Goal: Task Accomplishment & Management: Manage account settings

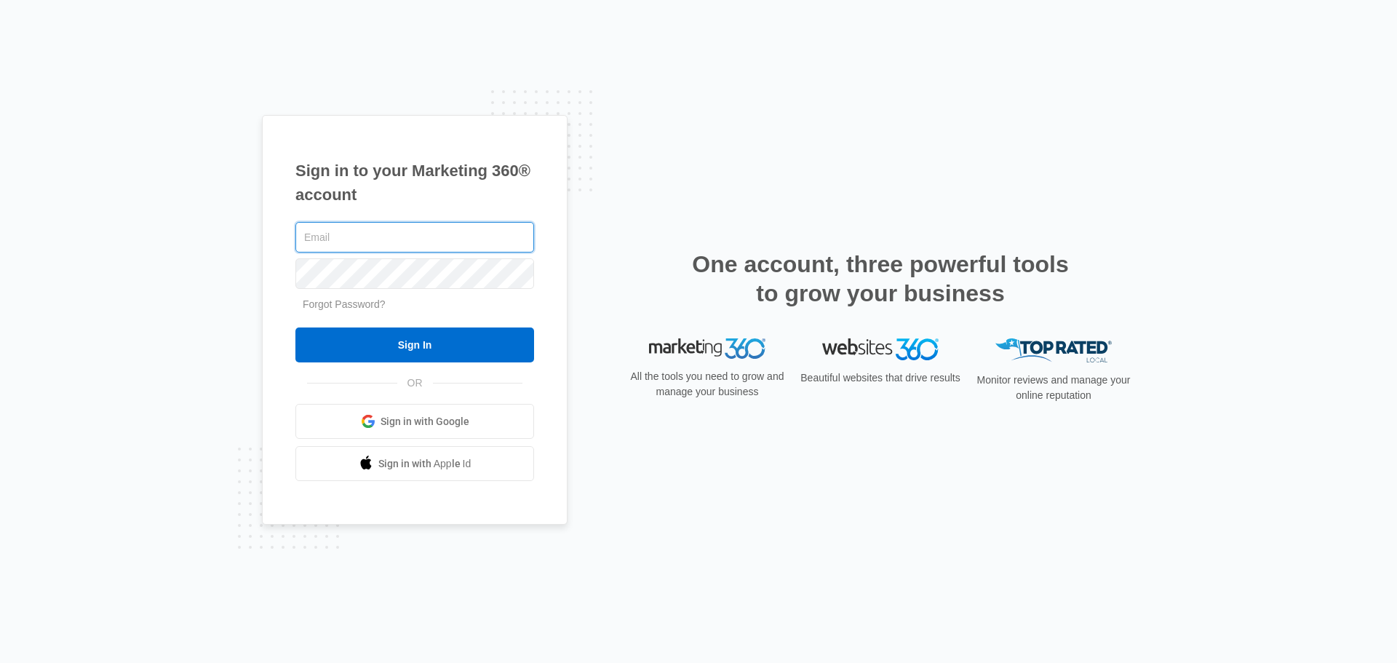
click at [346, 242] on input "text" at bounding box center [414, 237] width 239 height 31
type input "[EMAIL_ADDRESS][DOMAIN_NAME]"
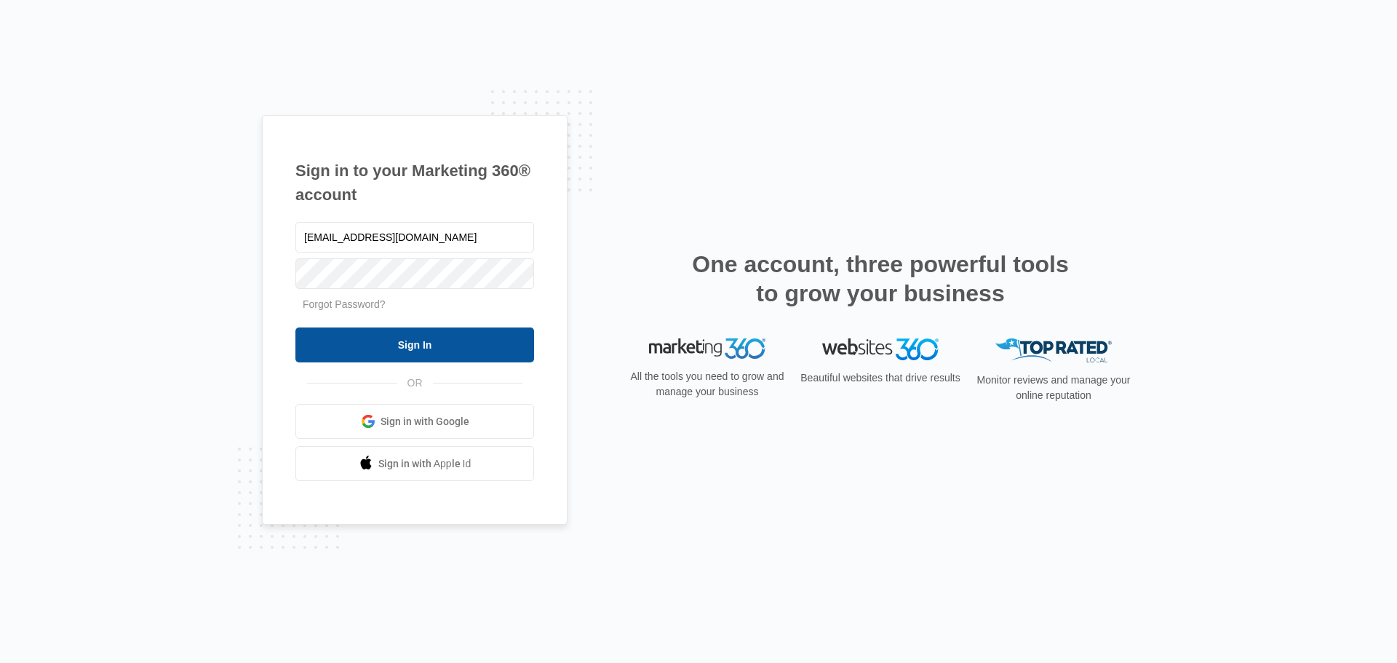
click at [359, 339] on input "Sign In" at bounding box center [414, 344] width 239 height 35
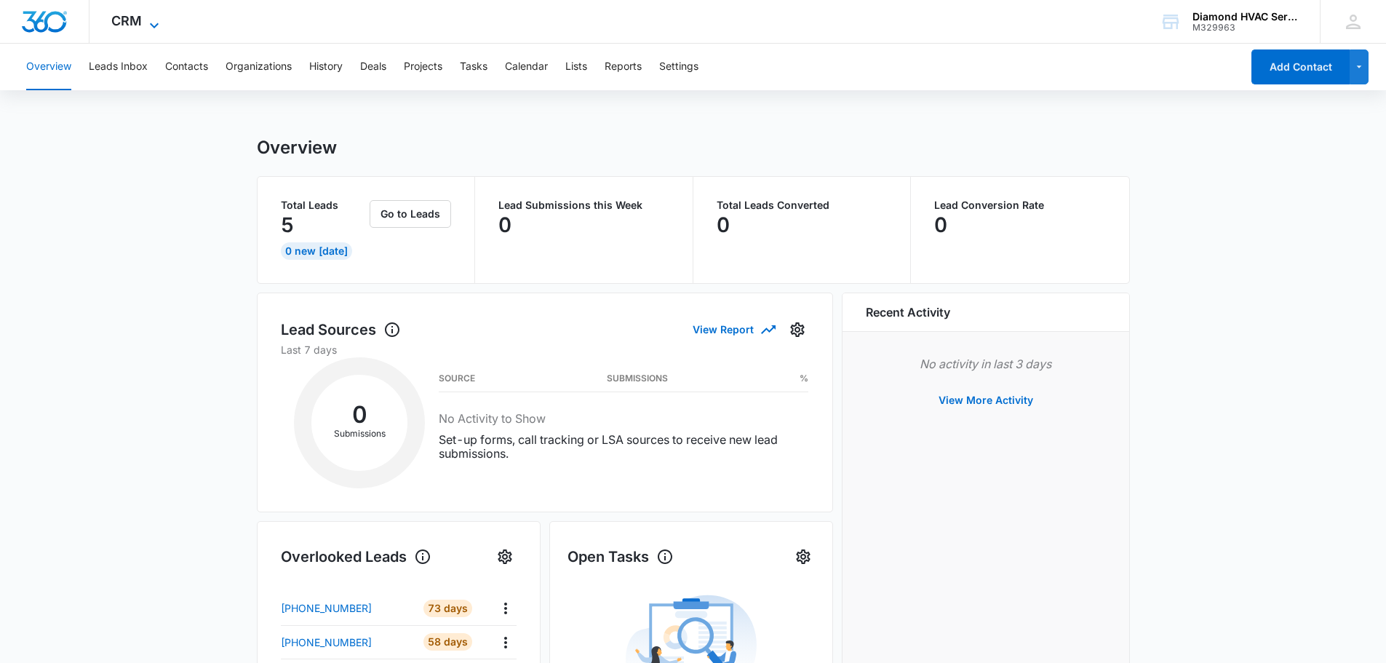
click at [154, 21] on icon at bounding box center [154, 25] width 17 height 17
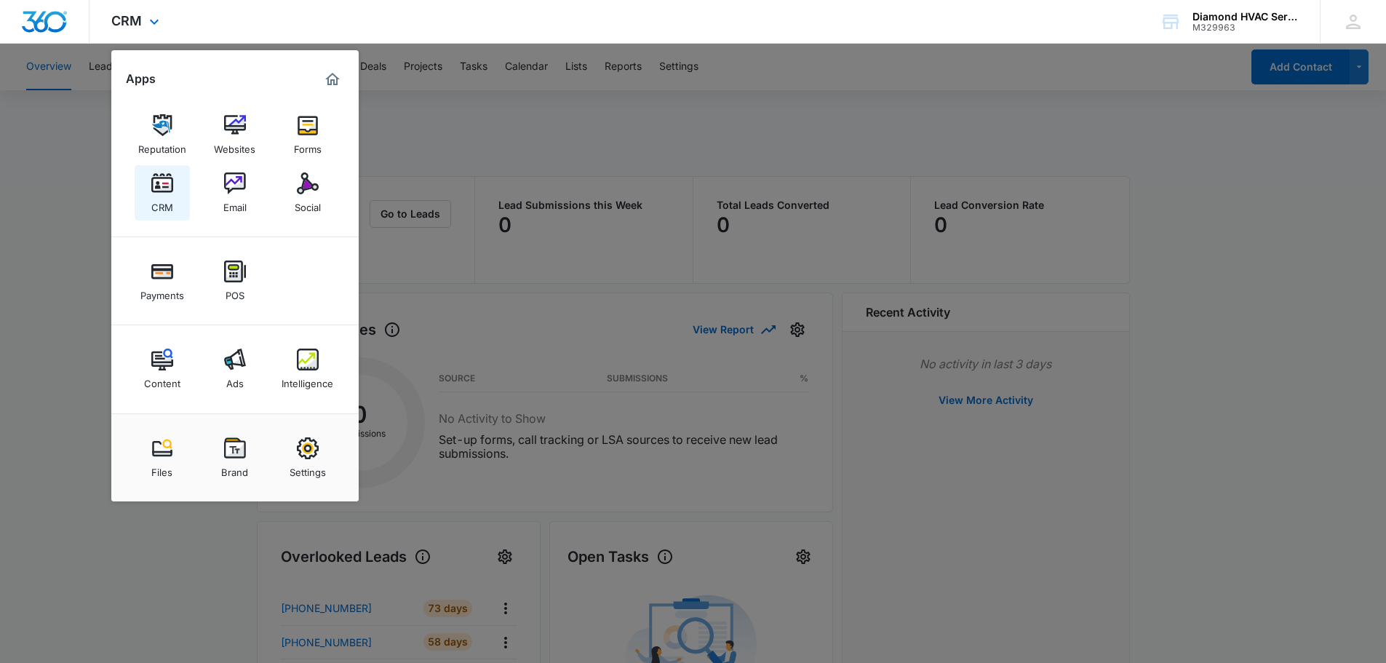
click at [159, 191] on img at bounding box center [162, 183] width 22 height 22
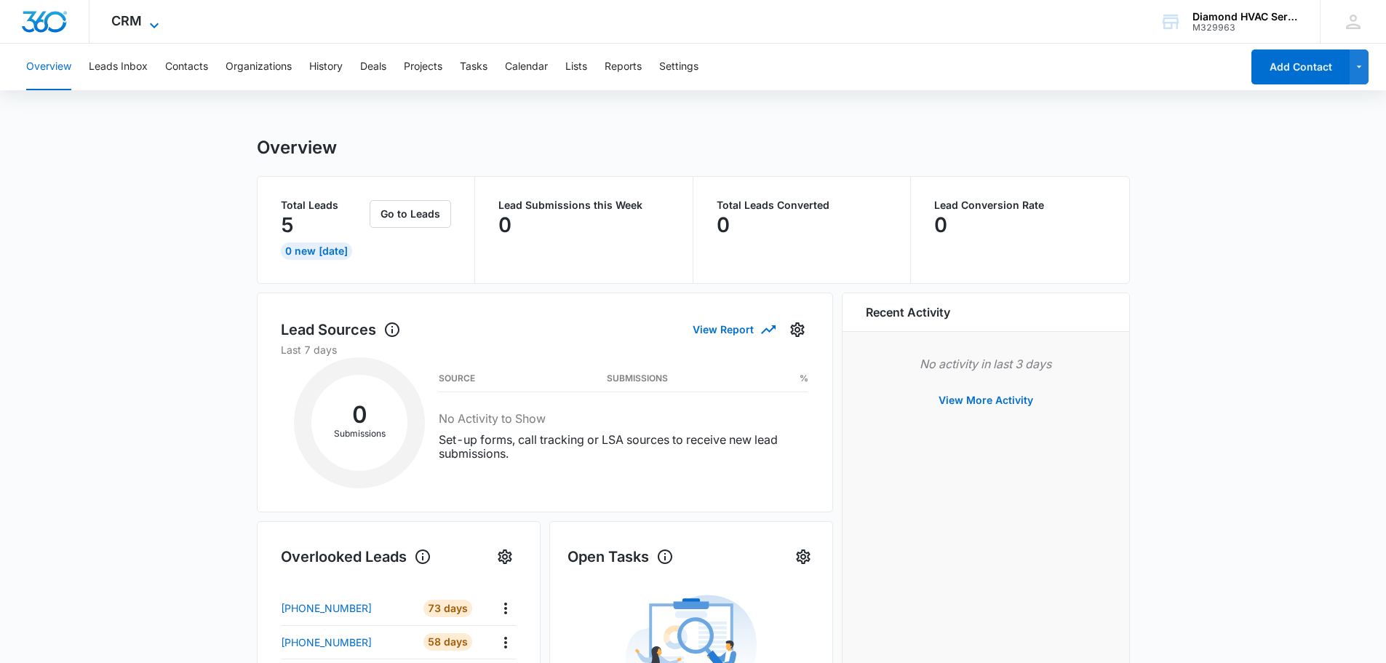
click at [147, 24] on icon at bounding box center [154, 25] width 17 height 17
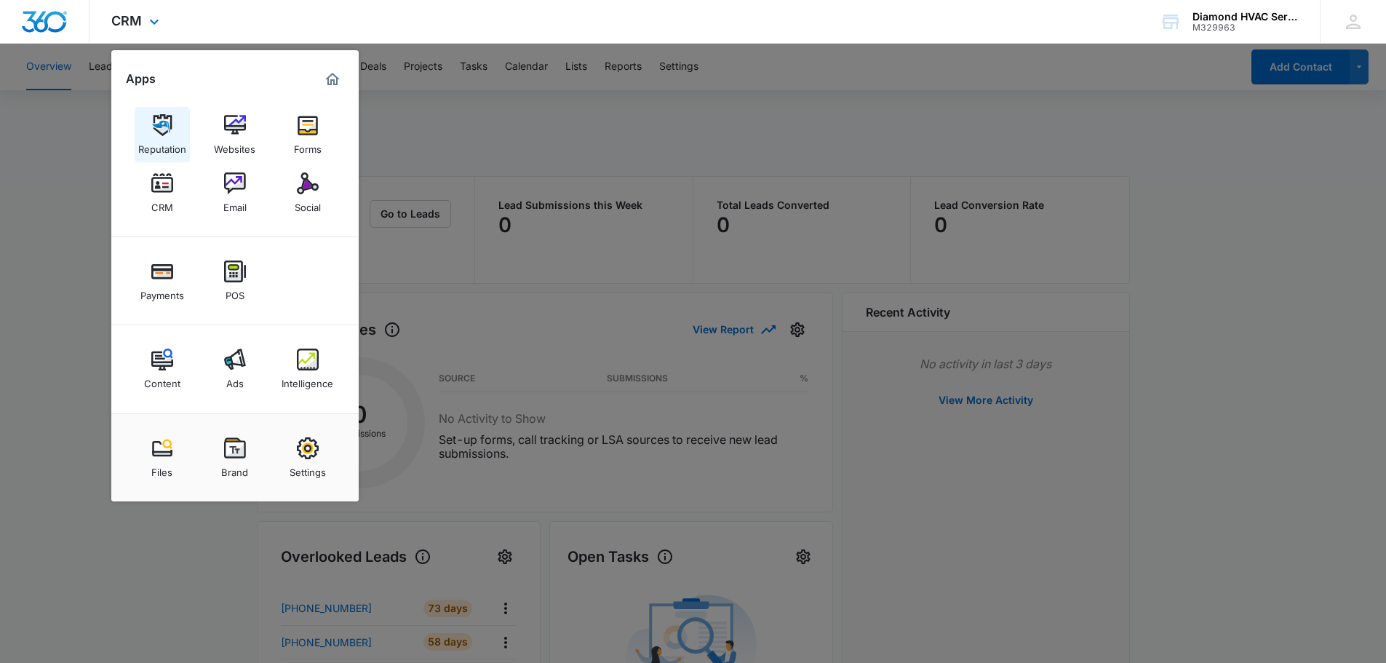
click at [159, 141] on div "Reputation" at bounding box center [162, 145] width 48 height 19
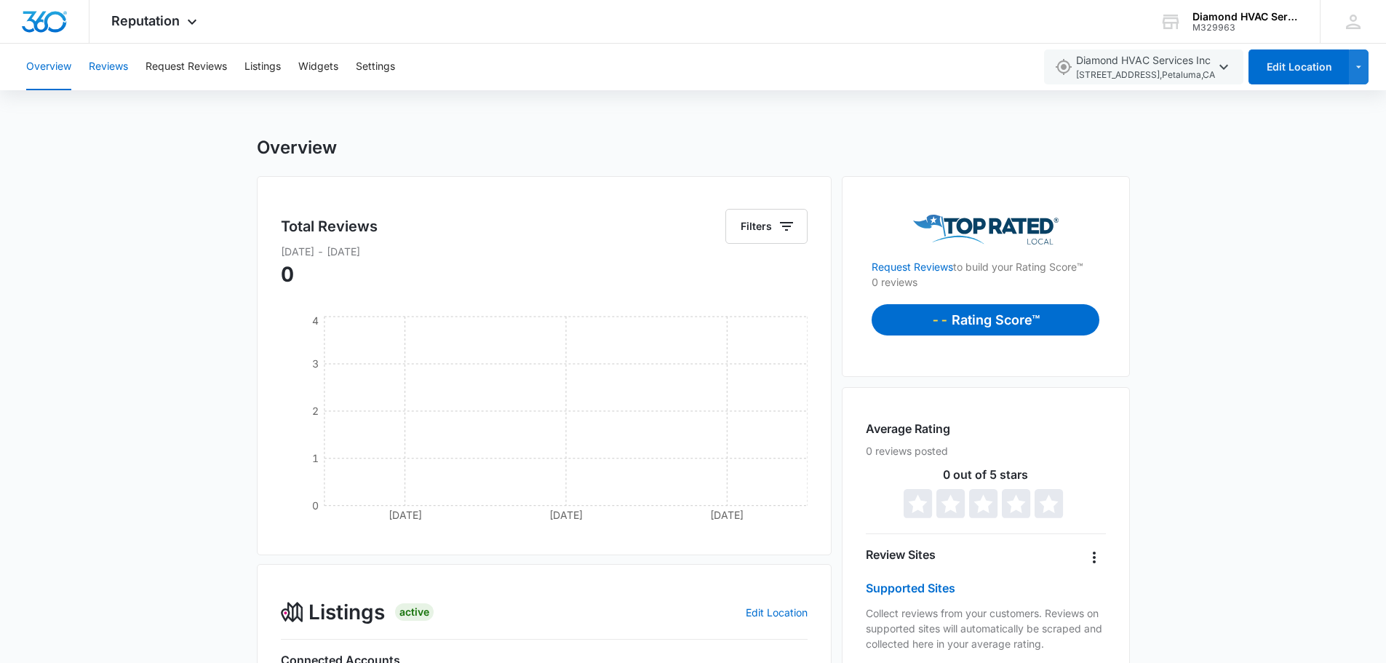
click at [104, 60] on button "Reviews" at bounding box center [108, 67] width 39 height 47
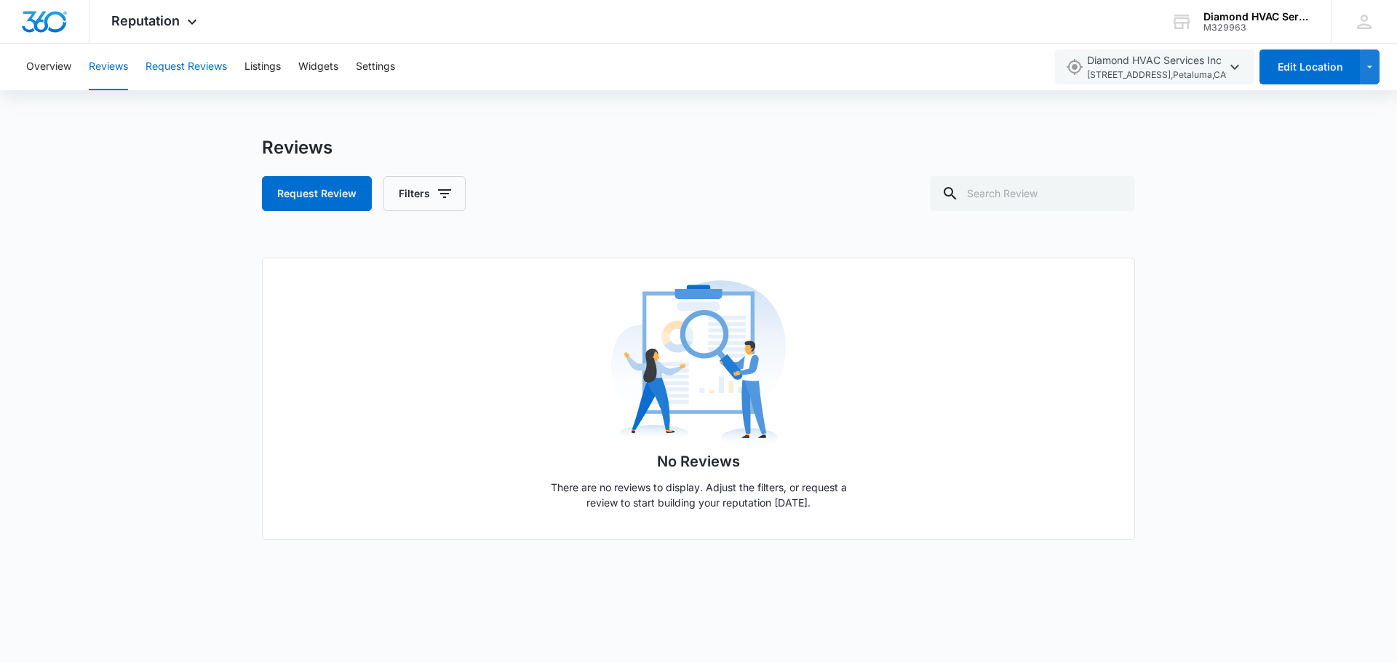
click at [177, 63] on button "Request Reviews" at bounding box center [187, 67] width 82 height 47
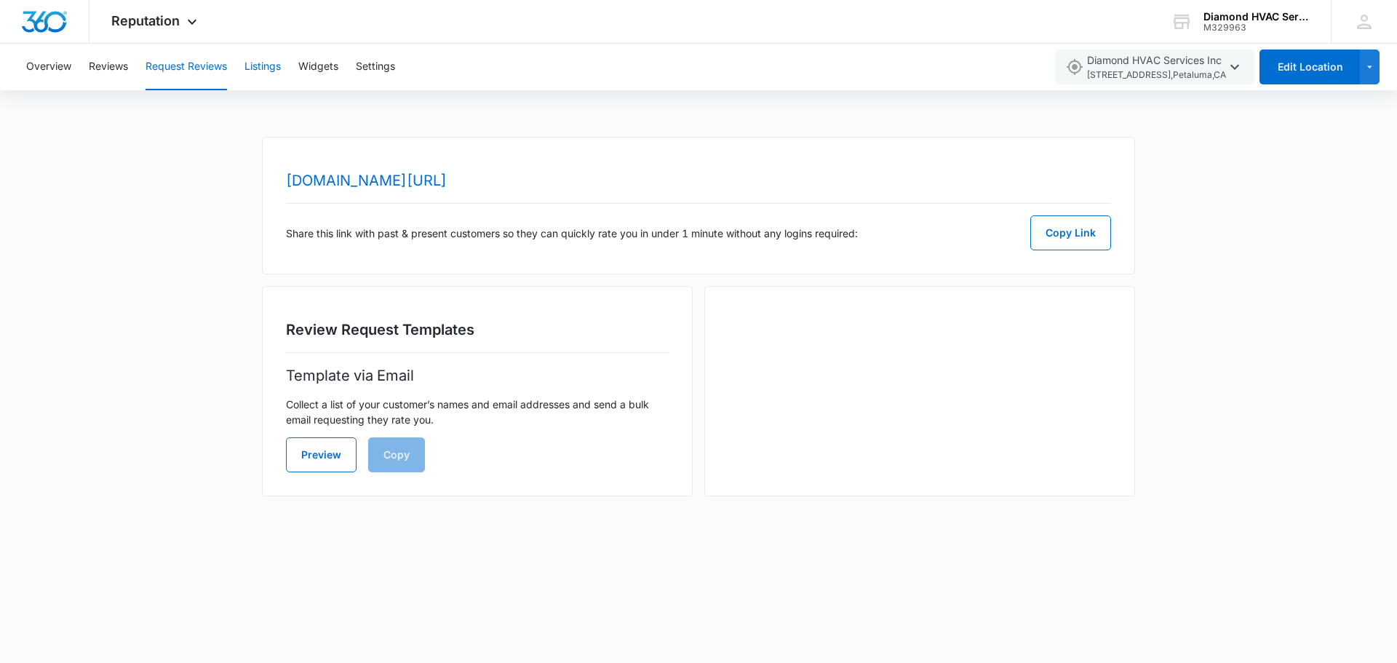
click at [269, 67] on button "Listings" at bounding box center [263, 67] width 36 height 47
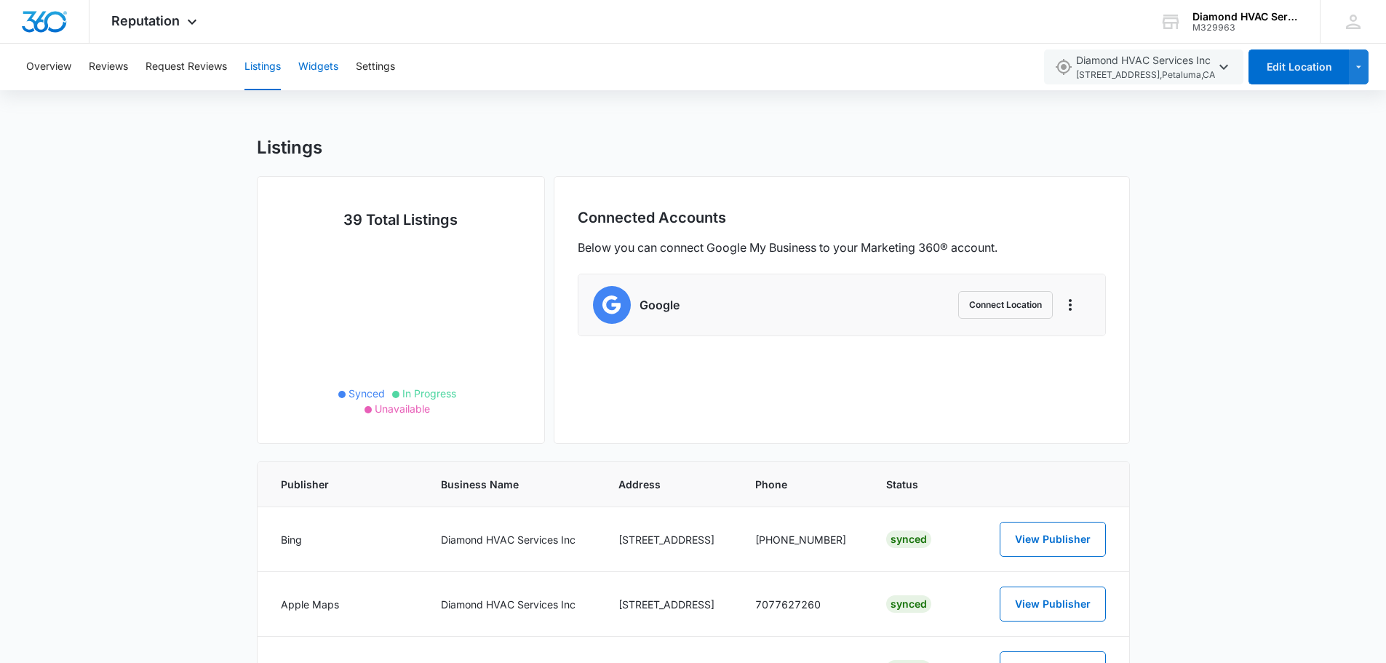
click at [321, 71] on button "Widgets" at bounding box center [318, 67] width 40 height 47
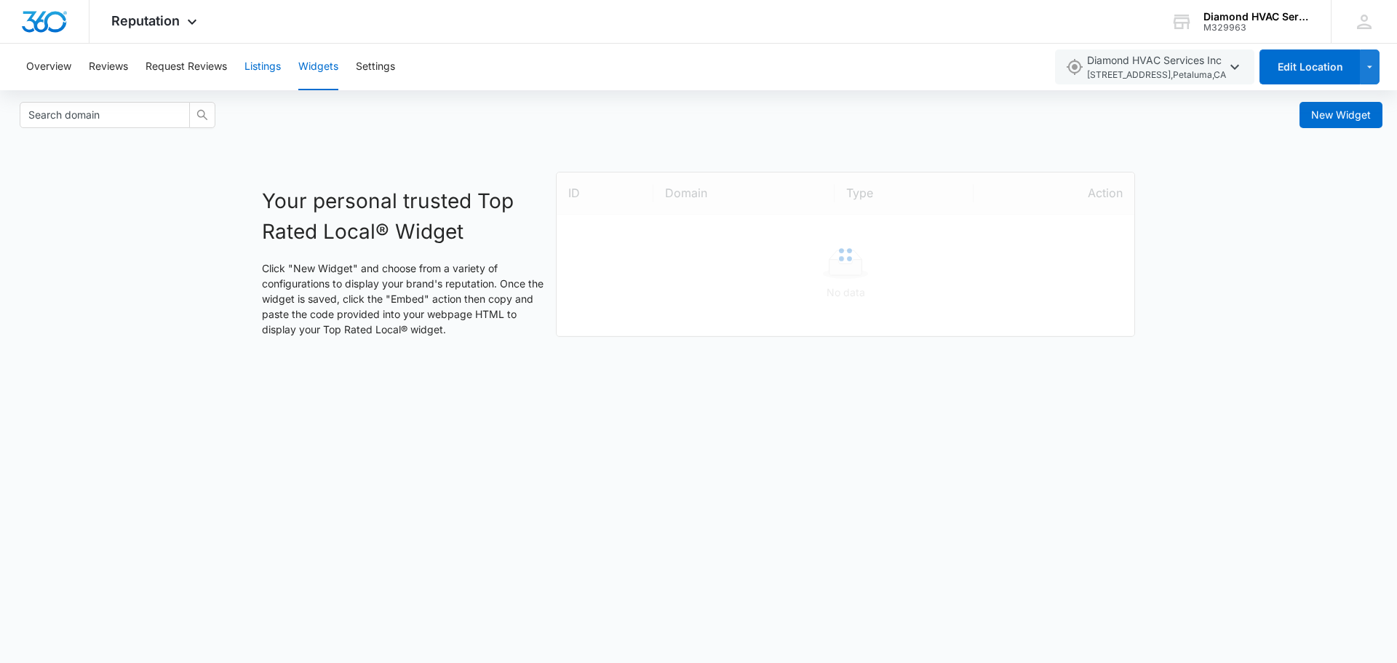
click at [261, 74] on button "Listings" at bounding box center [263, 67] width 36 height 47
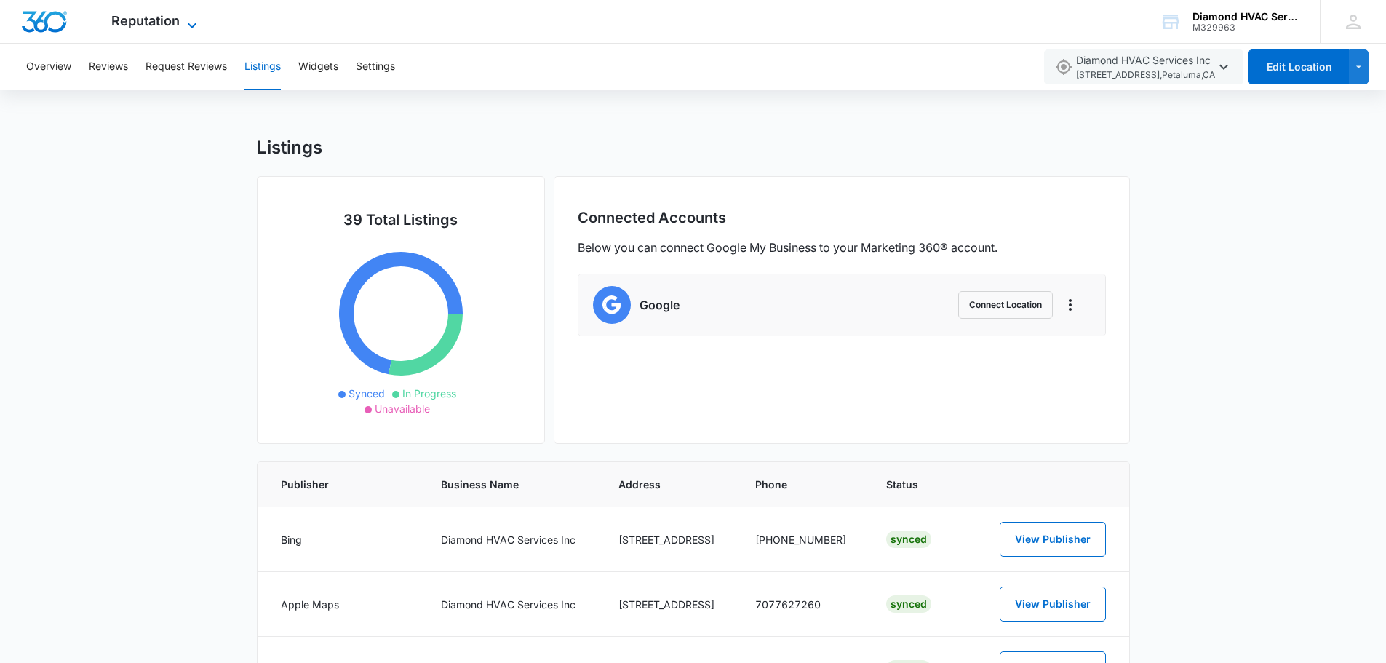
click at [194, 24] on icon at bounding box center [191, 25] width 17 height 17
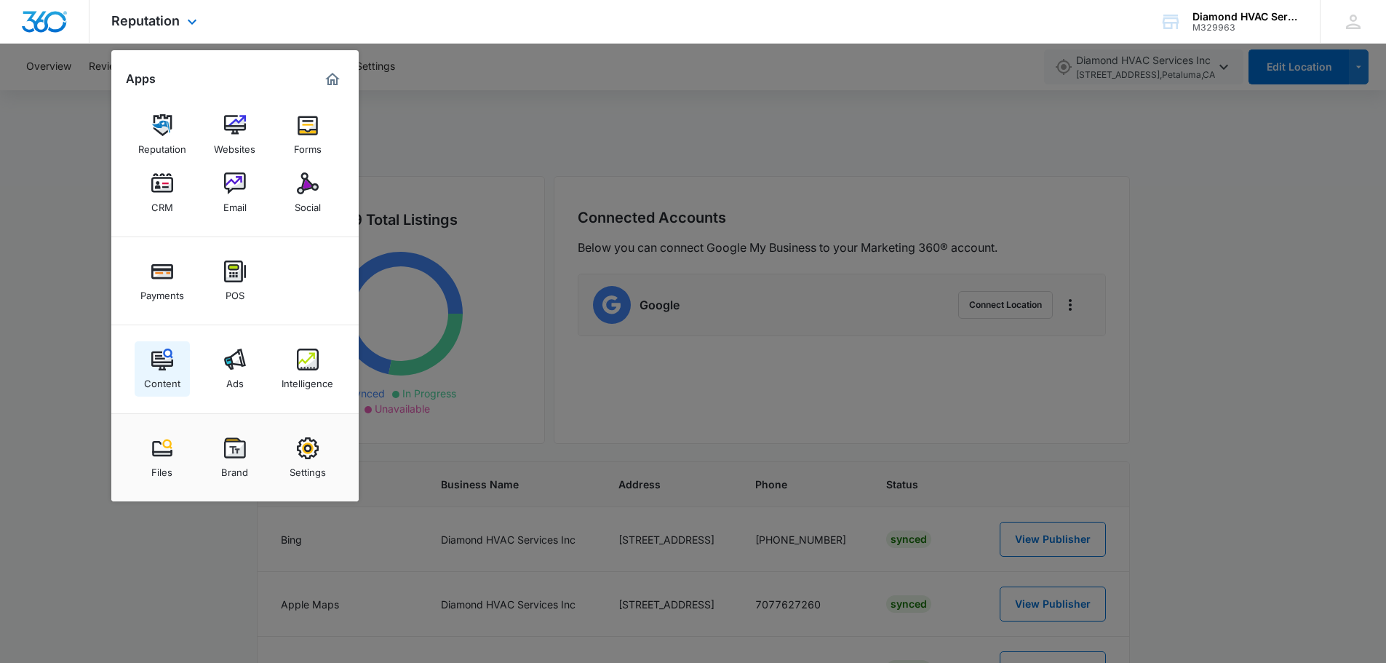
click at [151, 373] on div "Content" at bounding box center [162, 379] width 36 height 19
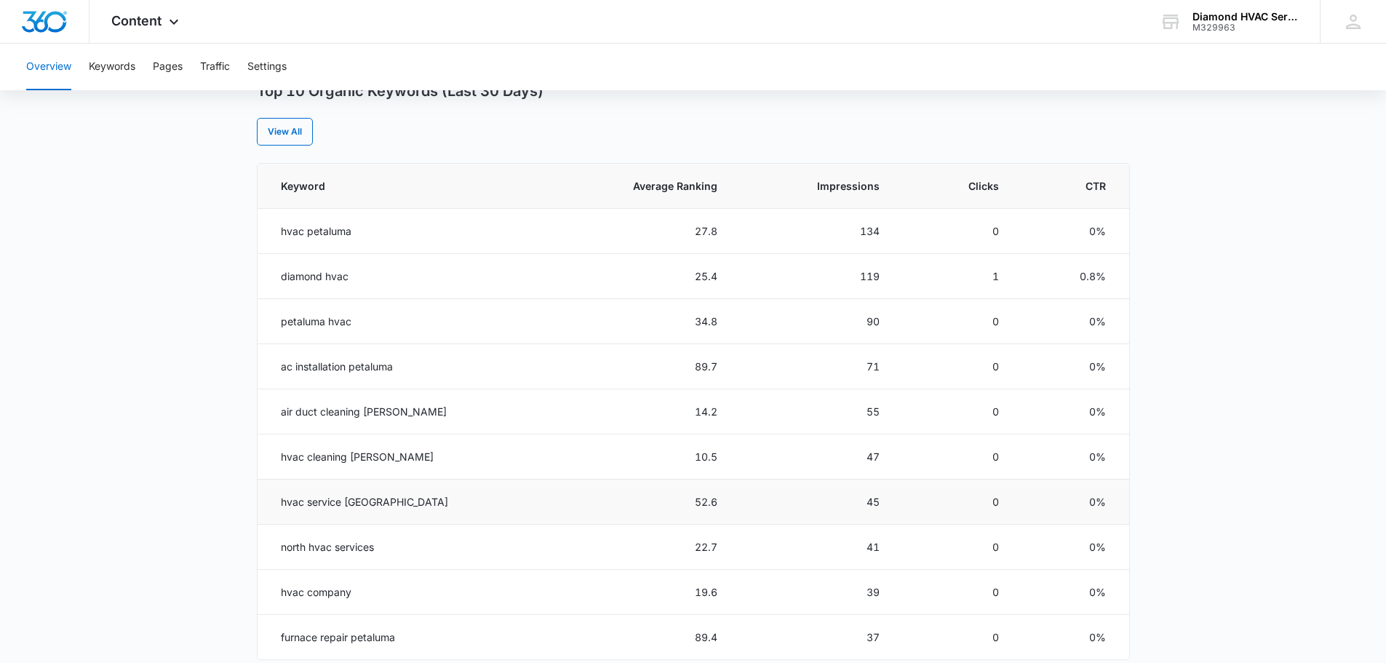
scroll to position [593, 0]
click at [287, 132] on link "View All" at bounding box center [285, 133] width 56 height 28
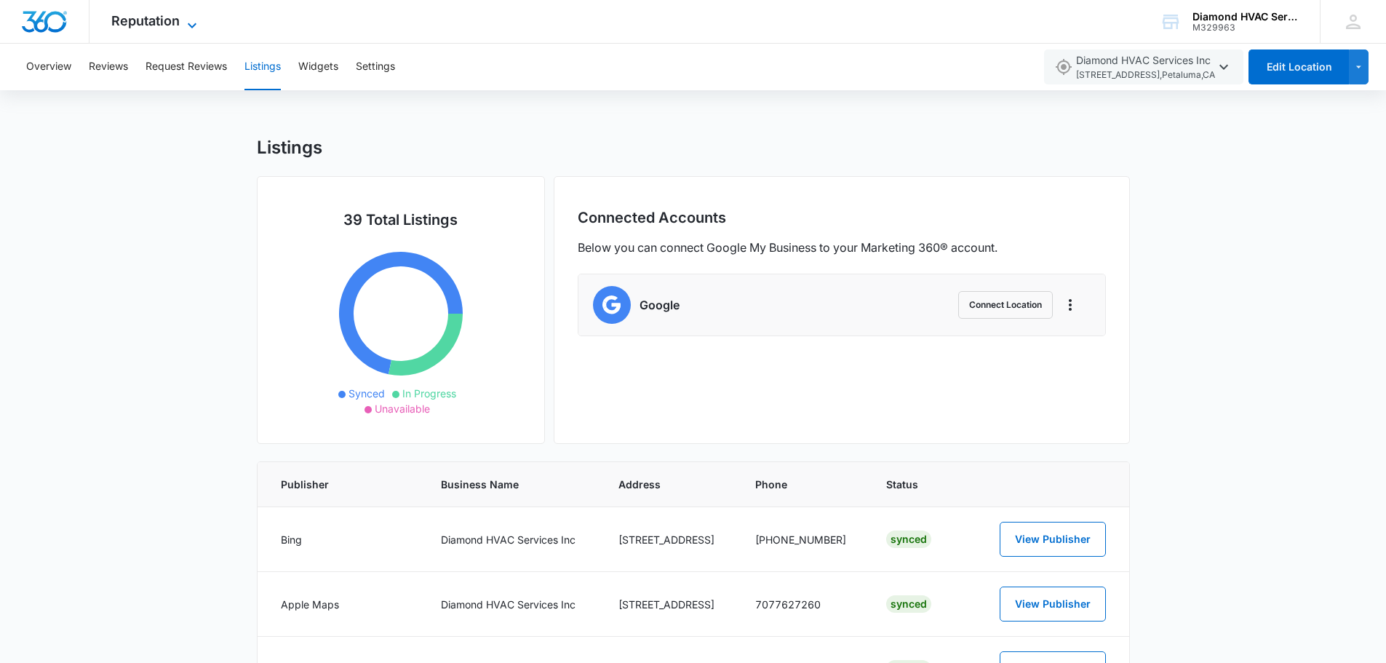
click at [186, 18] on icon at bounding box center [191, 25] width 17 height 17
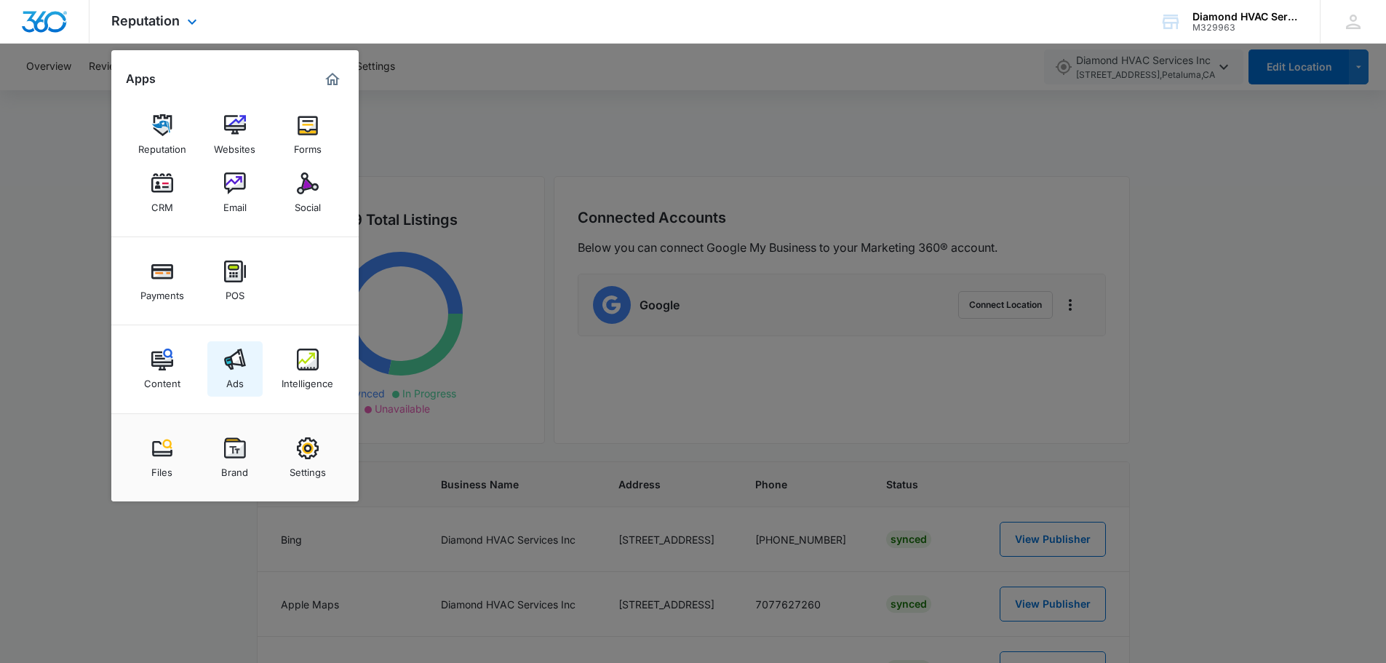
click at [231, 363] on img at bounding box center [235, 360] width 22 height 22
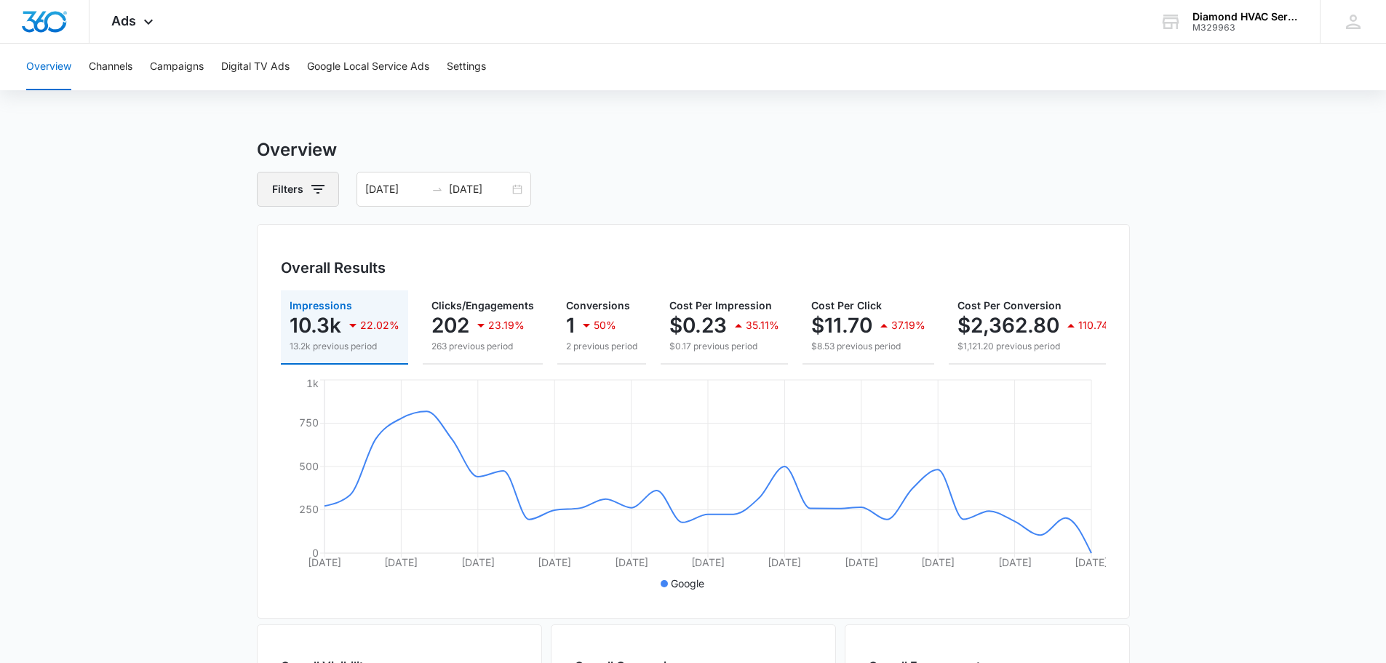
click at [314, 195] on icon "button" at bounding box center [317, 188] width 17 height 17
click at [614, 220] on div "Overview Filters Channel Type Clear All 09/05/2025 10/05/2025 Overall Results I…" at bounding box center [693, 659] width 873 height 1045
click at [488, 189] on input "10/05/2025" at bounding box center [479, 189] width 60 height 16
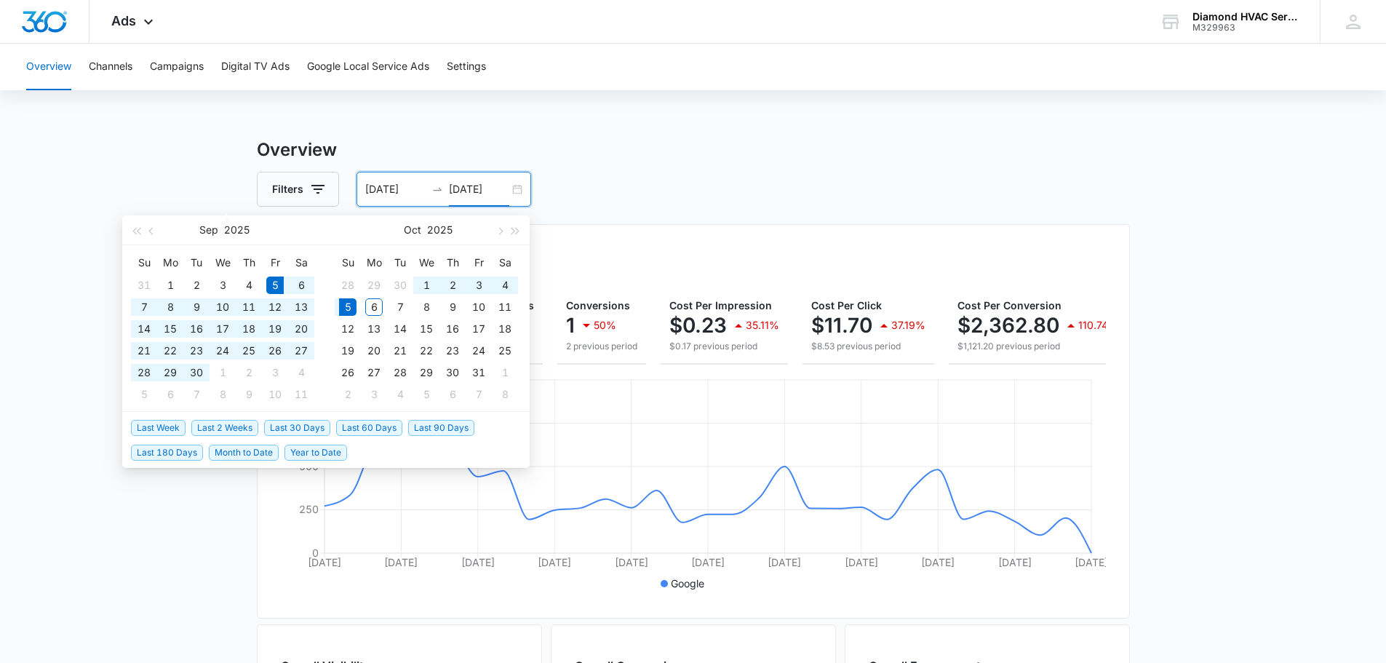
click at [512, 189] on div "09/05/2025 10/05/2025" at bounding box center [444, 189] width 175 height 35
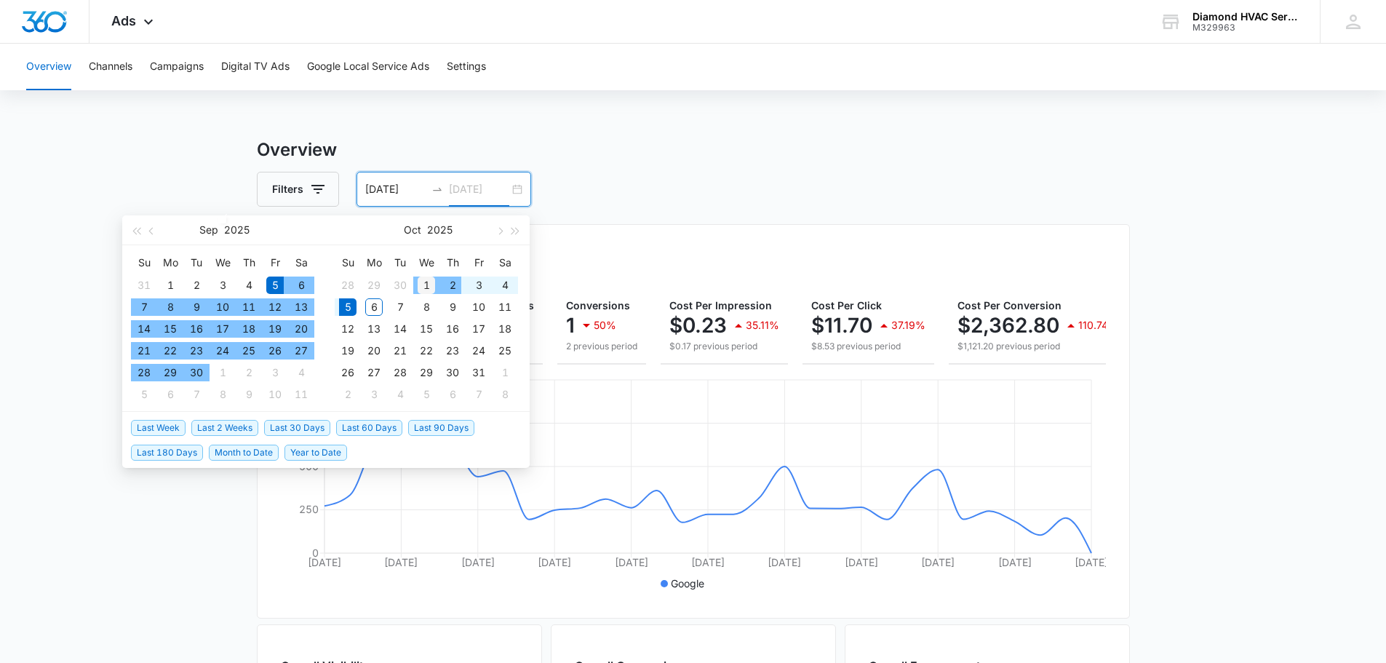
type input "[DATE]"
click at [428, 286] on div "1" at bounding box center [426, 285] width 17 height 17
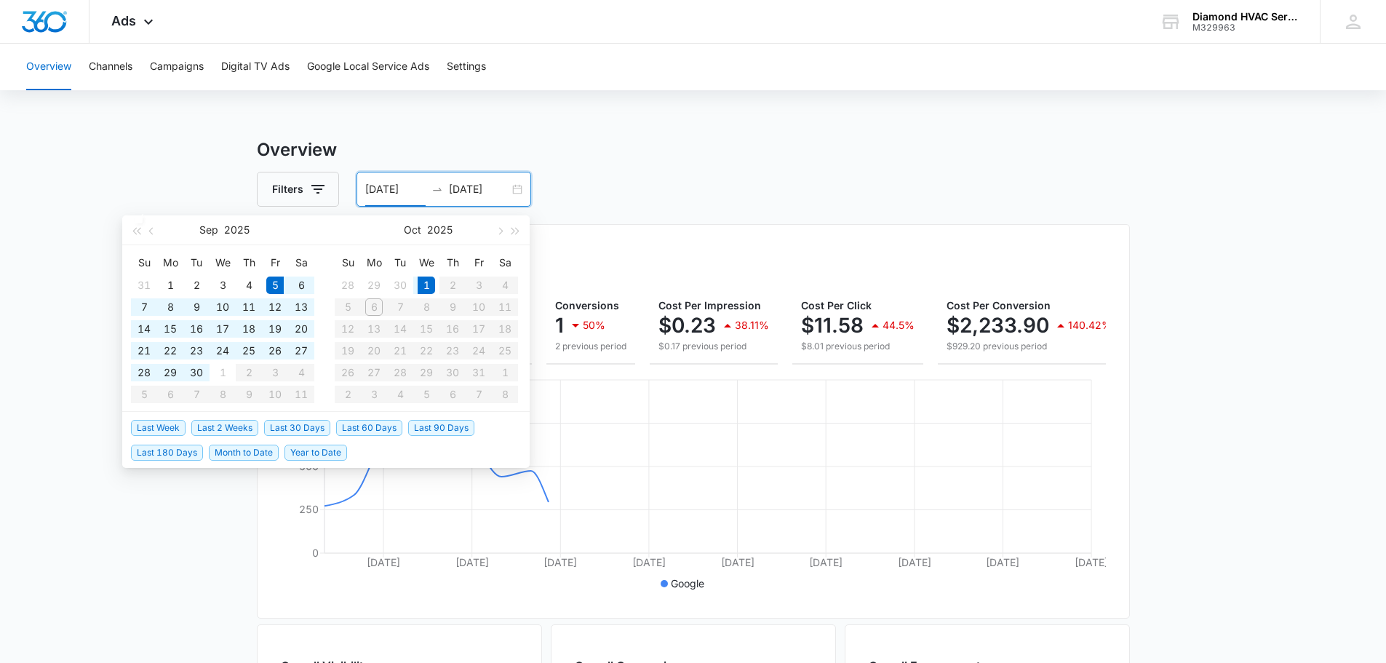
type input "[DATE]"
click at [427, 284] on div "1" at bounding box center [426, 285] width 17 height 17
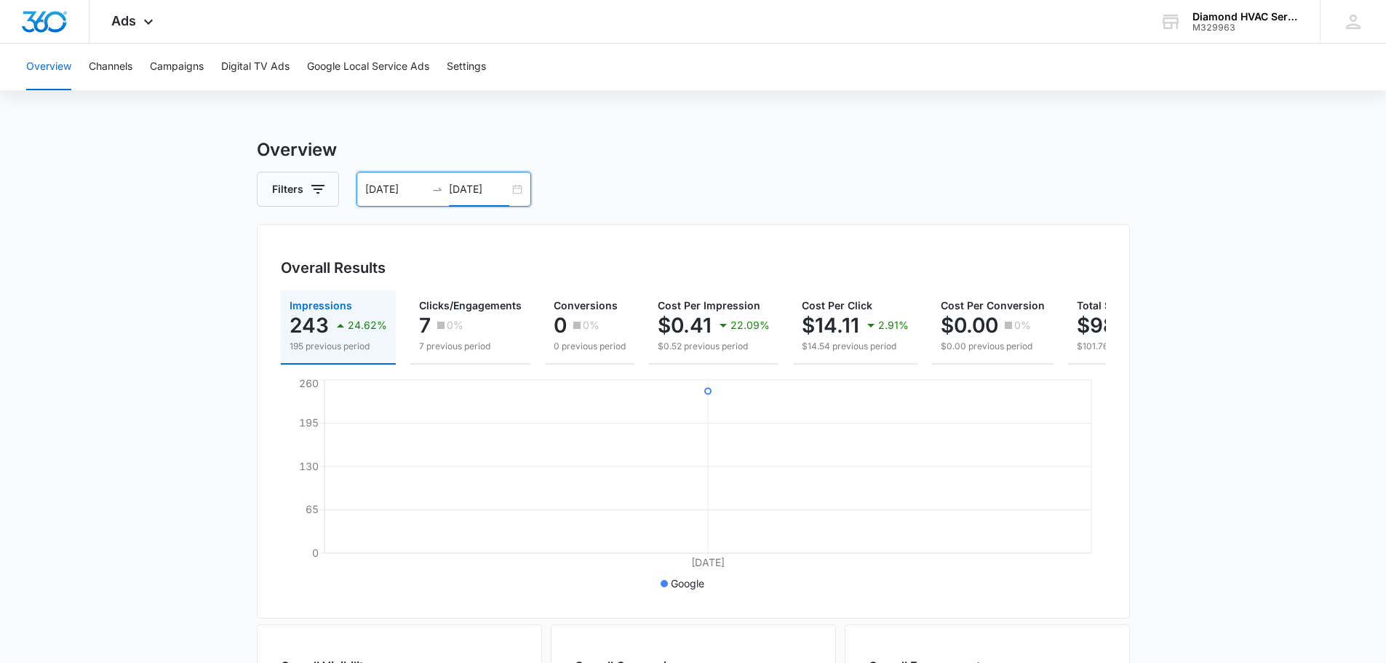
click at [508, 192] on input "[DATE]" at bounding box center [479, 189] width 60 height 16
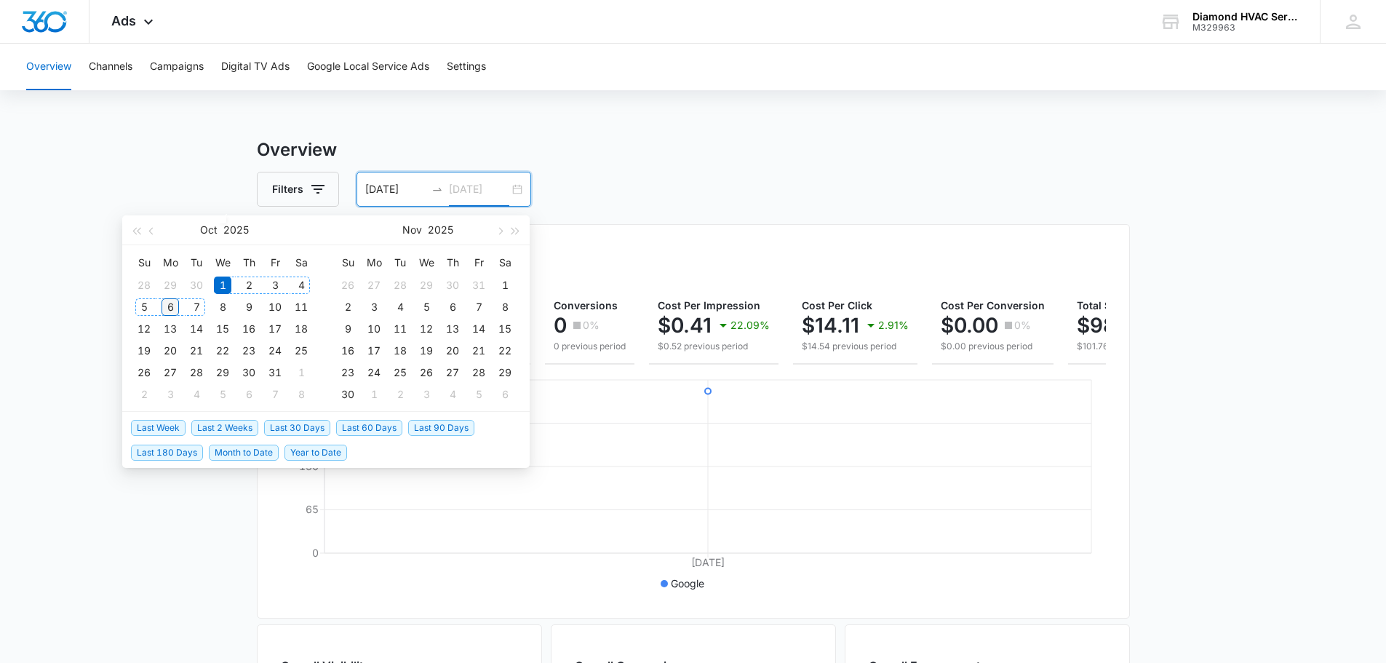
type input "[DATE]"
click at [170, 310] on div "6" at bounding box center [170, 306] width 17 height 17
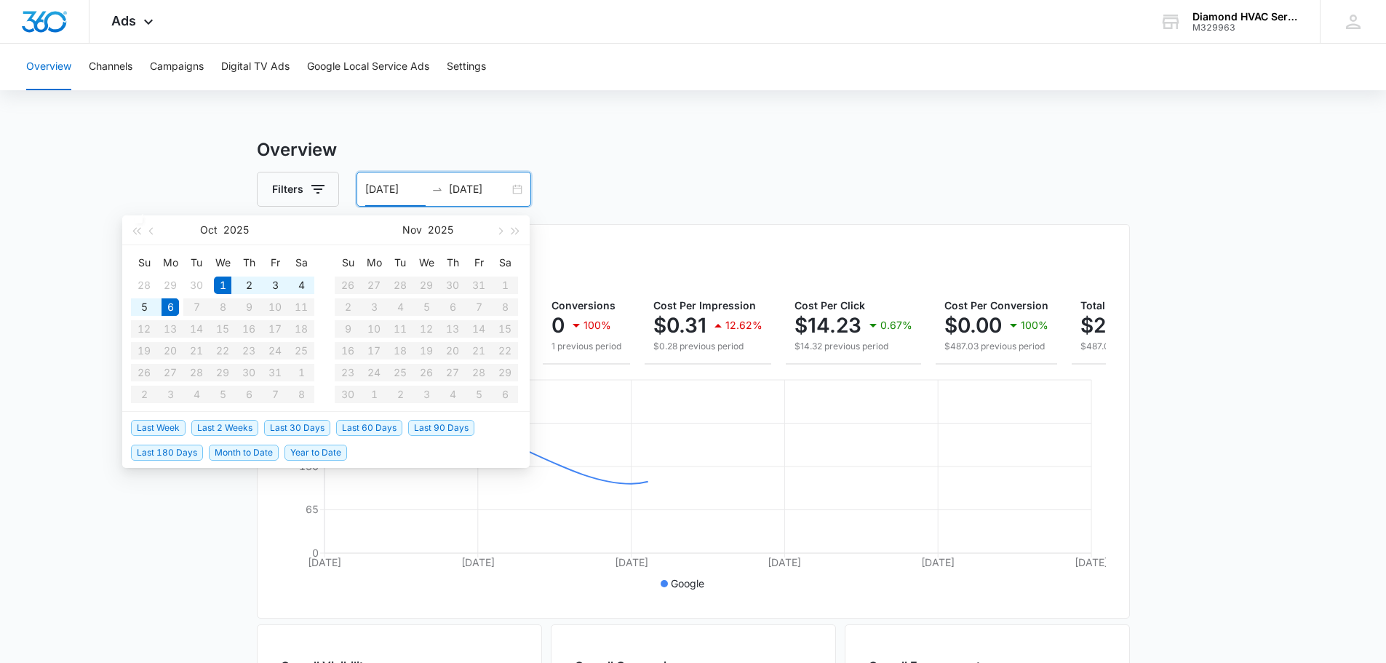
click at [858, 175] on div "Filters 10/01/2025 10/06/2025" at bounding box center [693, 189] width 873 height 35
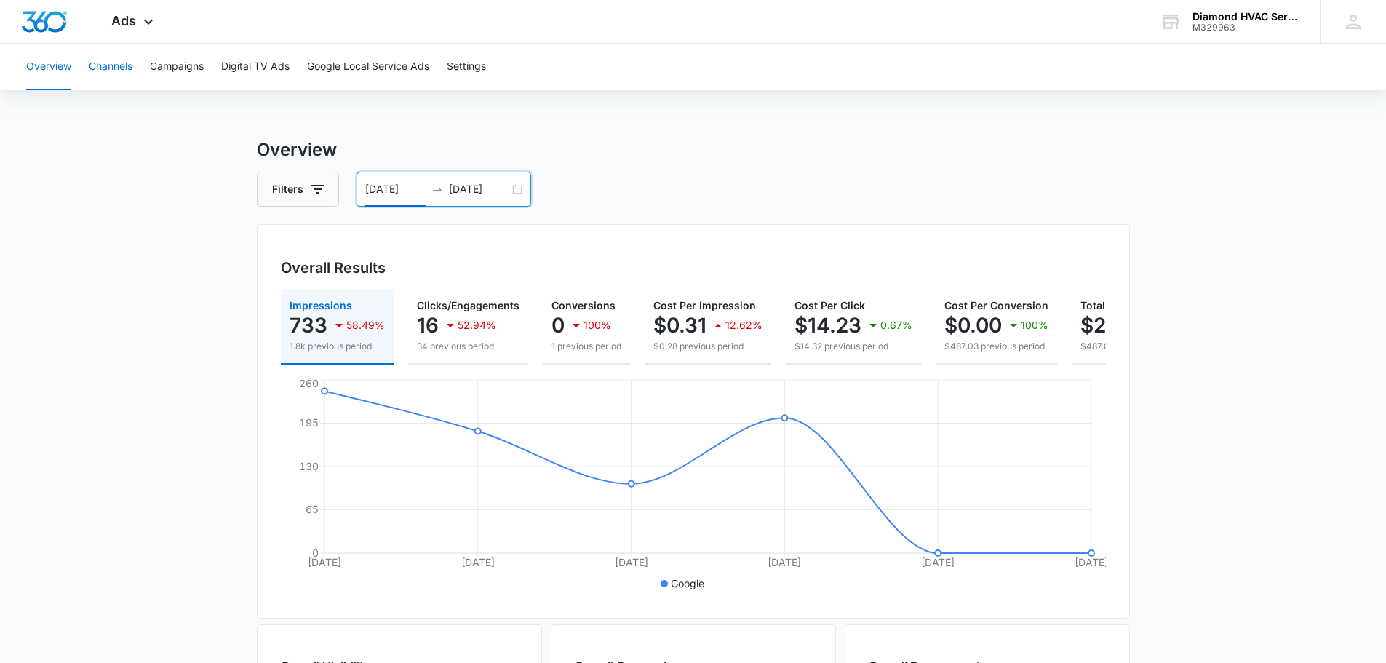
click at [116, 66] on button "Channels" at bounding box center [111, 67] width 44 height 47
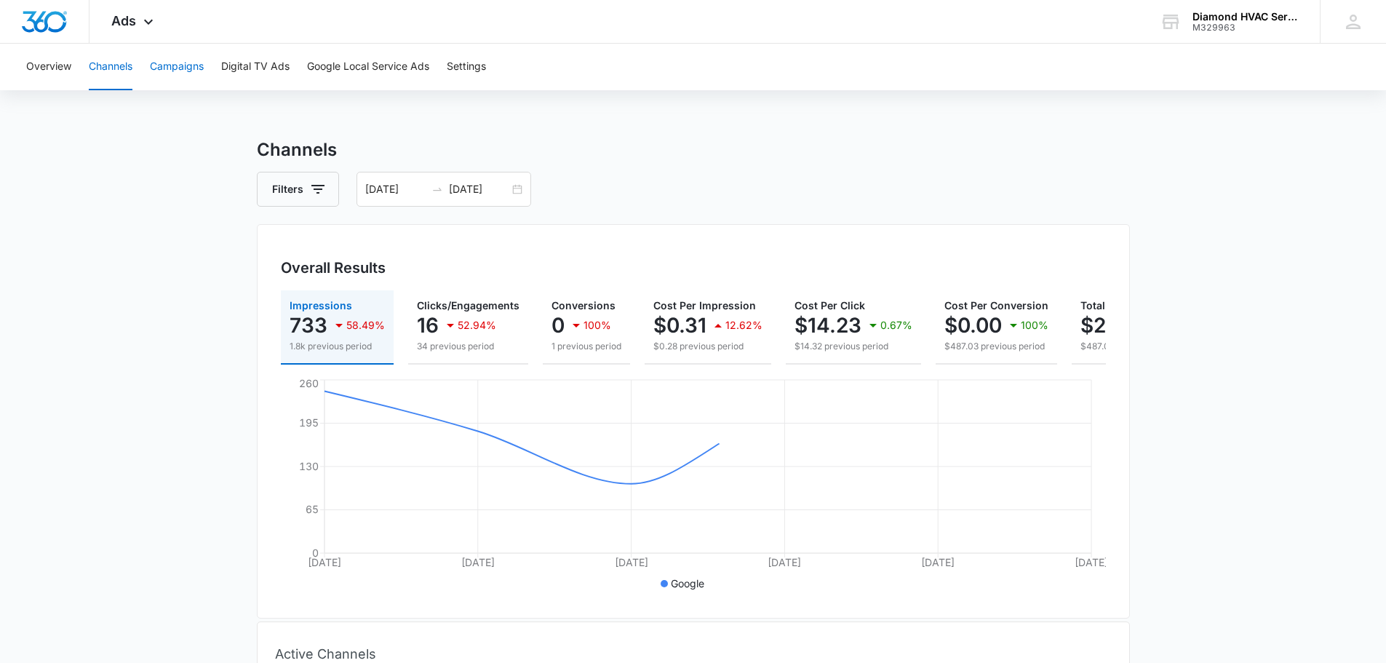
click at [185, 65] on button "Campaigns" at bounding box center [177, 67] width 54 height 47
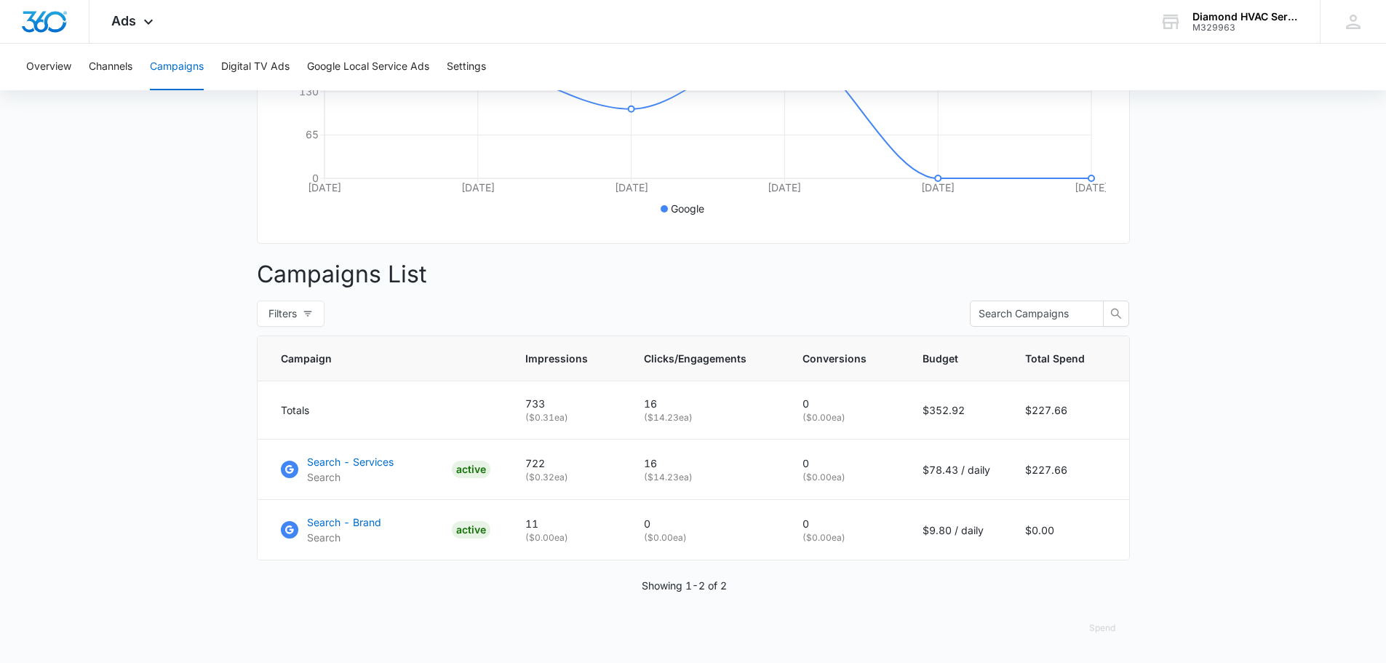
scroll to position [386, 0]
click at [365, 459] on p "Search - Services" at bounding box center [350, 461] width 87 height 15
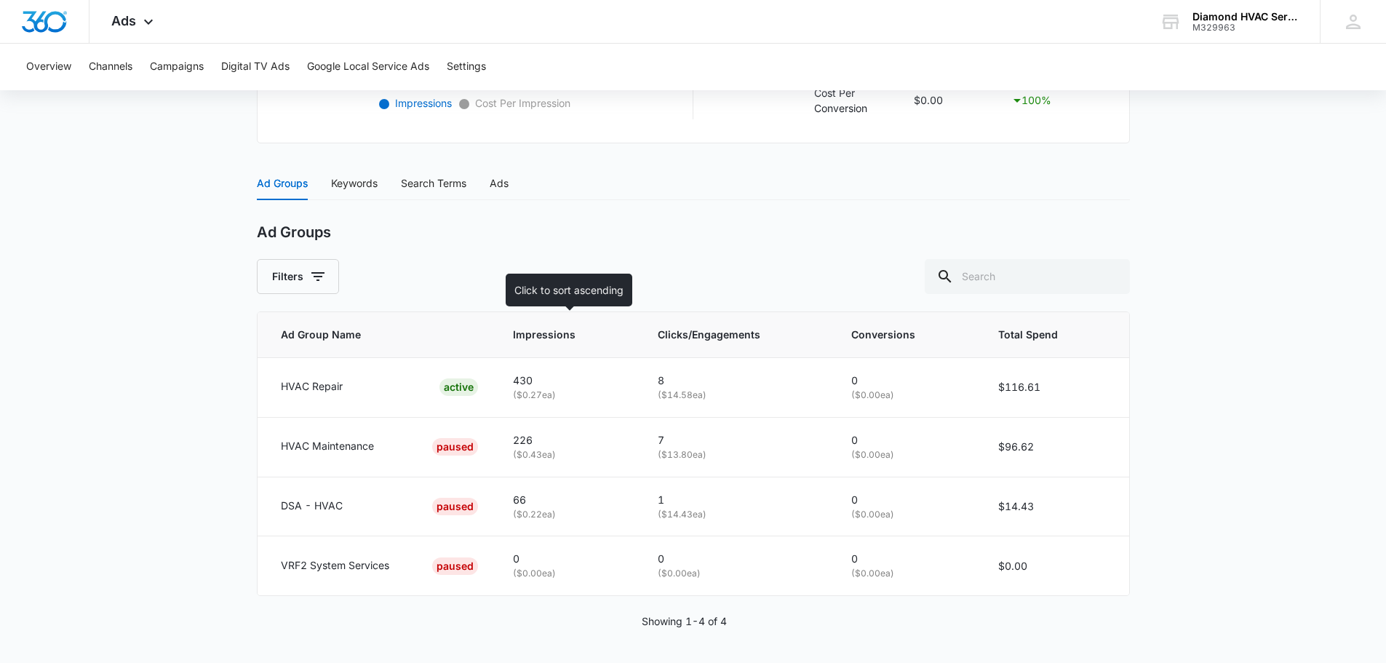
scroll to position [531, 0]
click at [368, 183] on div "Keywords" at bounding box center [354, 182] width 47 height 16
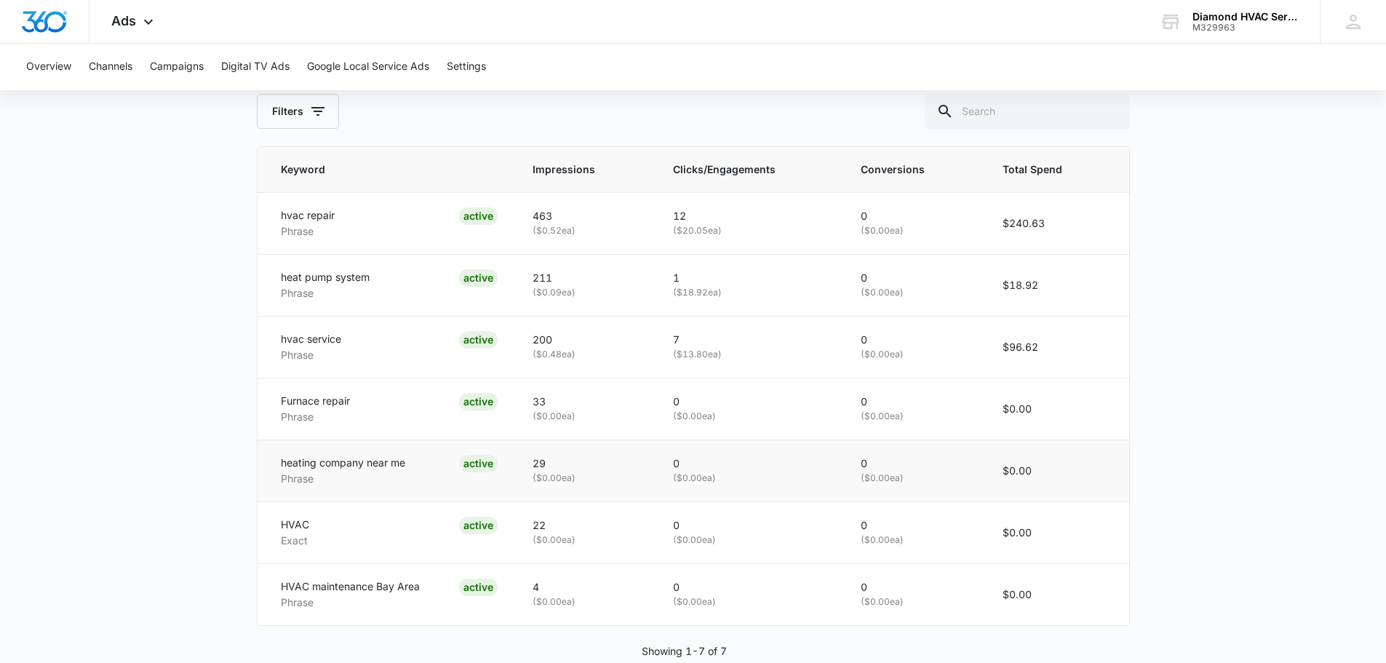
scroll to position [726, 0]
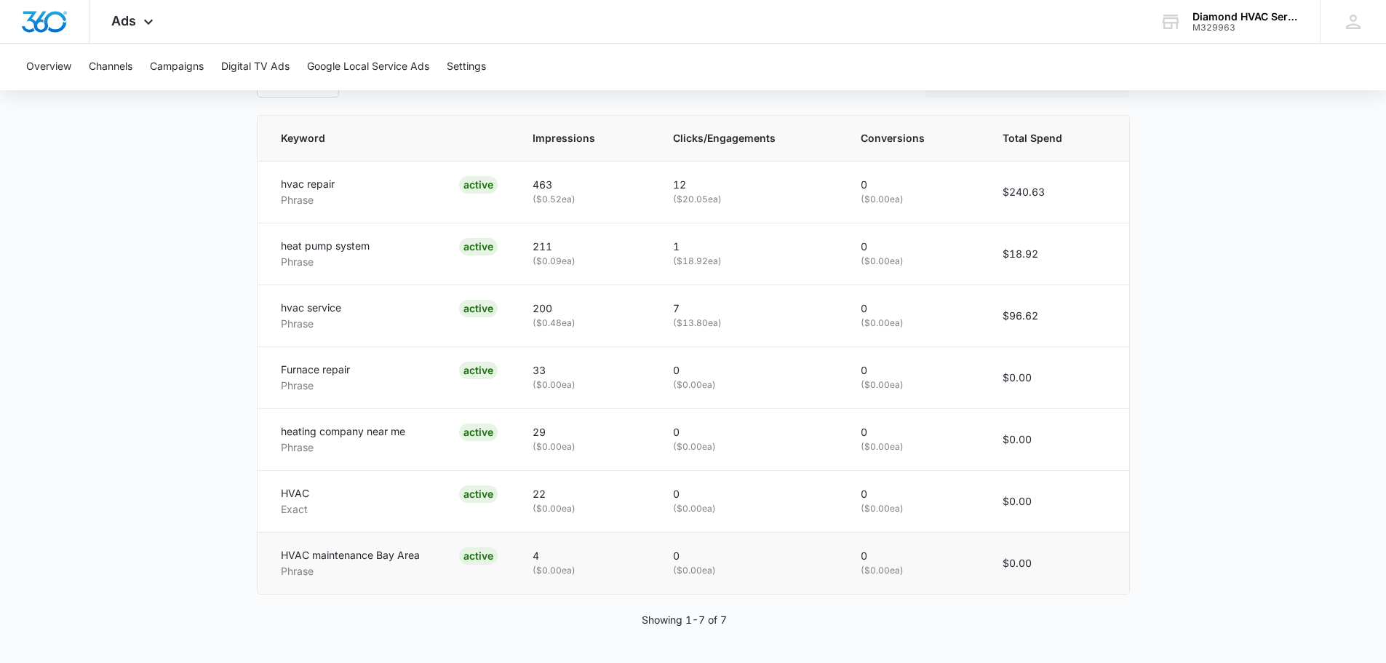
click at [341, 553] on p "HVAC maintenance Bay Area" at bounding box center [350, 555] width 139 height 16
click at [881, 550] on p "0" at bounding box center [914, 556] width 107 height 16
click at [587, 564] on p "( $0.00 ea)" at bounding box center [586, 571] width 106 height 14
click at [544, 565] on p "( $0.00 ea)" at bounding box center [586, 571] width 106 height 14
drag, startPoint x: 357, startPoint y: 560, endPoint x: 336, endPoint y: 555, distance: 20.8
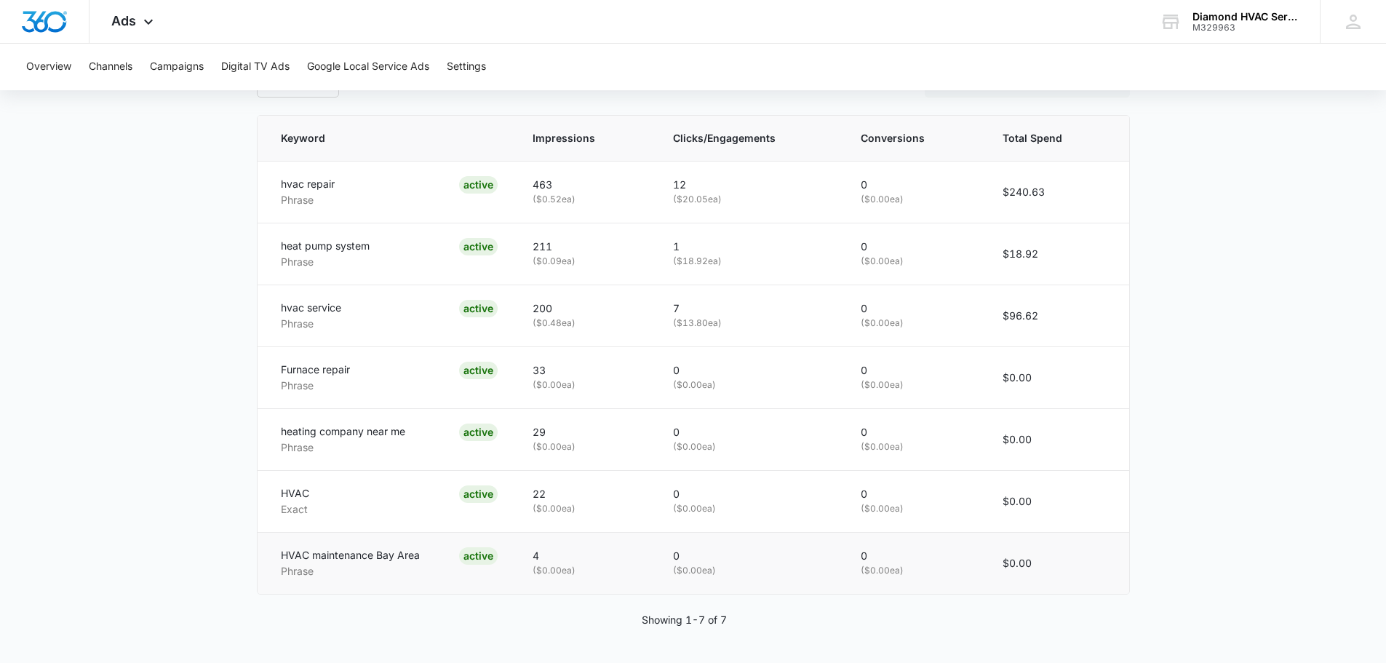
click at [357, 560] on p "HVAC maintenance Bay Area" at bounding box center [350, 555] width 139 height 16
drag, startPoint x: 286, startPoint y: 555, endPoint x: 298, endPoint y: 557, distance: 12.5
click at [289, 555] on p "HVAC maintenance Bay Area" at bounding box center [350, 555] width 139 height 16
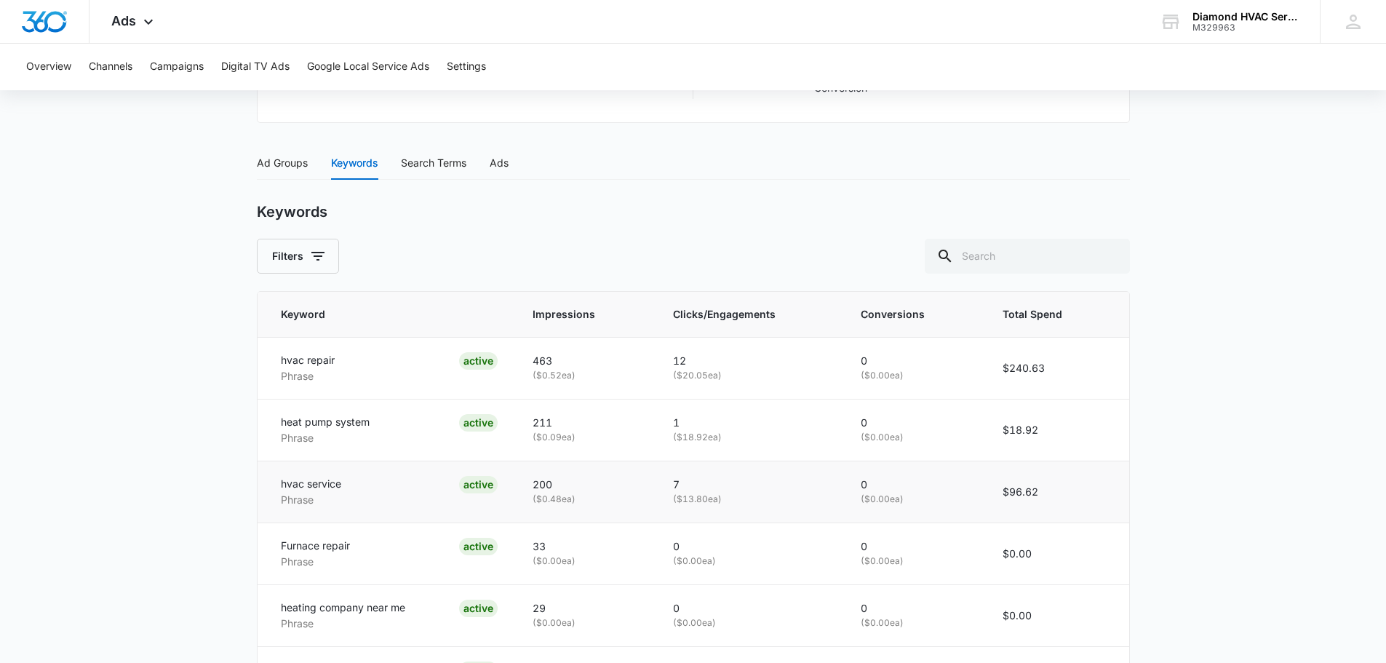
scroll to position [434, 0]
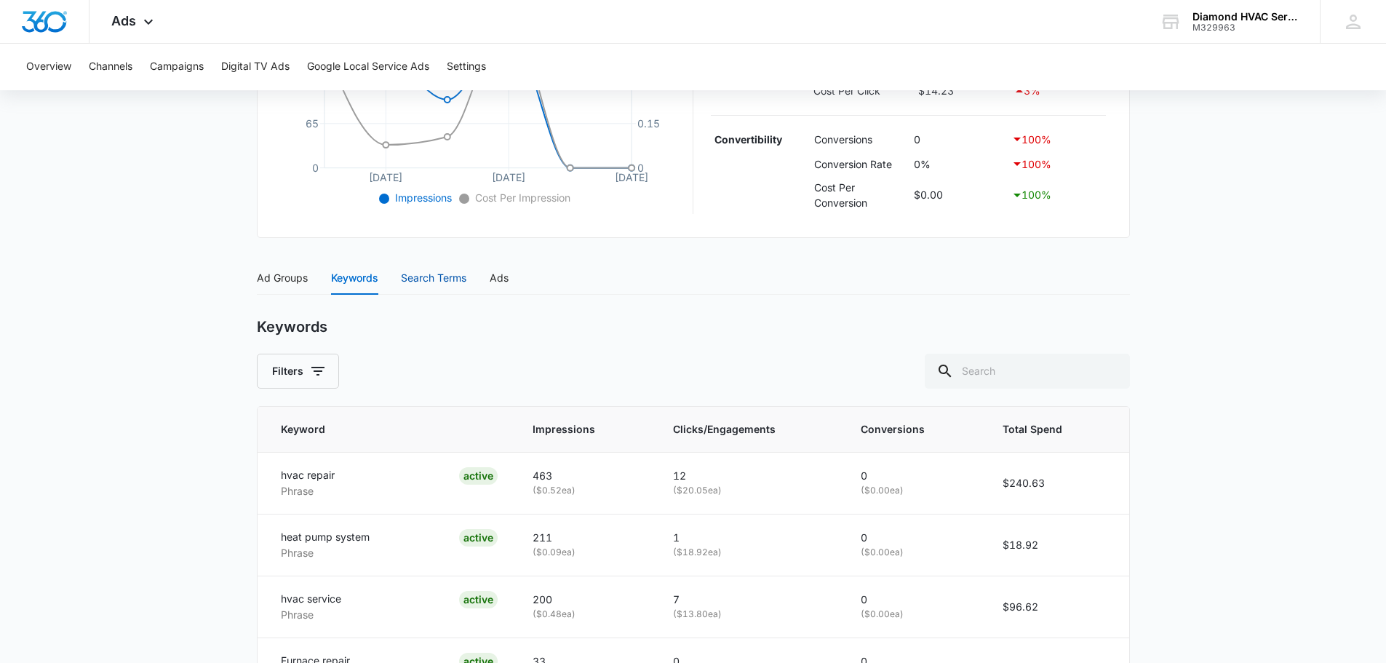
click at [434, 278] on div "Search Terms" at bounding box center [433, 278] width 65 height 16
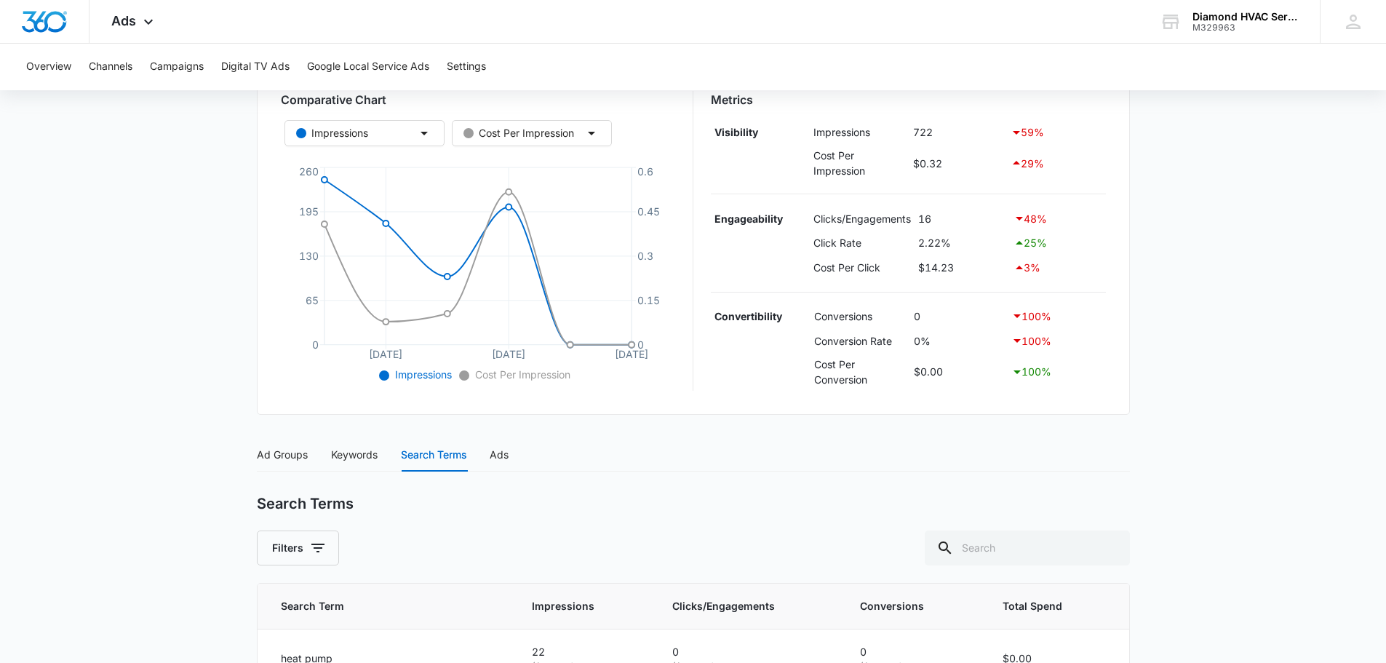
scroll to position [245, 0]
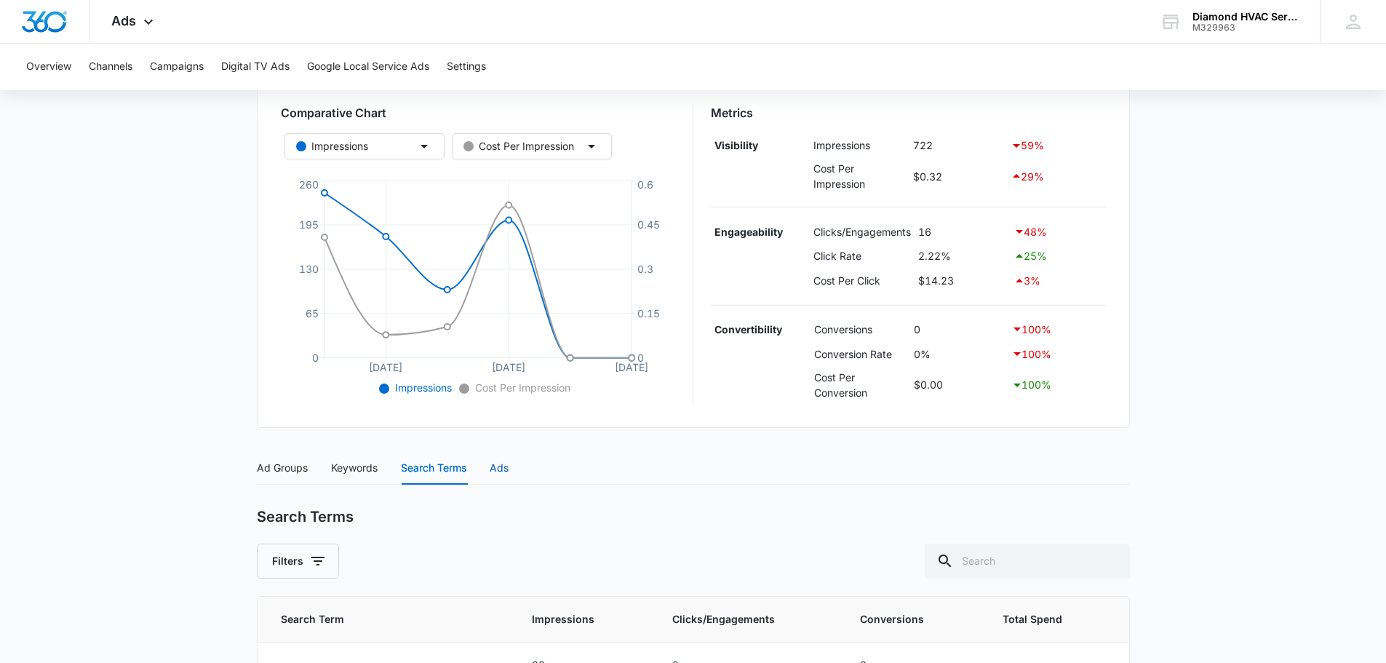
click at [496, 472] on div "Ads" at bounding box center [499, 468] width 19 height 16
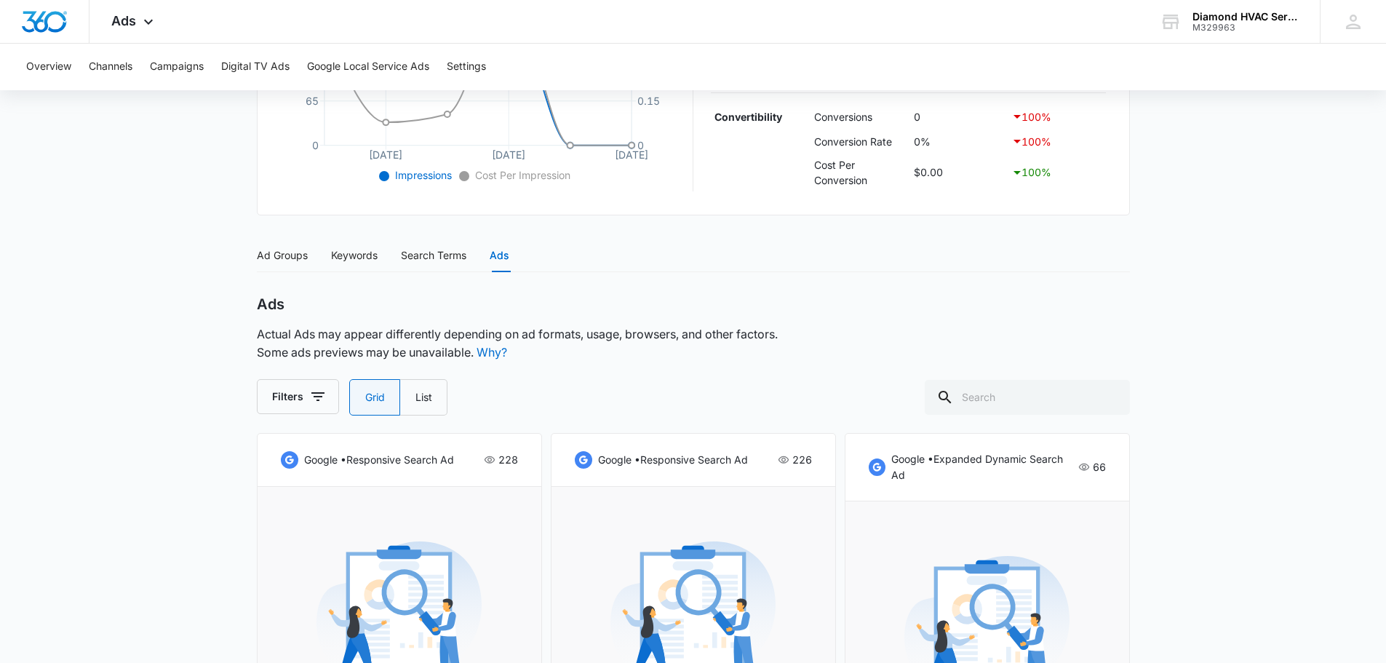
scroll to position [442, 0]
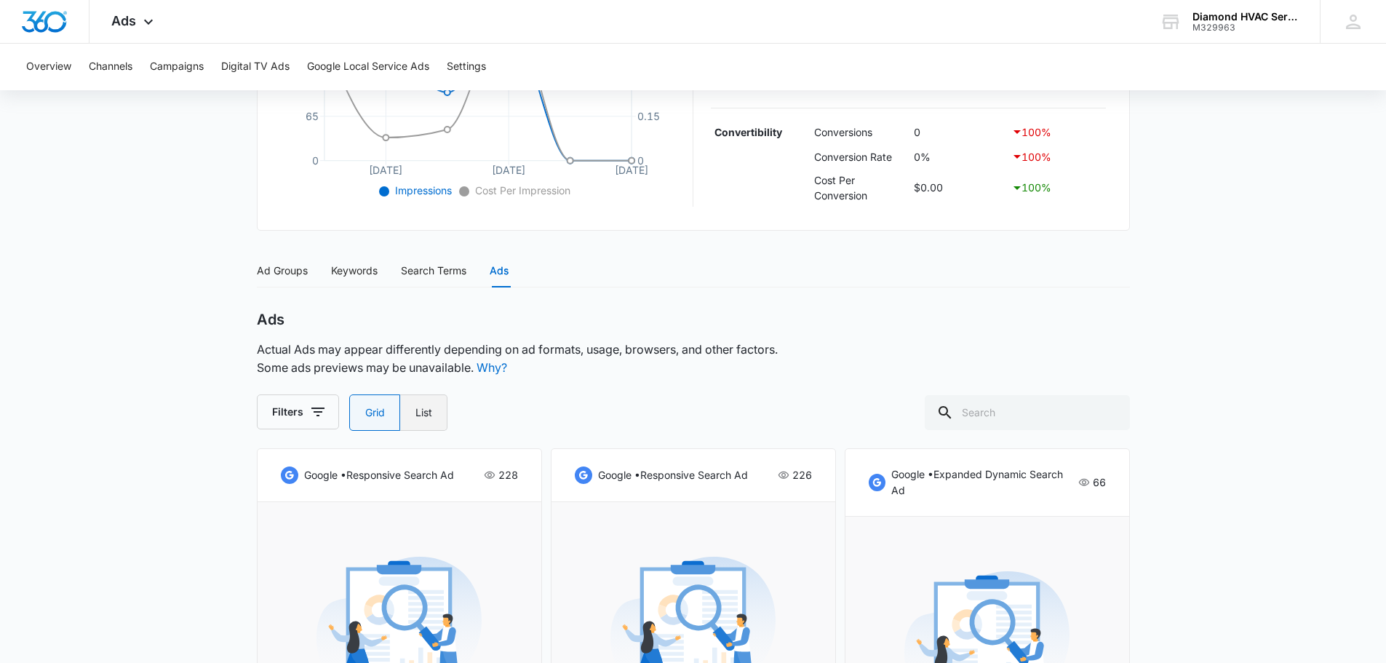
click at [425, 411] on label "List" at bounding box center [423, 412] width 47 height 36
click at [416, 413] on input "List" at bounding box center [415, 413] width 1 height 1
radio input "false"
radio input "true"
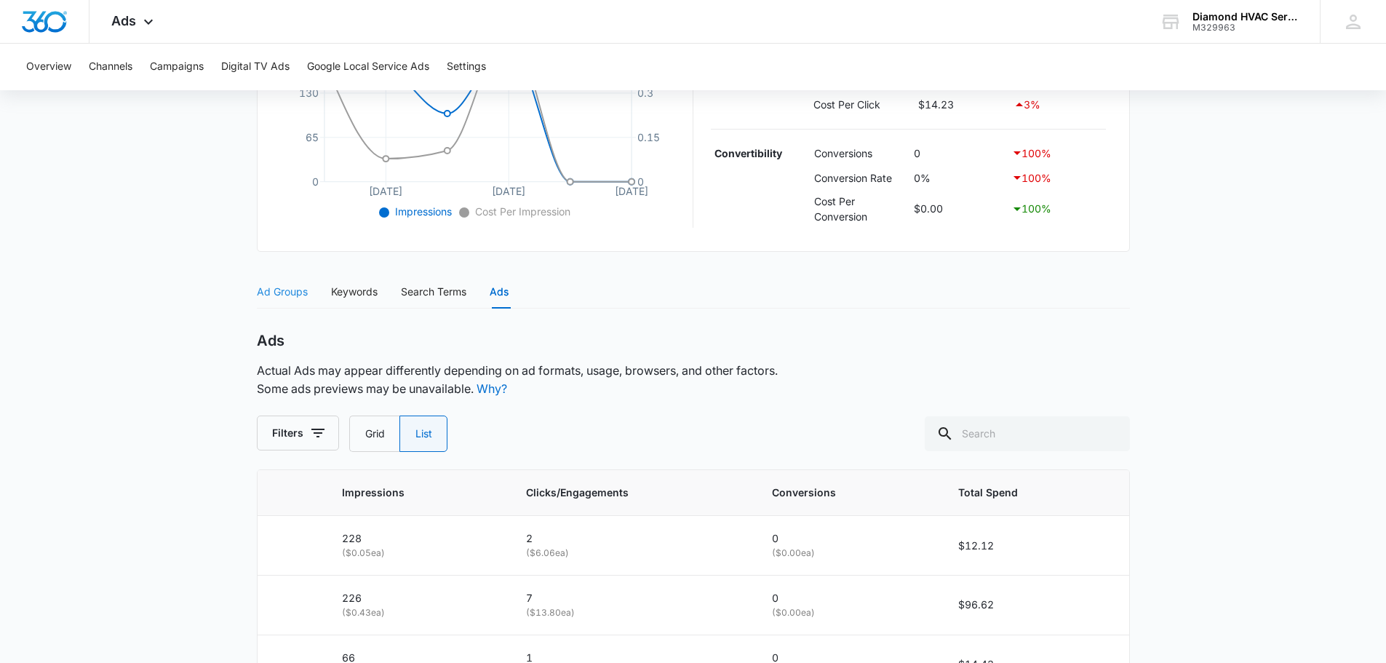
scroll to position [376, 0]
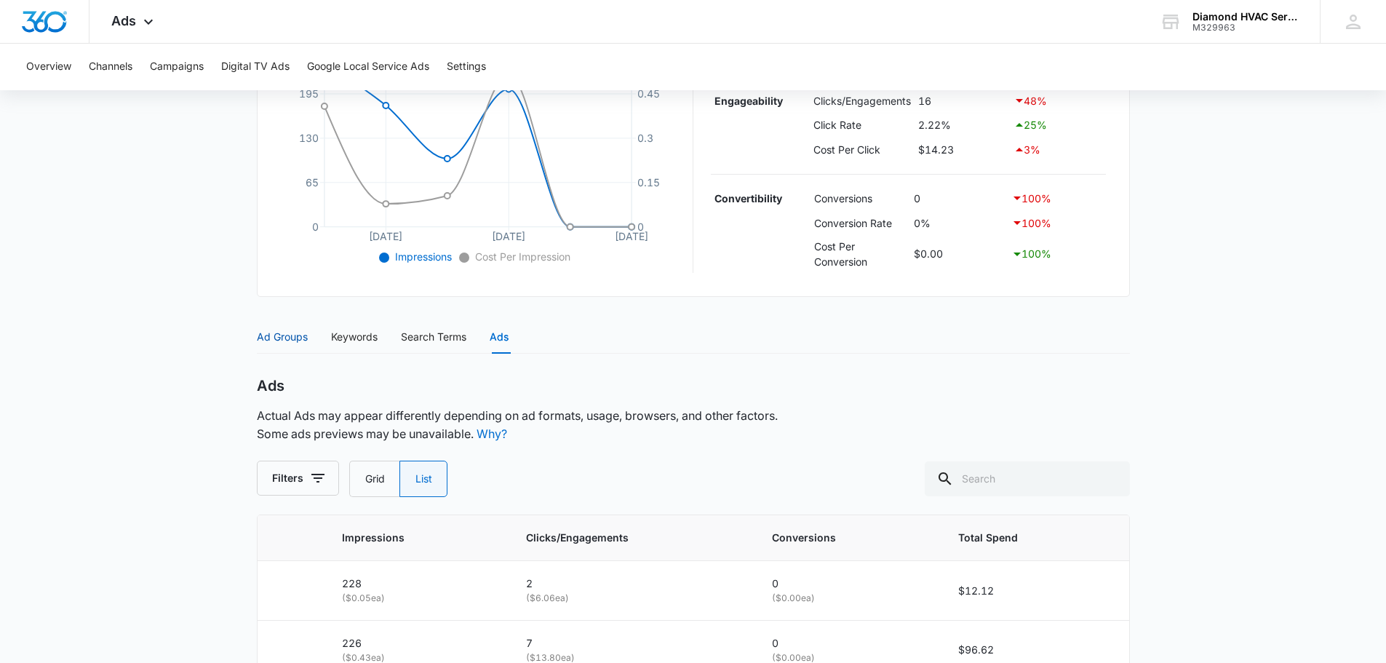
click at [272, 334] on div "Ad Groups" at bounding box center [282, 337] width 51 height 16
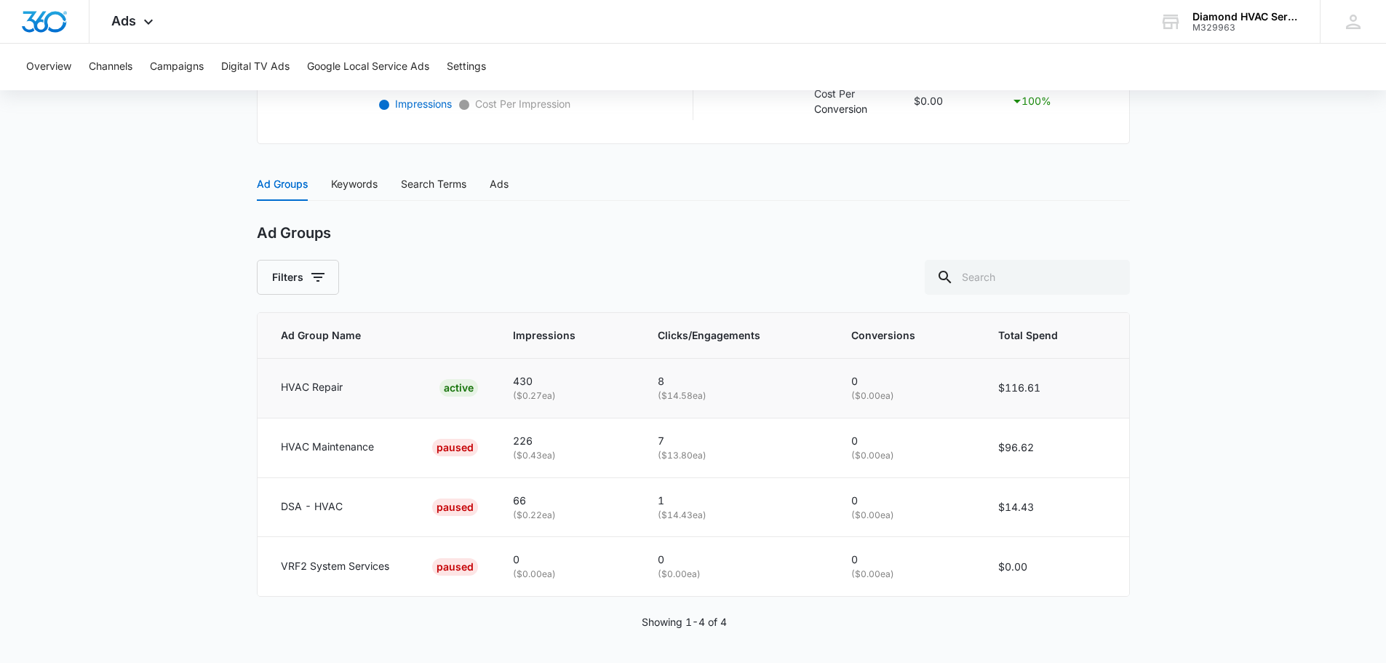
scroll to position [531, 0]
click at [357, 379] on div "HVAC Repair ACTIVE" at bounding box center [379, 385] width 197 height 17
click at [308, 390] on p "HVAC Repair" at bounding box center [312, 385] width 62 height 16
click at [636, 394] on td "430 ( $0.27 ea)" at bounding box center [568, 386] width 145 height 60
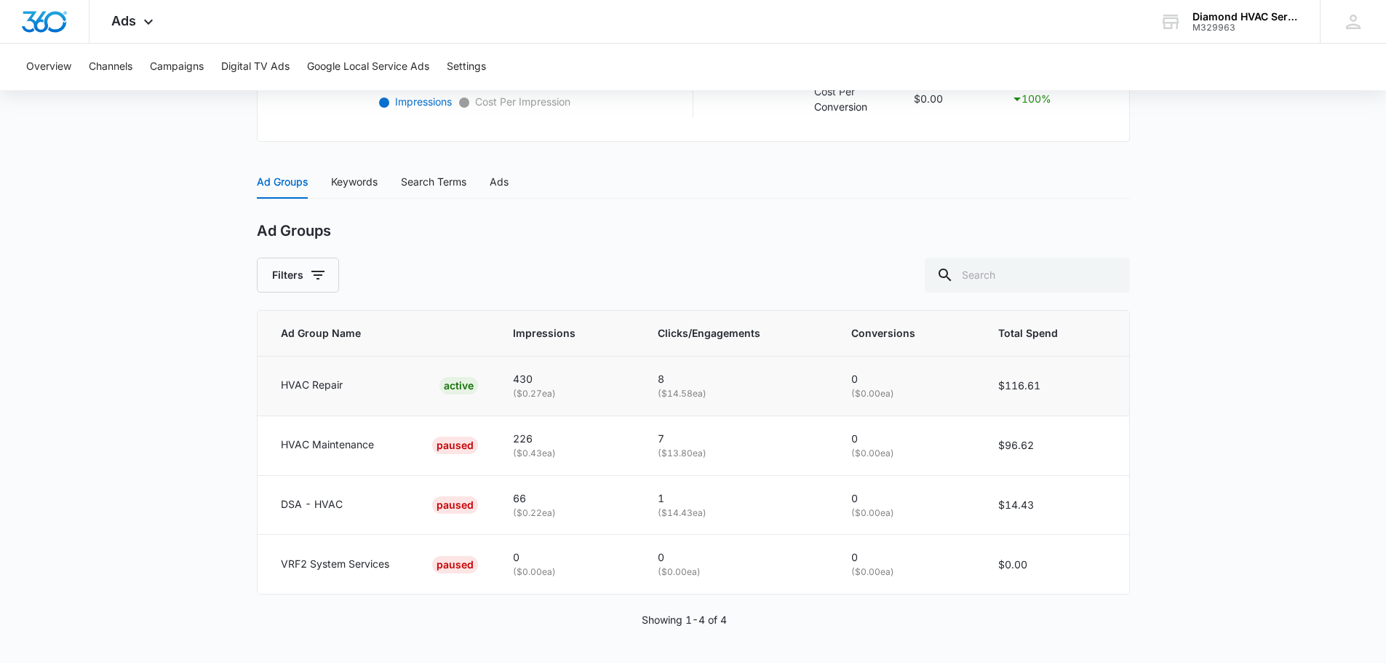
click at [692, 386] on p "8" at bounding box center [737, 379] width 159 height 16
click at [1008, 379] on td "$116.61" at bounding box center [1055, 386] width 148 height 60
drag, startPoint x: 476, startPoint y: 389, endPoint x: 536, endPoint y: 391, distance: 59.7
click at [485, 389] on td "HVAC Repair ACTIVE" at bounding box center [377, 386] width 238 height 60
click at [547, 388] on p "( $0.27 ea)" at bounding box center [568, 394] width 110 height 14
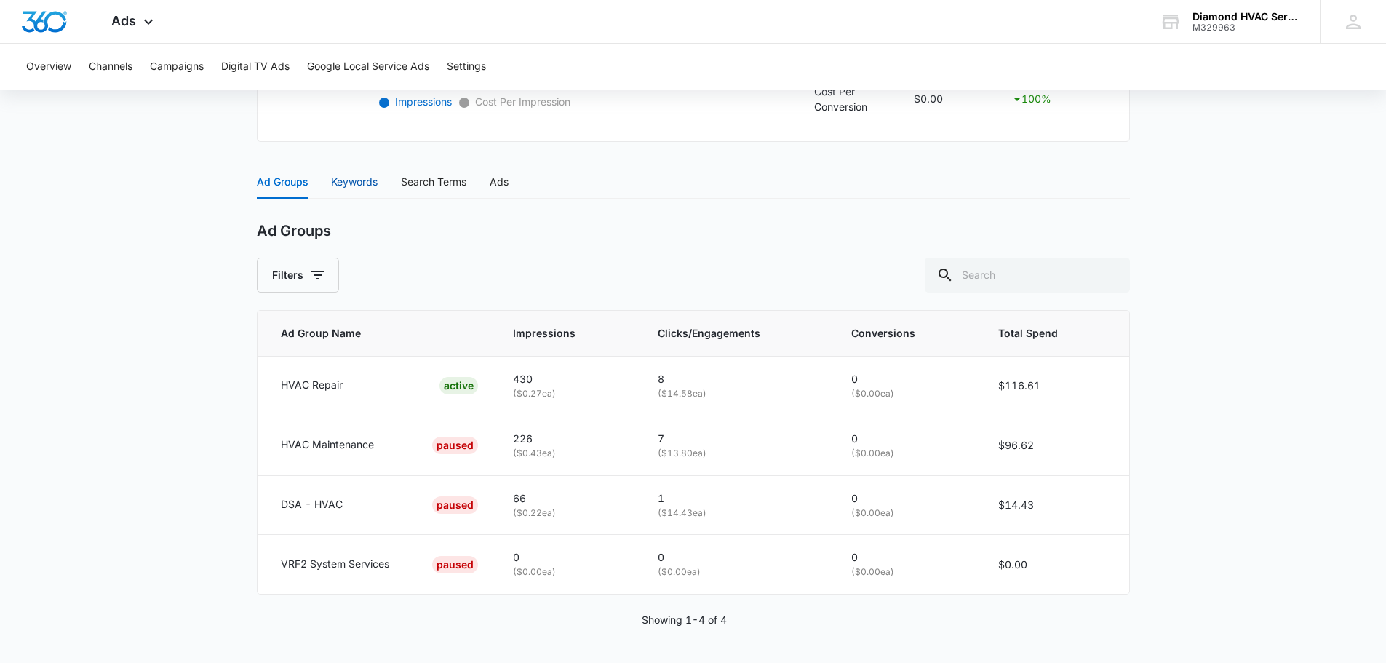
click at [344, 181] on div "Keywords" at bounding box center [354, 182] width 47 height 16
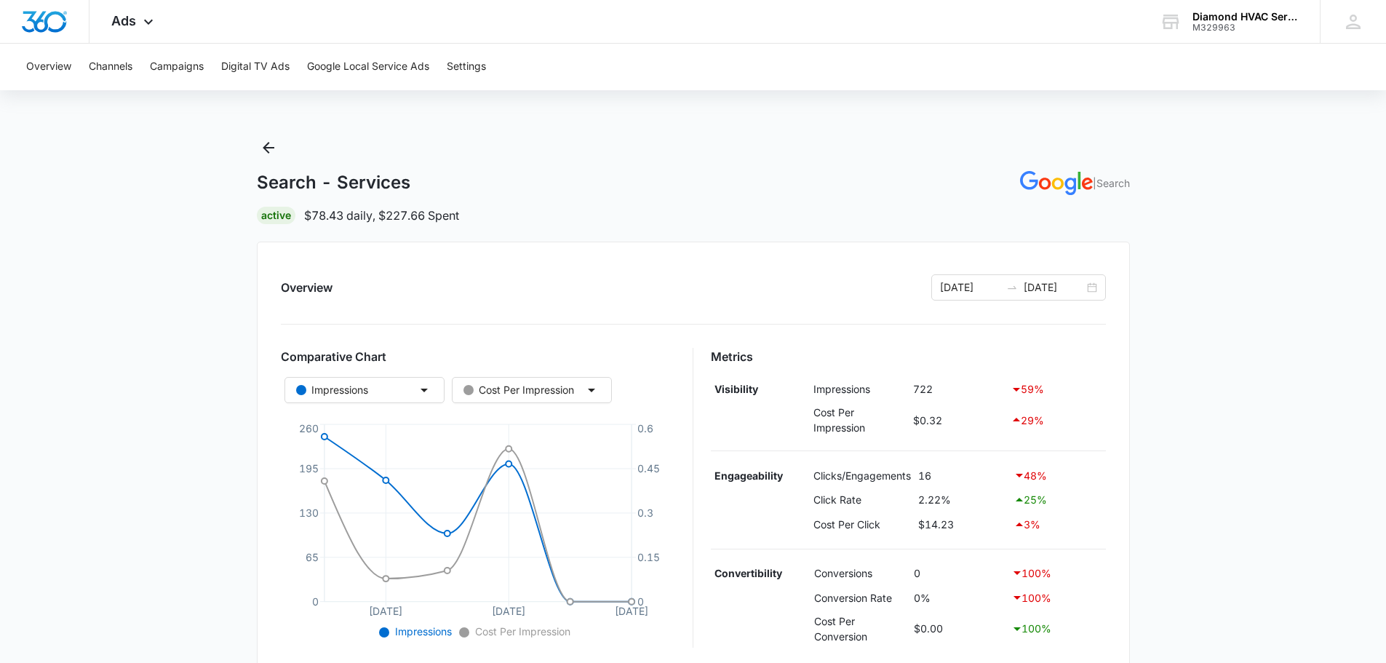
scroll to position [0, 0]
click at [595, 394] on icon "button" at bounding box center [591, 390] width 17 height 17
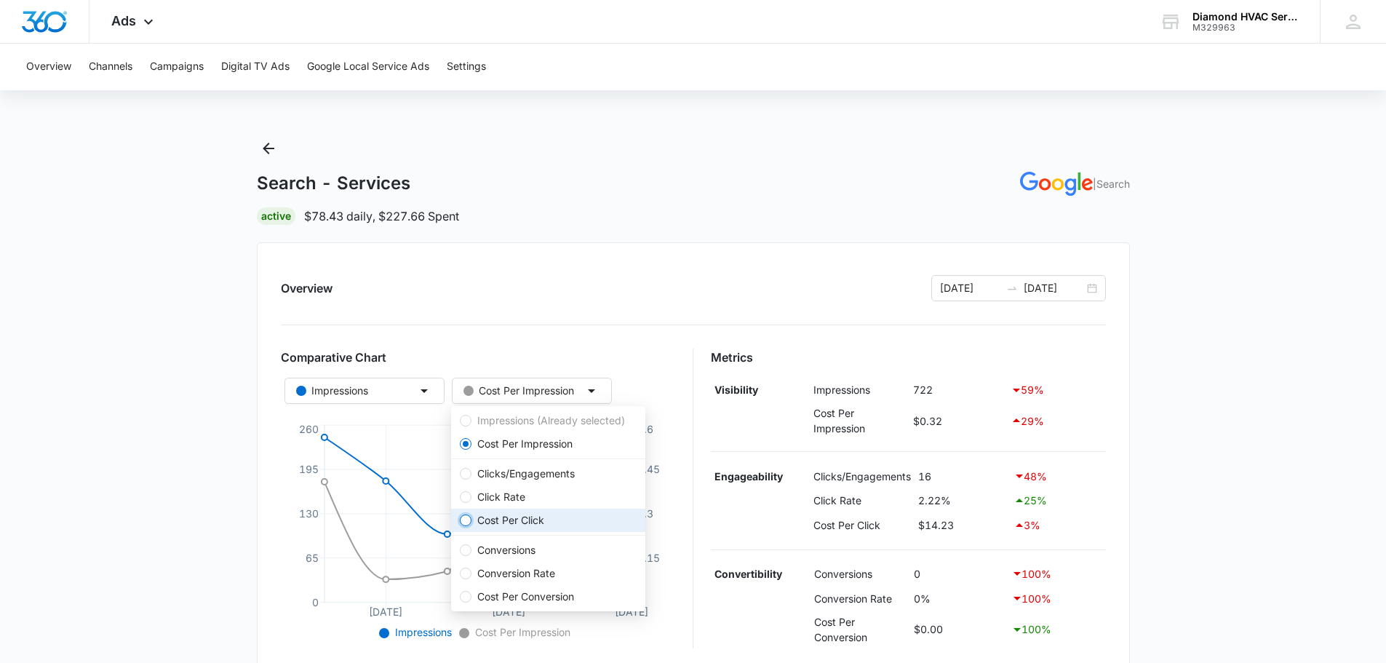
click at [463, 523] on input "Cost Per Click" at bounding box center [466, 521] width 12 height 12
radio input "true"
radio input "false"
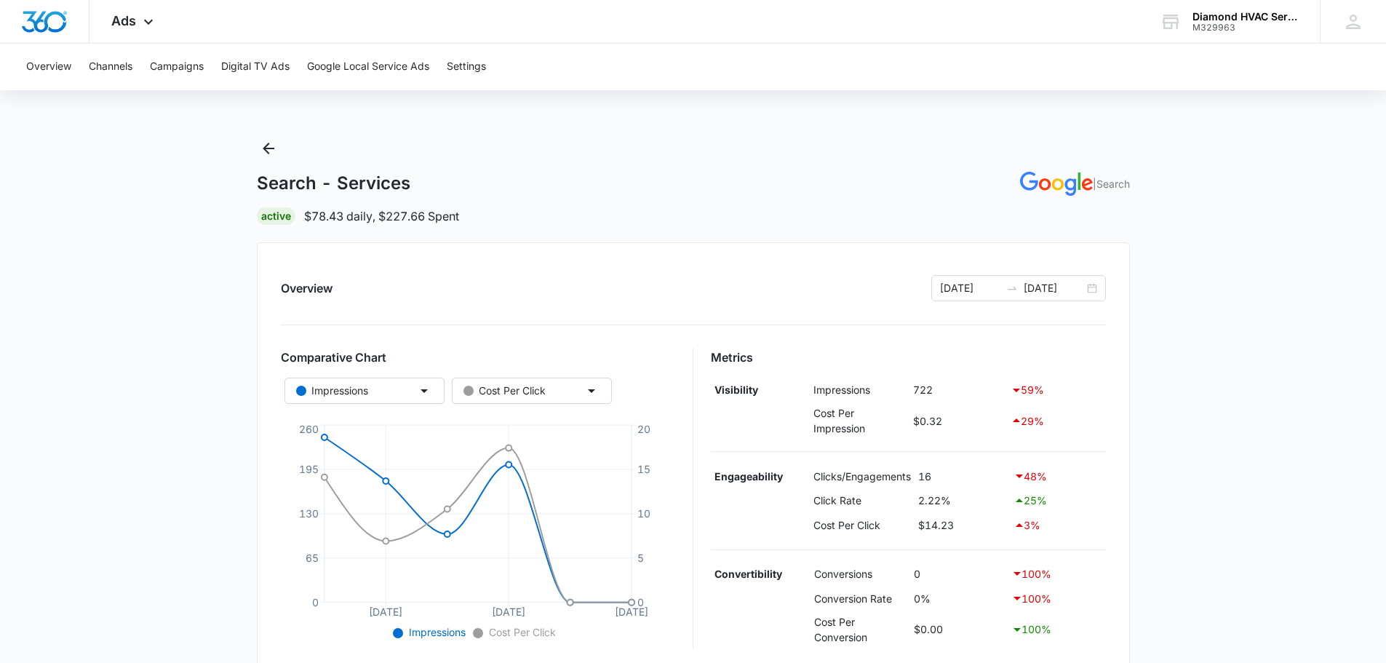
click at [673, 297] on div "Overview [DATE] [DATE]" at bounding box center [693, 288] width 825 height 26
click at [116, 66] on button "Channels" at bounding box center [111, 67] width 44 height 47
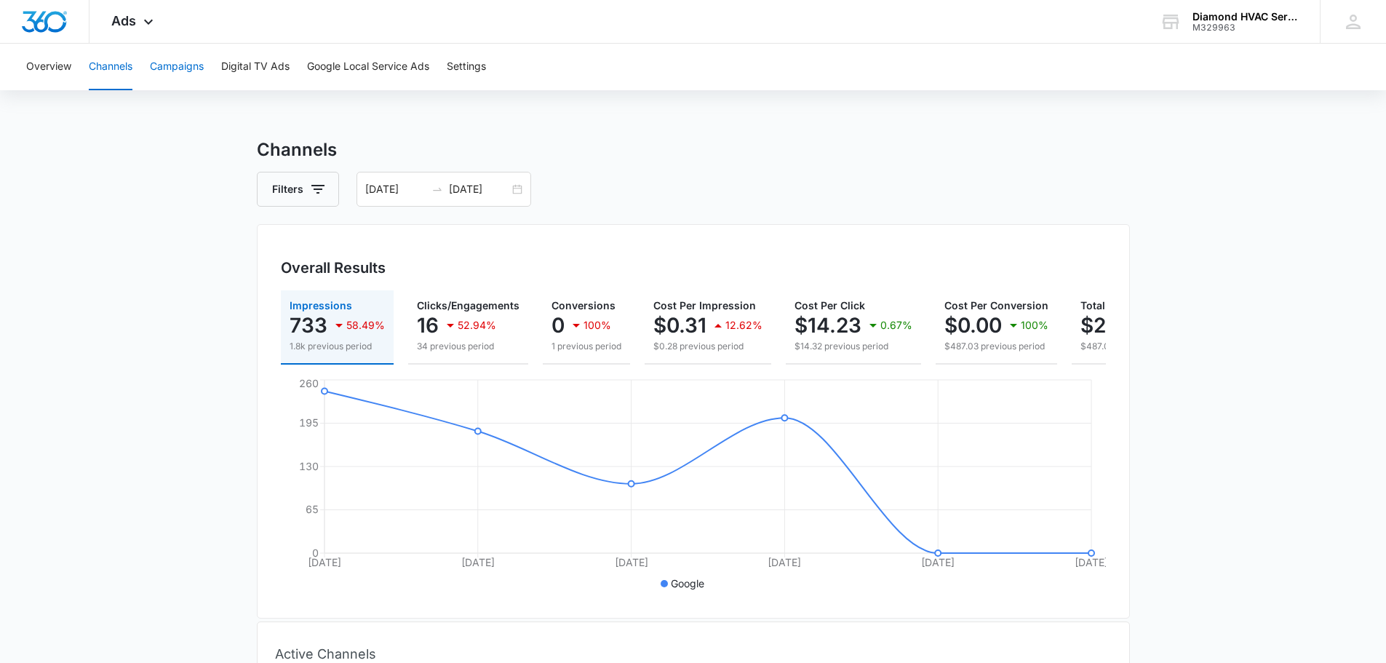
click at [189, 62] on button "Campaigns" at bounding box center [177, 67] width 54 height 47
click at [244, 75] on button "Digital TV Ads" at bounding box center [255, 67] width 68 height 47
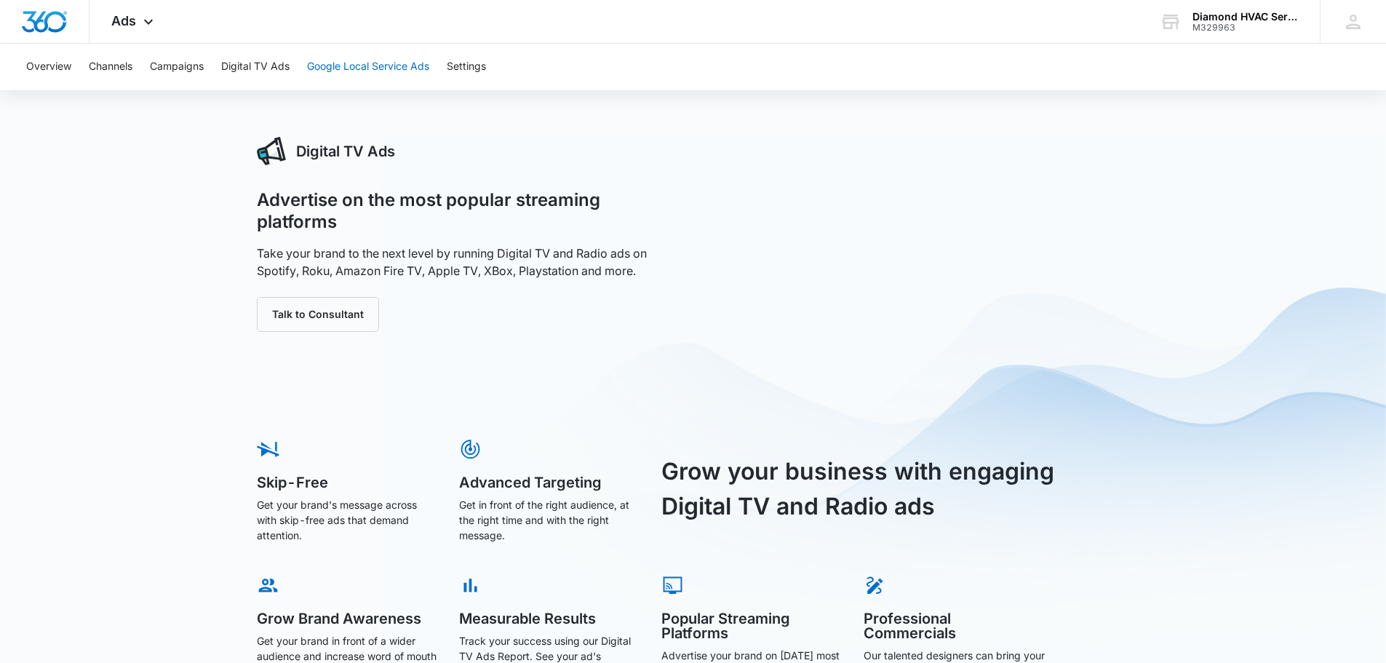
click at [386, 69] on button "Google Local Service Ads" at bounding box center [368, 67] width 122 height 47
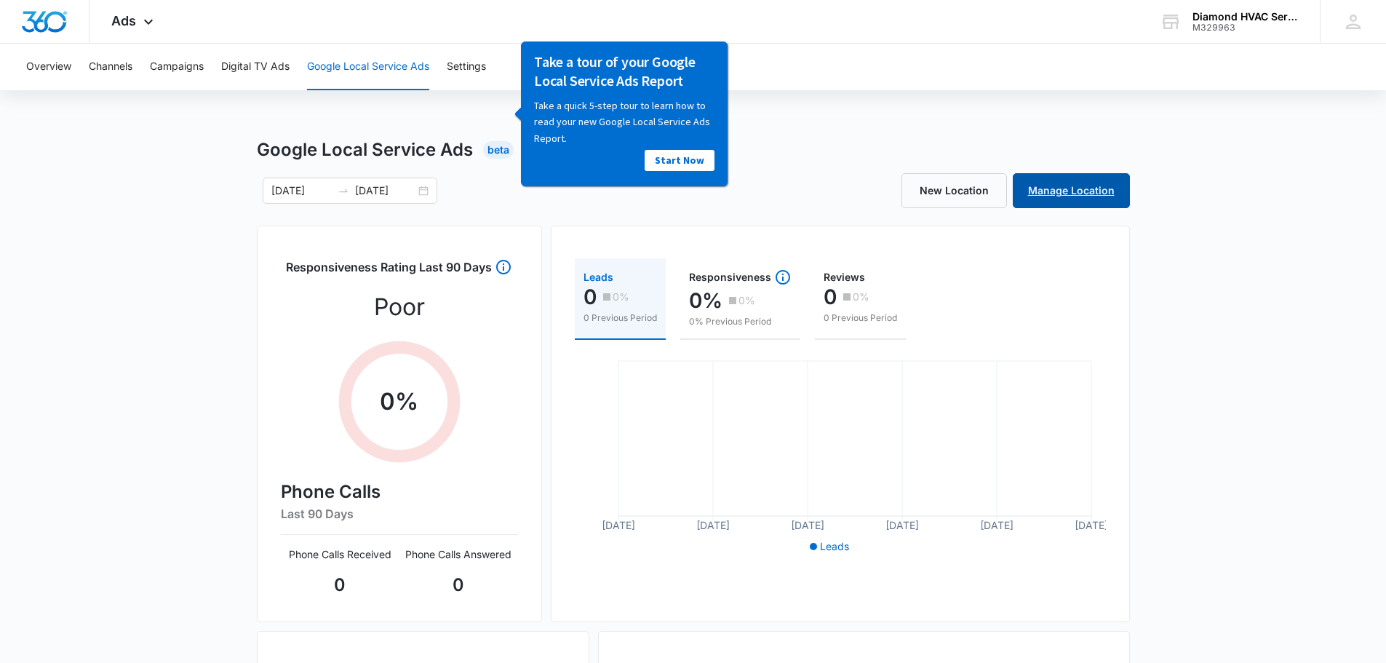
click at [1080, 194] on link "Manage Location" at bounding box center [1071, 190] width 117 height 35
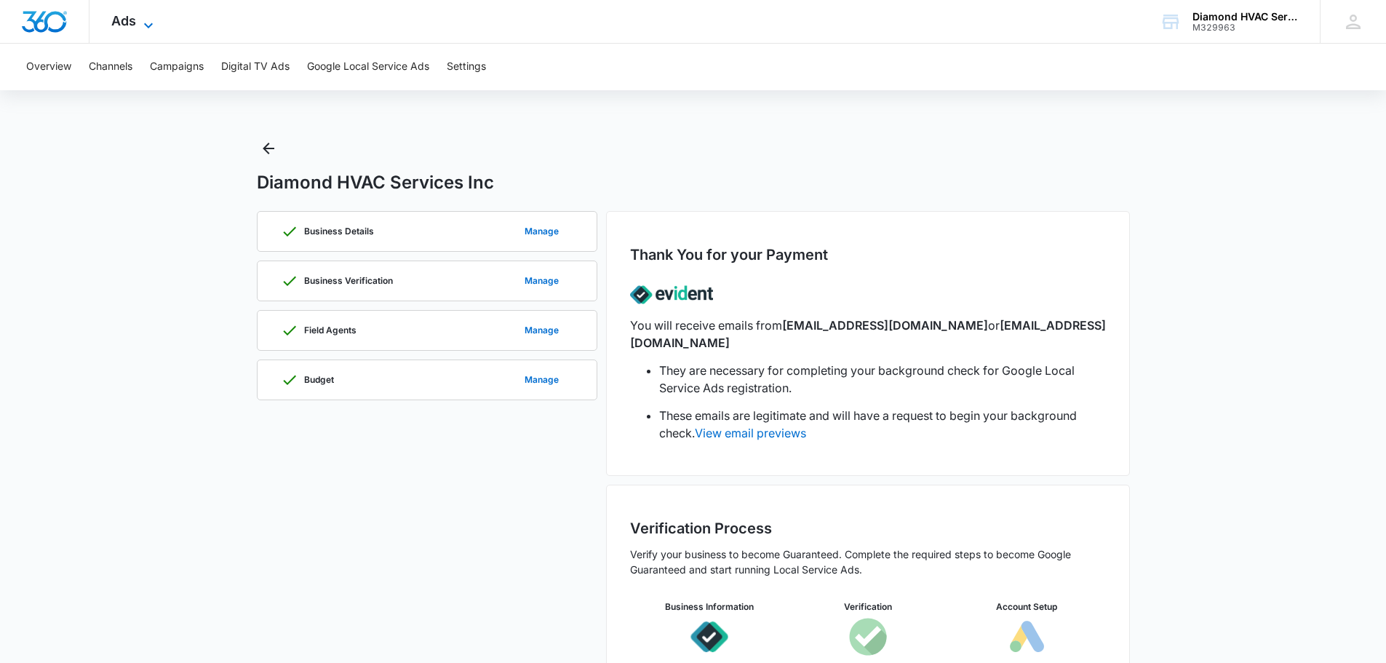
click at [140, 23] on icon at bounding box center [148, 25] width 17 height 17
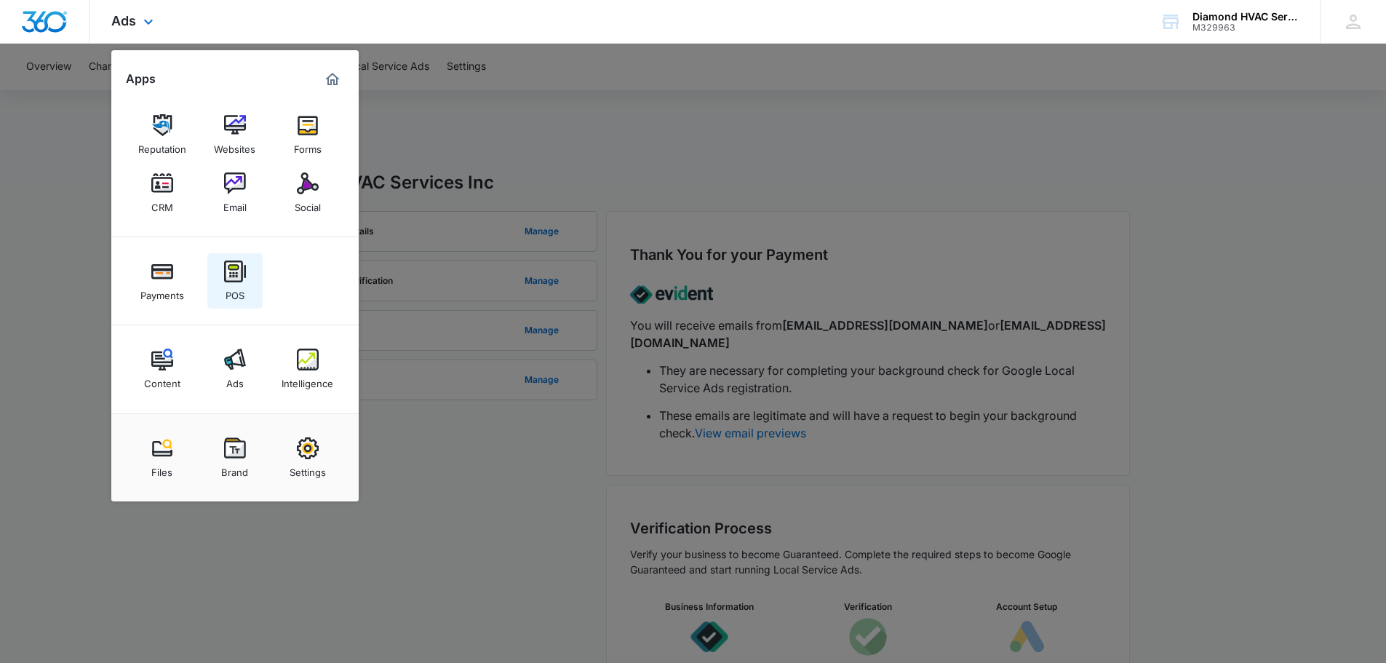
click at [237, 282] on img at bounding box center [235, 272] width 22 height 22
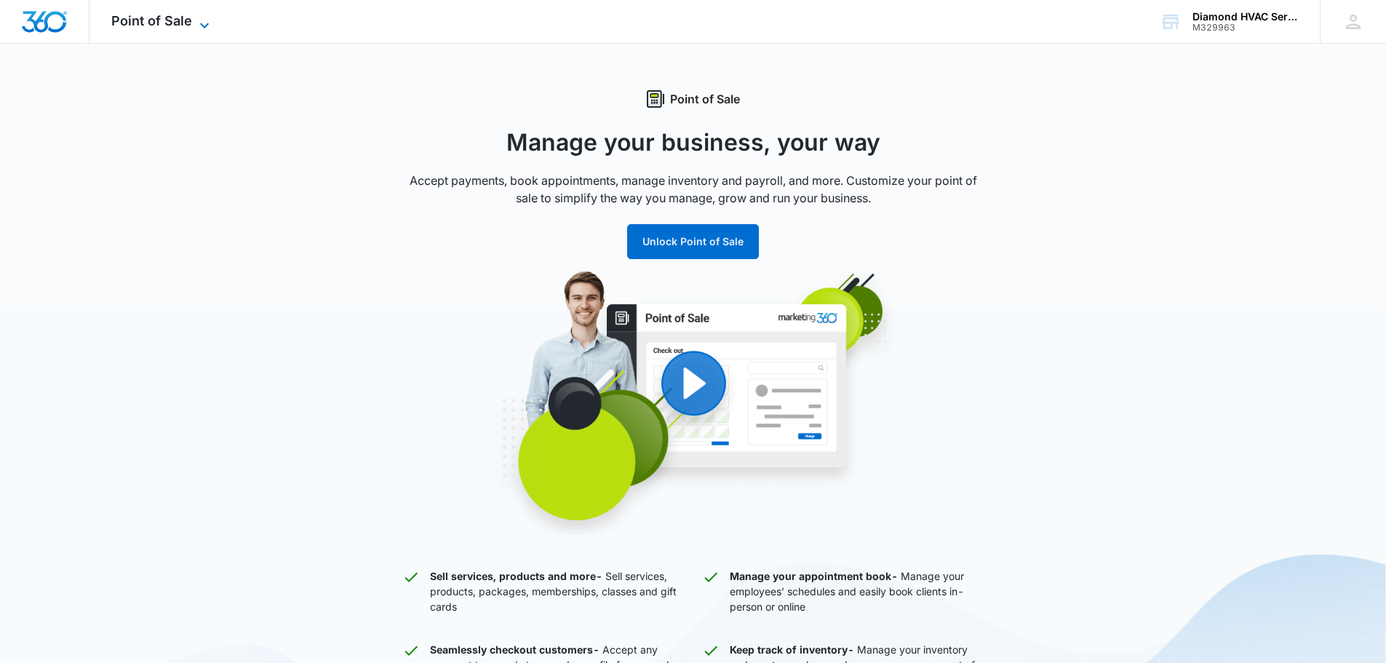
click at [200, 28] on icon at bounding box center [204, 25] width 17 height 17
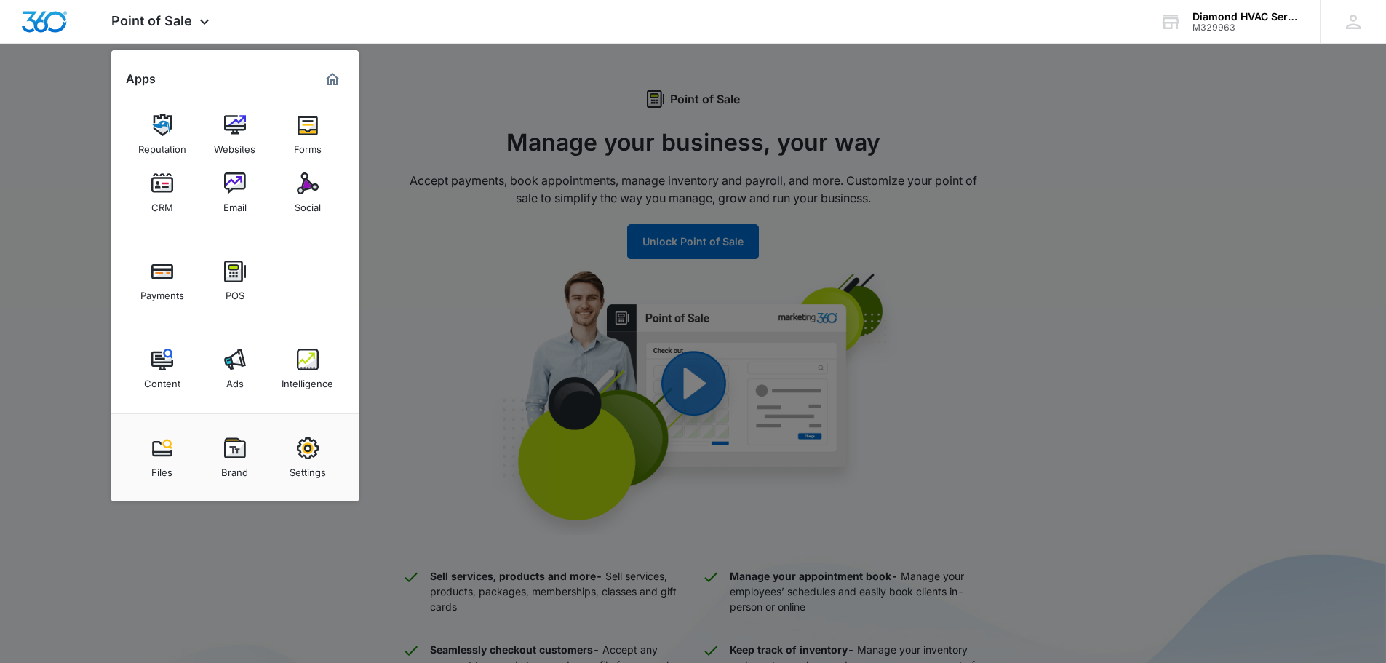
click at [234, 456] on img at bounding box center [235, 448] width 22 height 22
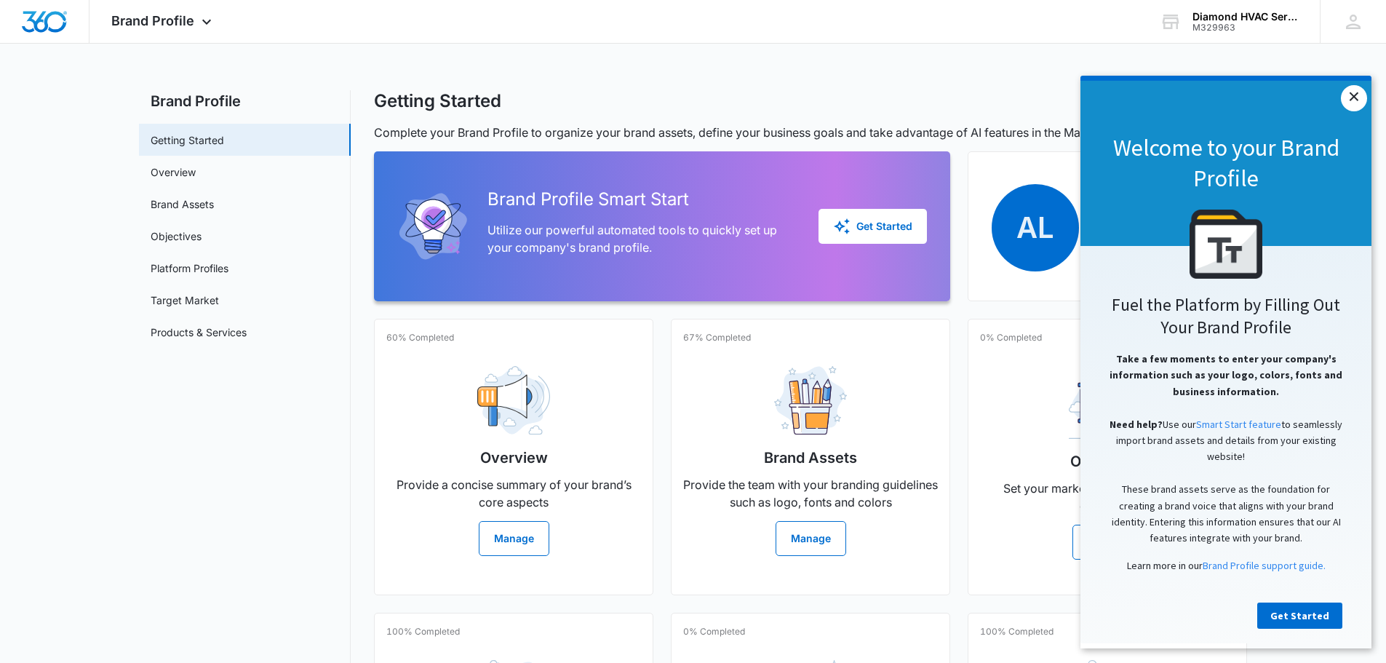
click at [1357, 97] on link "×" at bounding box center [1354, 98] width 26 height 26
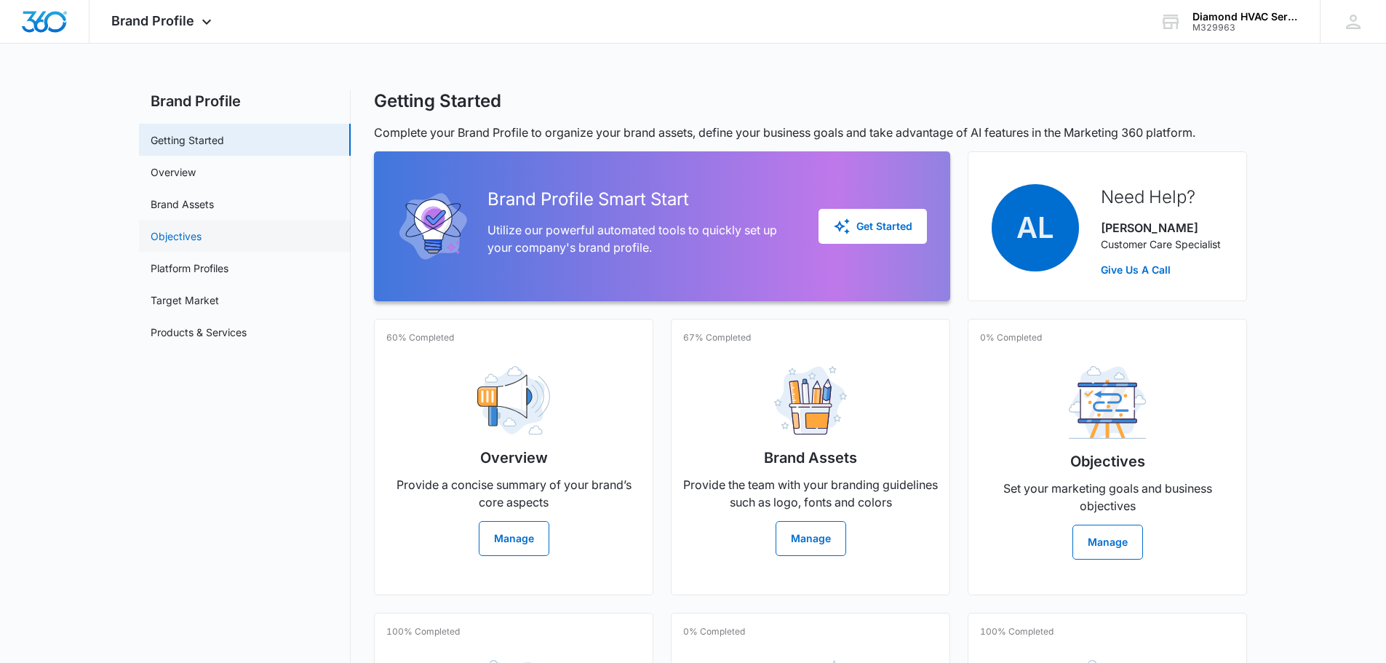
click at [179, 242] on link "Objectives" at bounding box center [176, 236] width 51 height 15
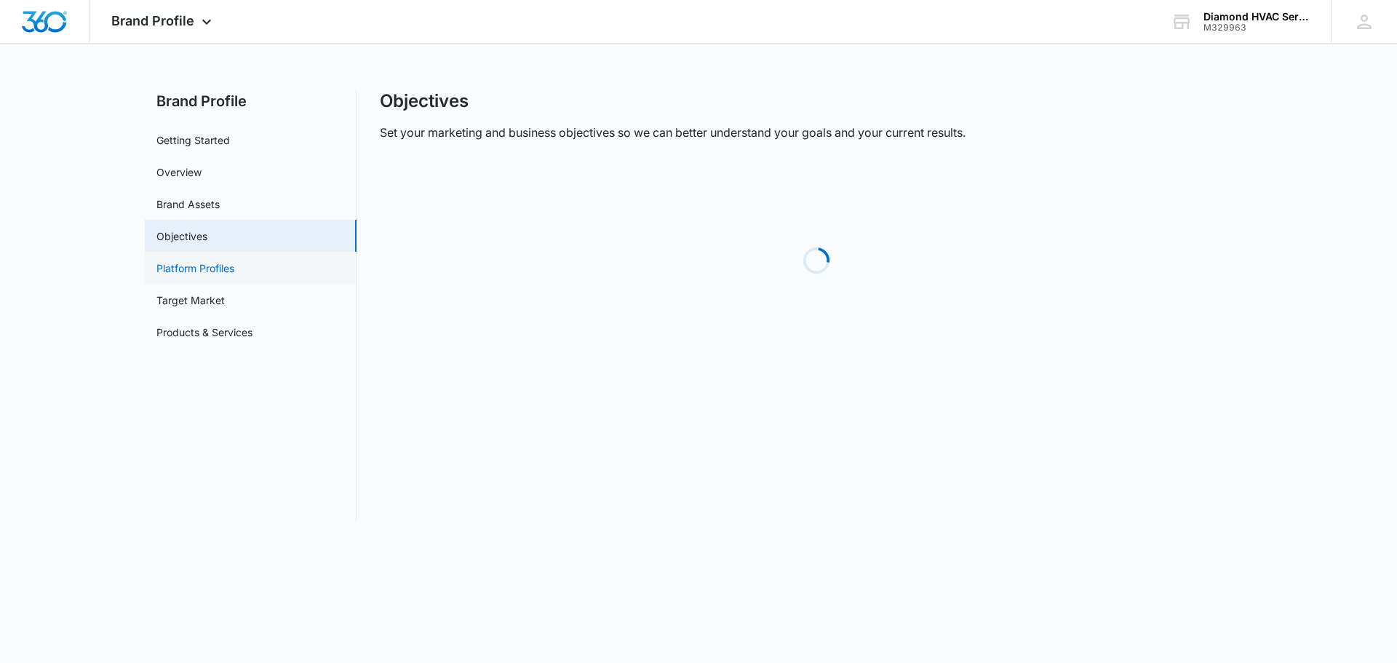
click at [188, 276] on link "Platform Profiles" at bounding box center [195, 268] width 78 height 15
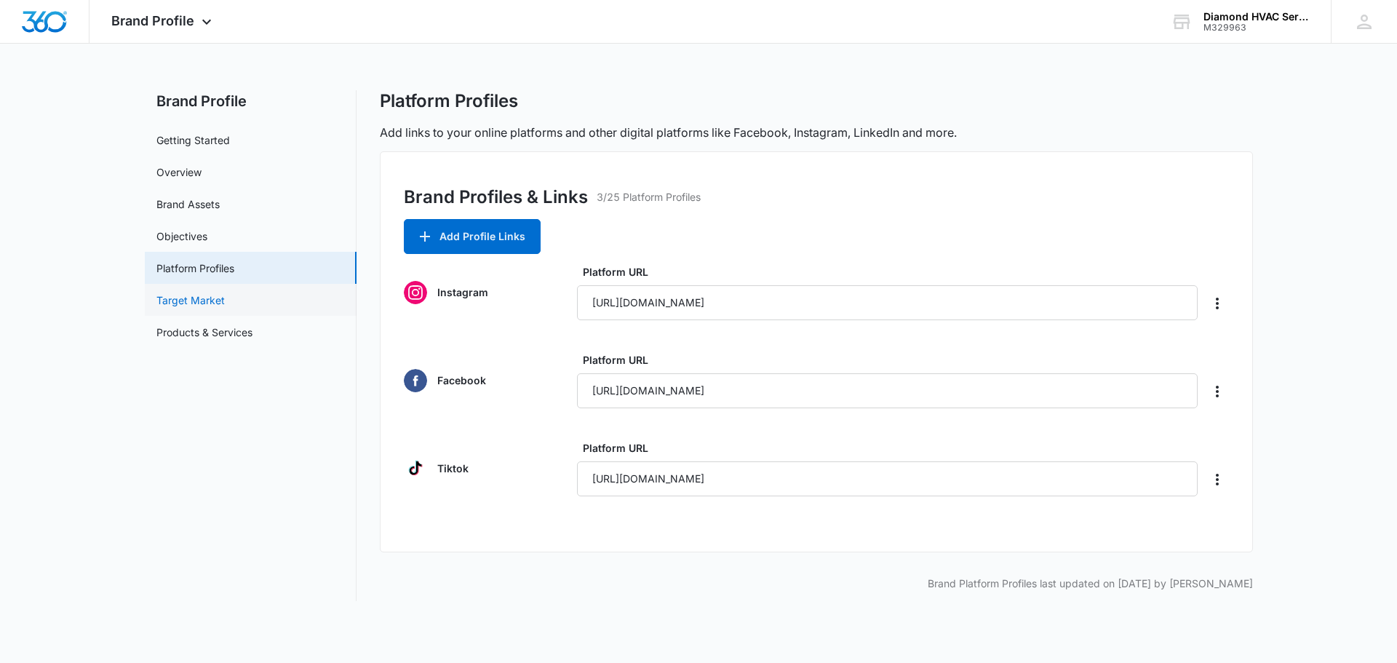
click at [196, 302] on link "Target Market" at bounding box center [190, 300] width 68 height 15
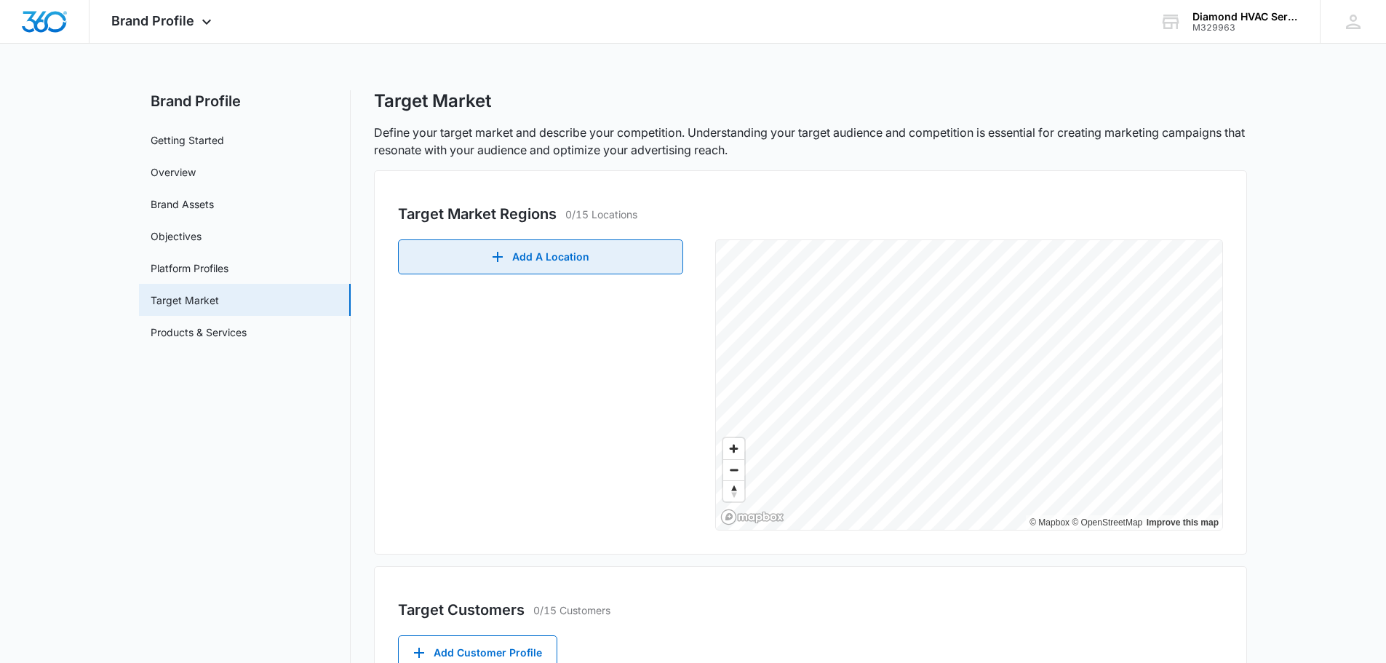
click at [564, 258] on button "Add A Location" at bounding box center [540, 256] width 285 height 35
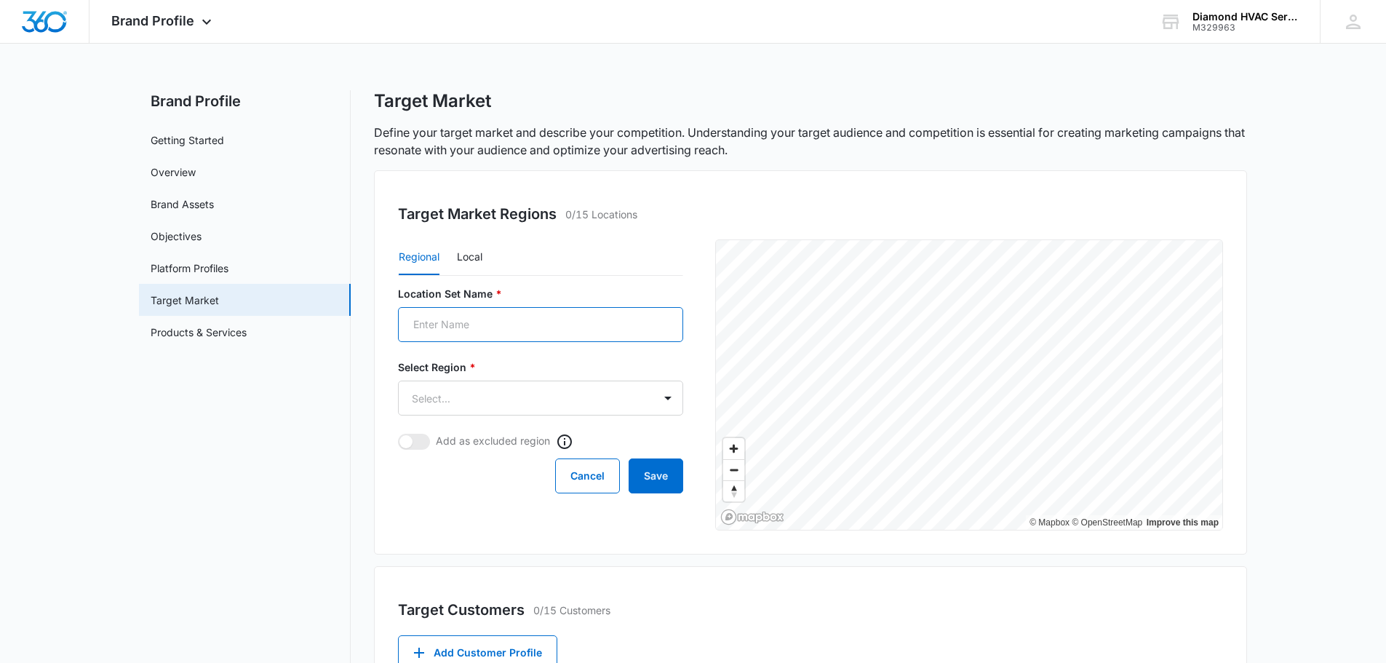
click at [480, 322] on input "Location Set Name *" at bounding box center [540, 324] width 285 height 35
drag, startPoint x: 497, startPoint y: 325, endPoint x: 413, endPoint y: 327, distance: 83.7
click at [413, 327] on input "[GEOGRAPHIC_DATA]" at bounding box center [540, 324] width 285 height 35
type input "SC"
click at [481, 388] on body "Brand Profile Apps Reputation Websites Forms CRM Email Social Payments POS Cont…" at bounding box center [693, 447] width 1386 height 894
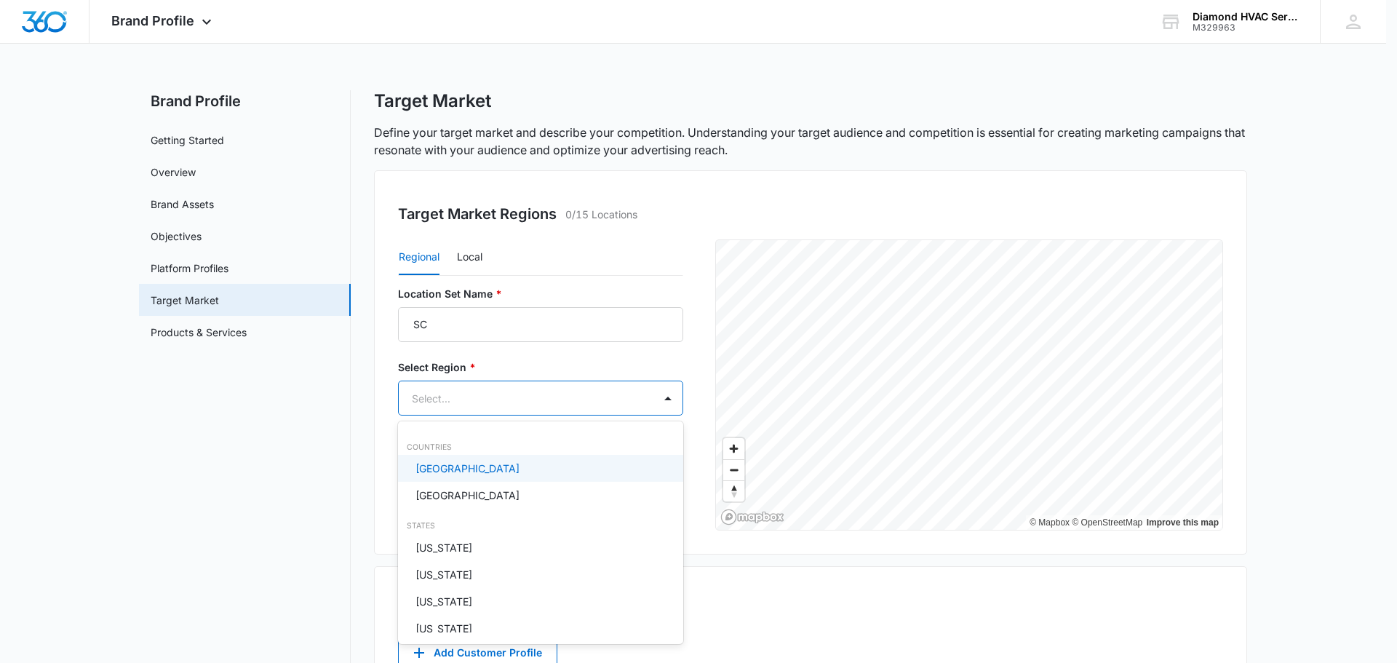
click at [462, 472] on p "[GEOGRAPHIC_DATA]" at bounding box center [468, 468] width 104 height 15
click at [669, 353] on div at bounding box center [698, 331] width 1397 height 663
click at [664, 398] on body "Brand Profile Apps Reputation Websites Forms CRM Email Social Payments POS Cont…" at bounding box center [698, 331] width 1397 height 663
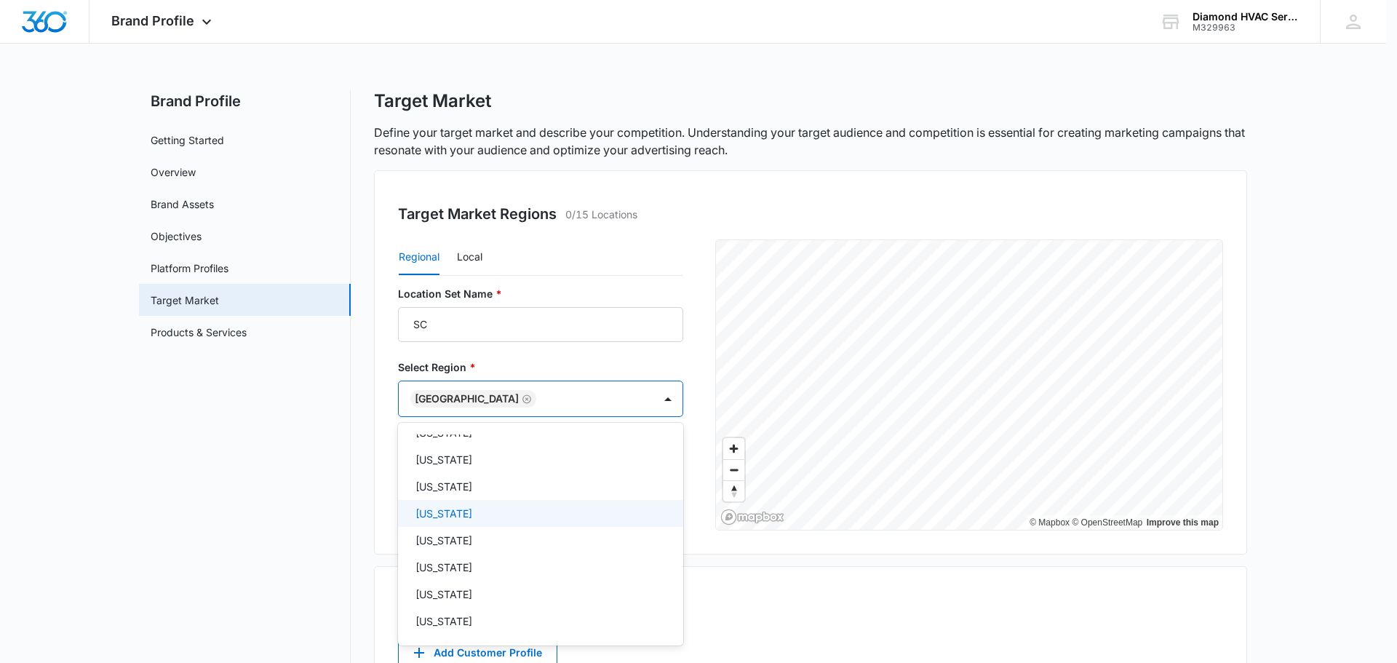
click at [471, 506] on div "[US_STATE]" at bounding box center [539, 513] width 247 height 15
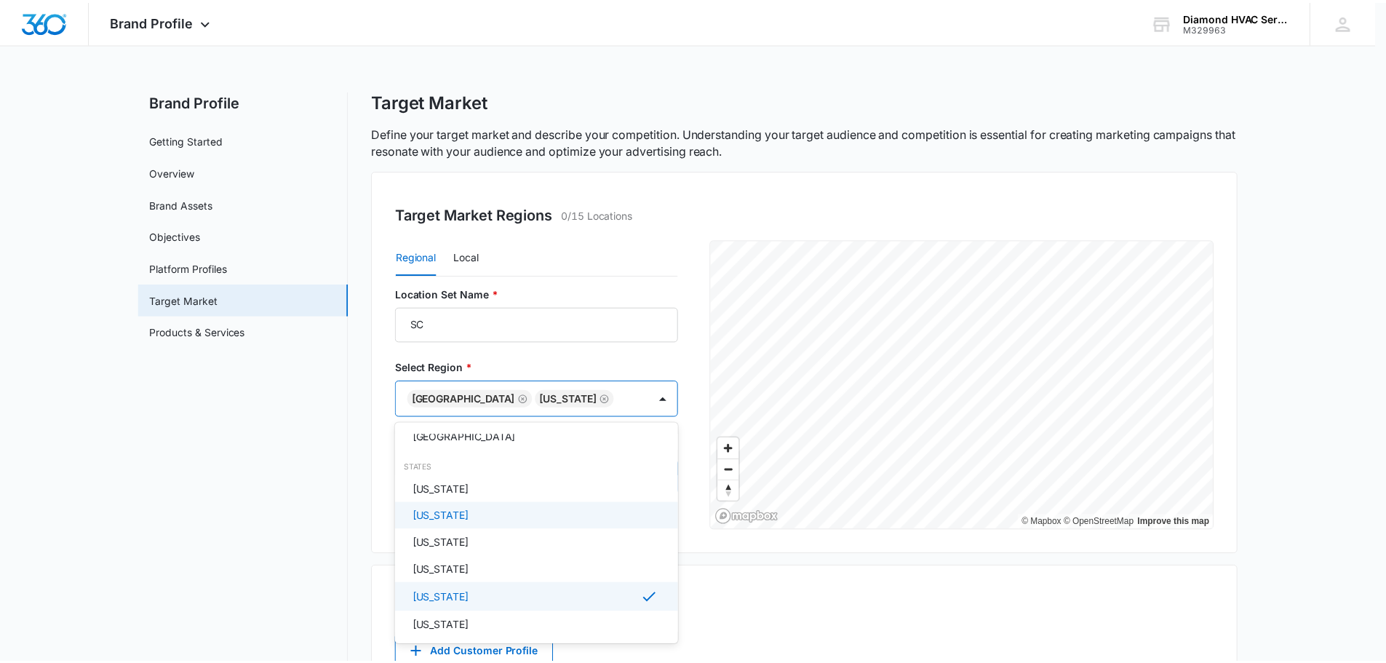
scroll to position [0, 0]
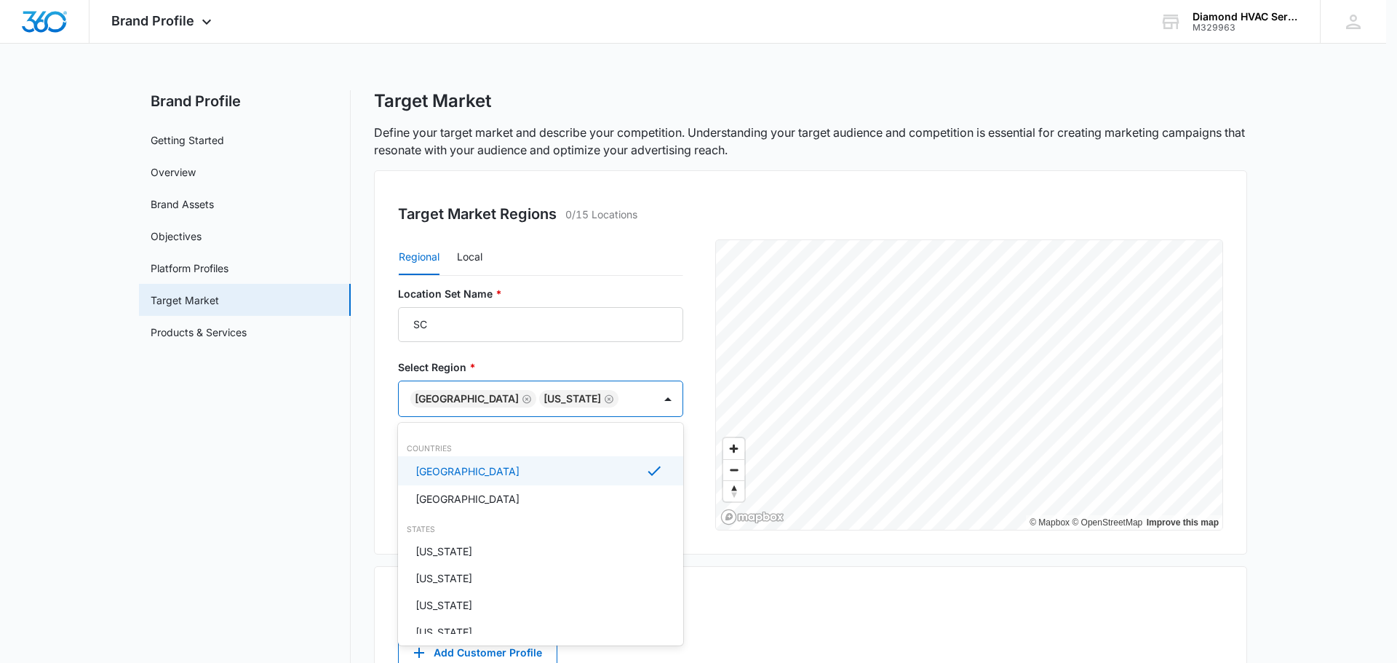
click at [648, 355] on div at bounding box center [698, 331] width 1397 height 663
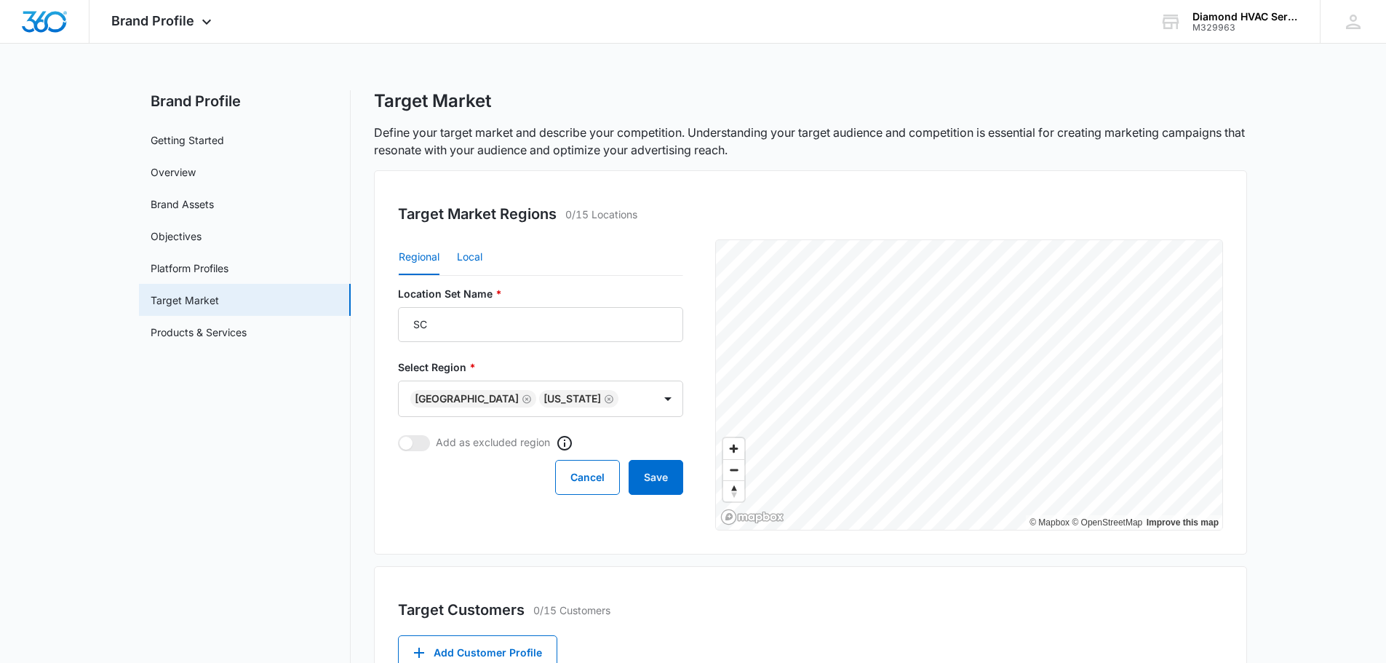
click at [470, 255] on button "Local" at bounding box center [469, 257] width 25 height 35
click at [475, 327] on input "Location Set Name *" at bounding box center [540, 324] width 285 height 35
type input "SC"
click at [487, 402] on input "Postal Code or City, State *" at bounding box center [476, 398] width 157 height 35
type input "94952"
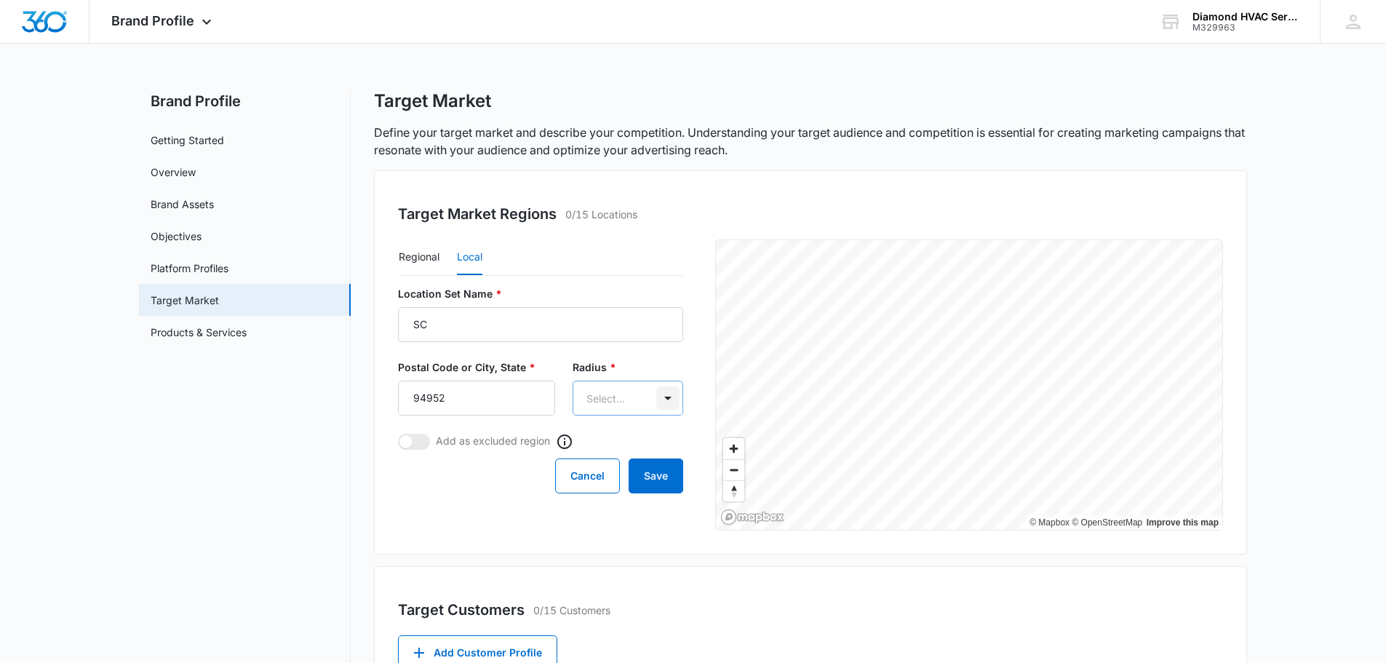
click at [671, 398] on body "Brand Profile Apps Reputation Websites Forms CRM Email Social Payments POS Cont…" at bounding box center [693, 447] width 1386 height 894
click at [606, 503] on p "50mi" at bounding box center [597, 503] width 24 height 15
click at [657, 360] on label "Radius *" at bounding box center [628, 367] width 111 height 15
click at [408, 446] on span at bounding box center [406, 443] width 13 height 13
click at [398, 435] on input "checkbox" at bounding box center [397, 434] width 1 height 1
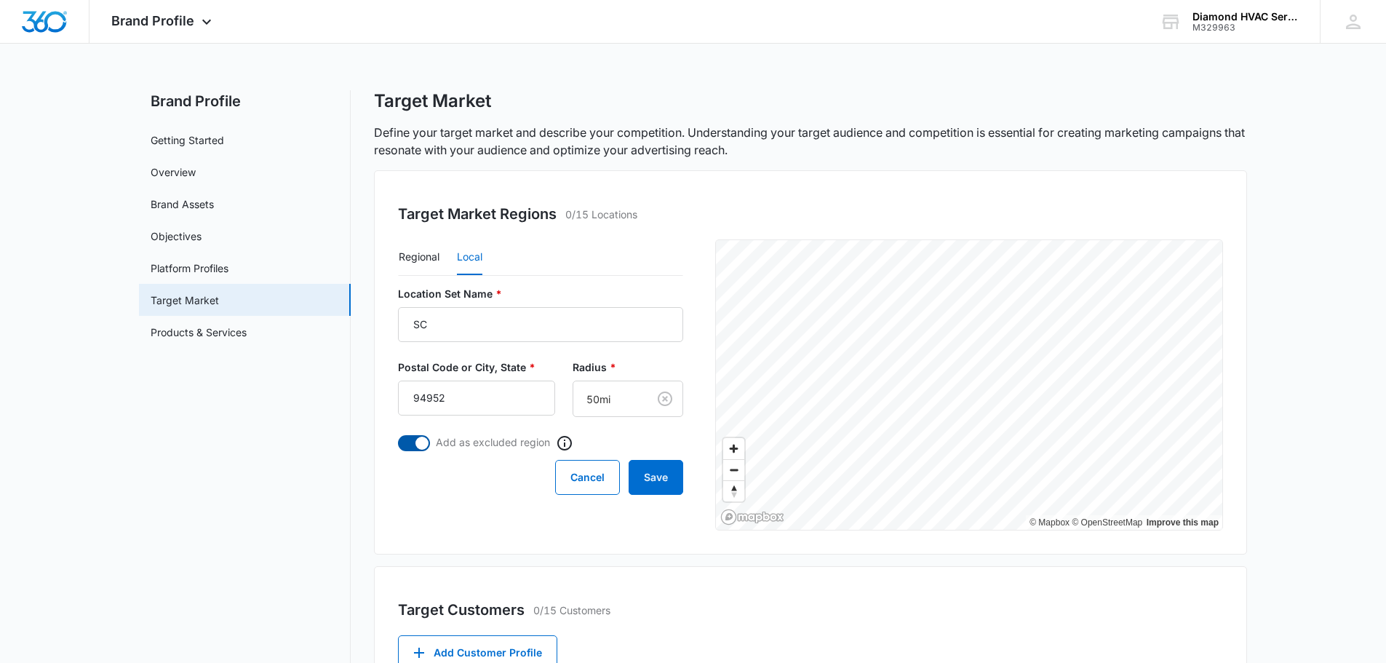
click at [415, 445] on span at bounding box center [414, 443] width 32 height 16
click at [398, 435] on input "checkbox" at bounding box center [397, 434] width 1 height 1
checkbox input "false"
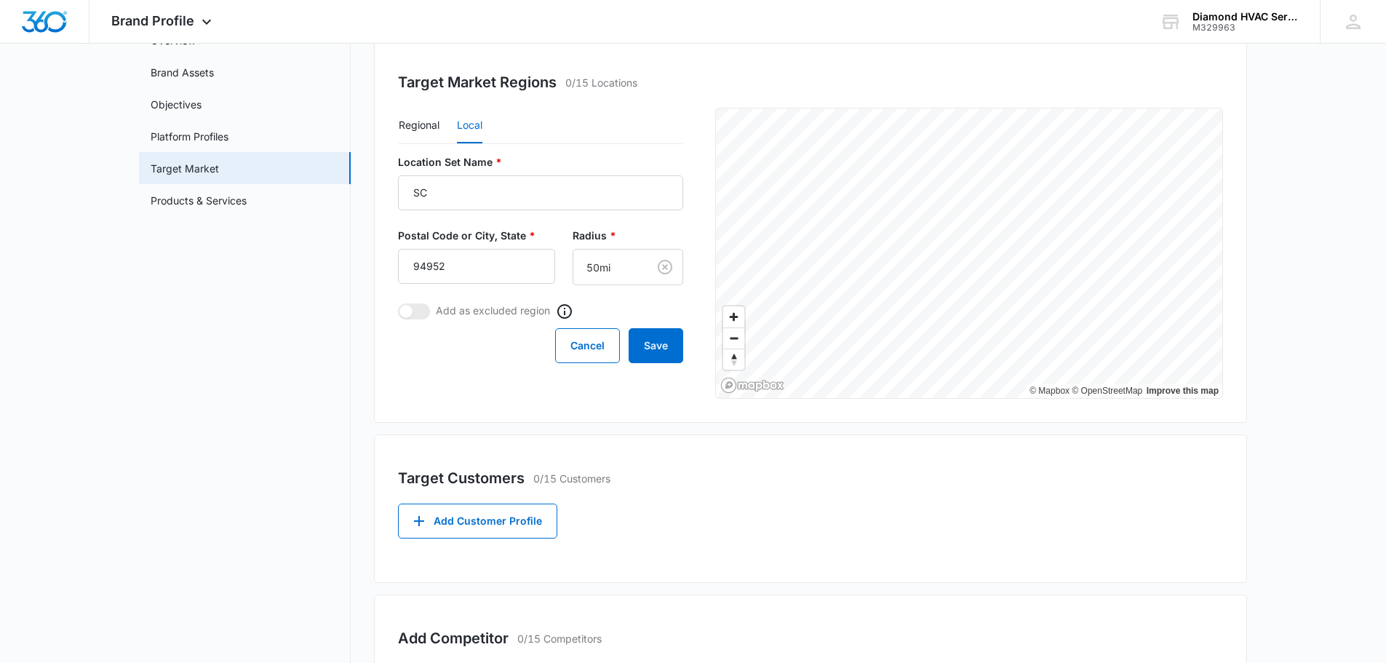
scroll to position [218, 0]
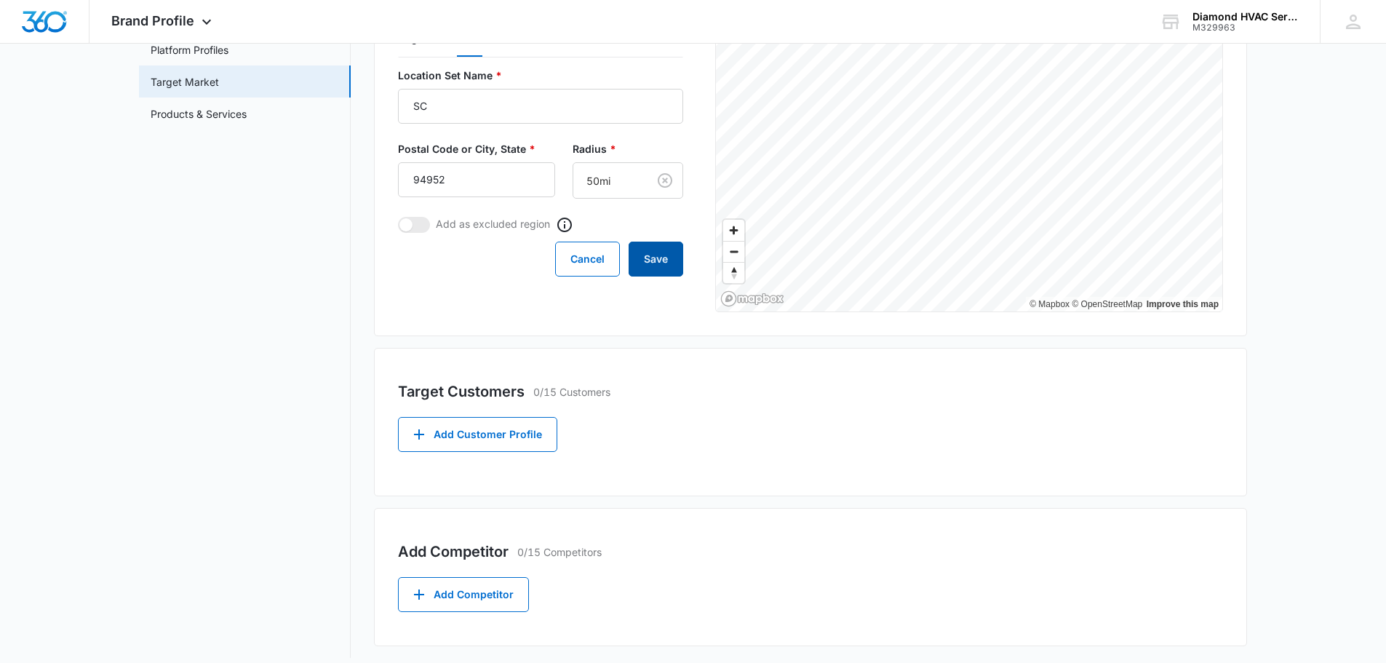
click at [654, 253] on button "Save" at bounding box center [656, 259] width 55 height 35
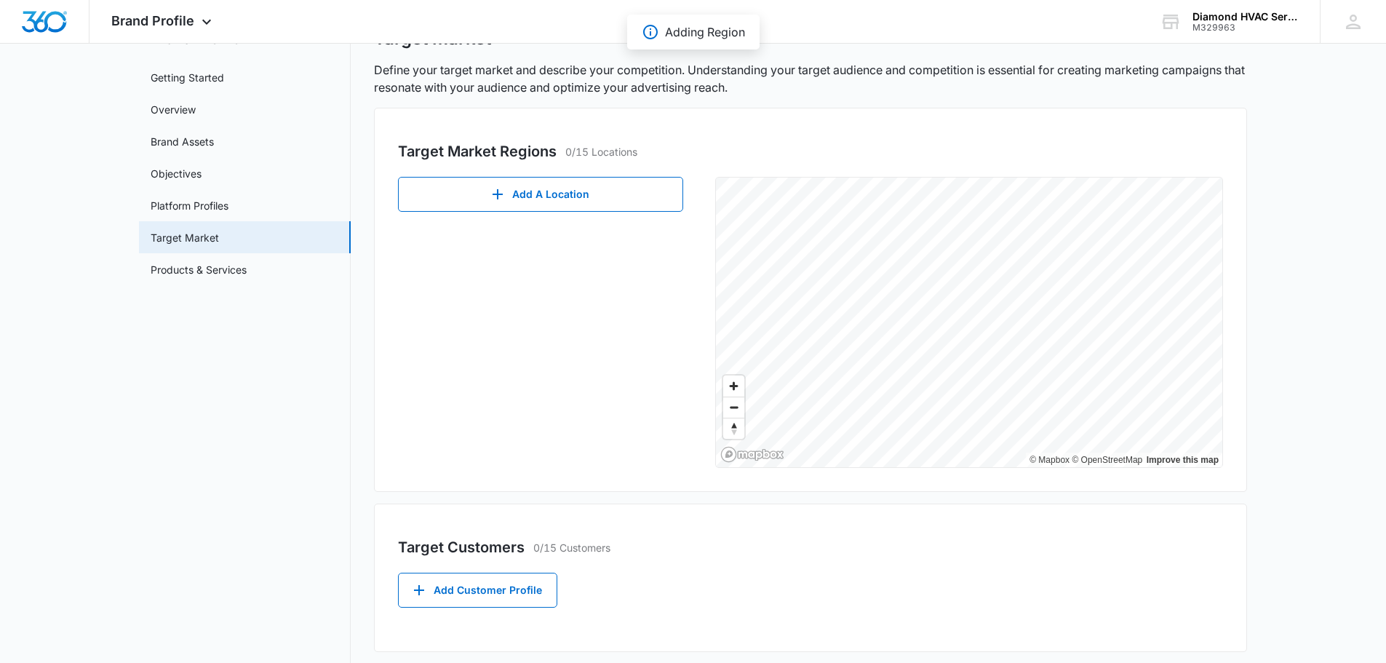
scroll to position [0, 0]
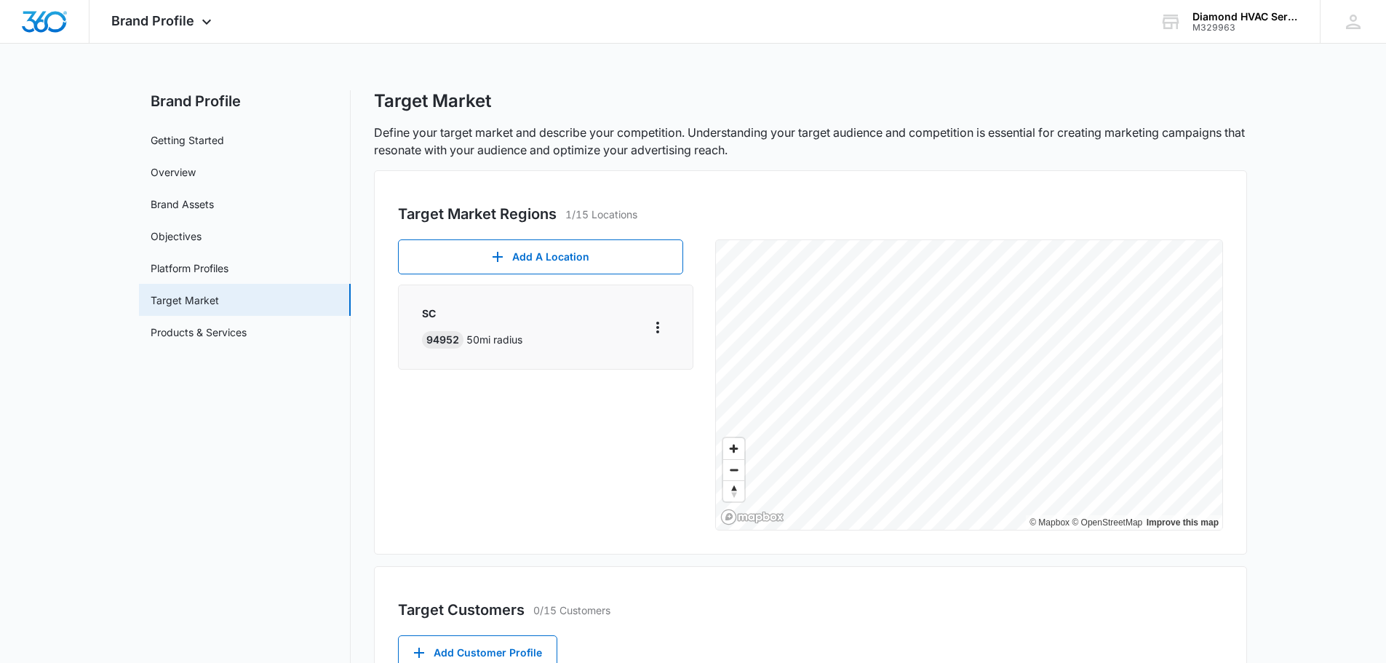
click at [505, 410] on div "Add A Location SC 94952 50 mi radius" at bounding box center [551, 384] width 306 height 291
click at [196, 336] on link "Products & Services" at bounding box center [199, 332] width 96 height 15
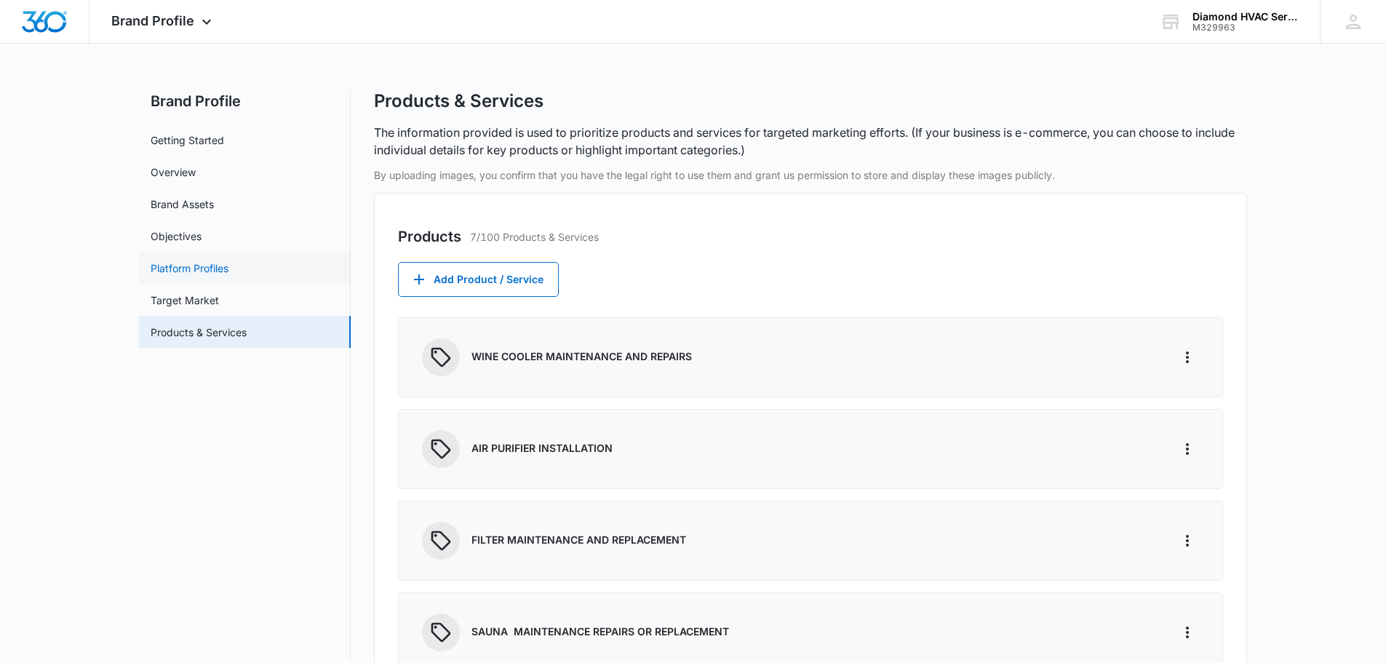
click at [186, 272] on link "Platform Profiles" at bounding box center [190, 268] width 78 height 15
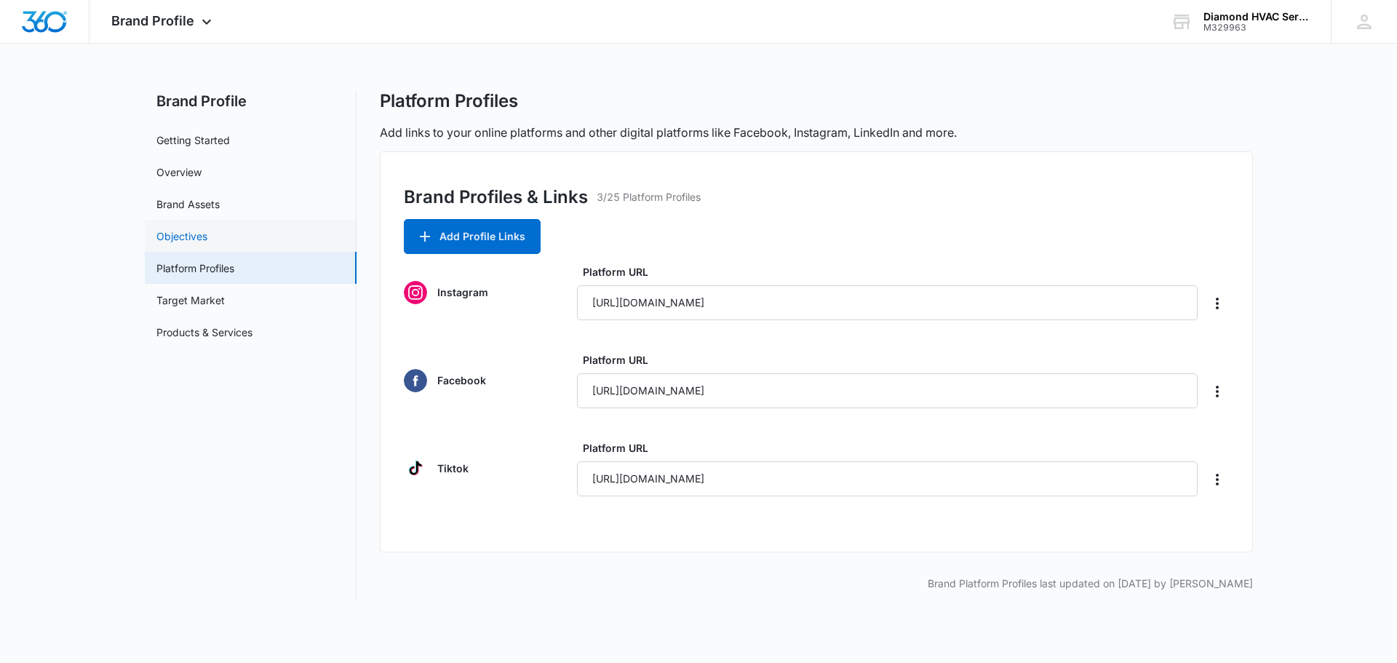
click at [188, 242] on link "Objectives" at bounding box center [181, 236] width 51 height 15
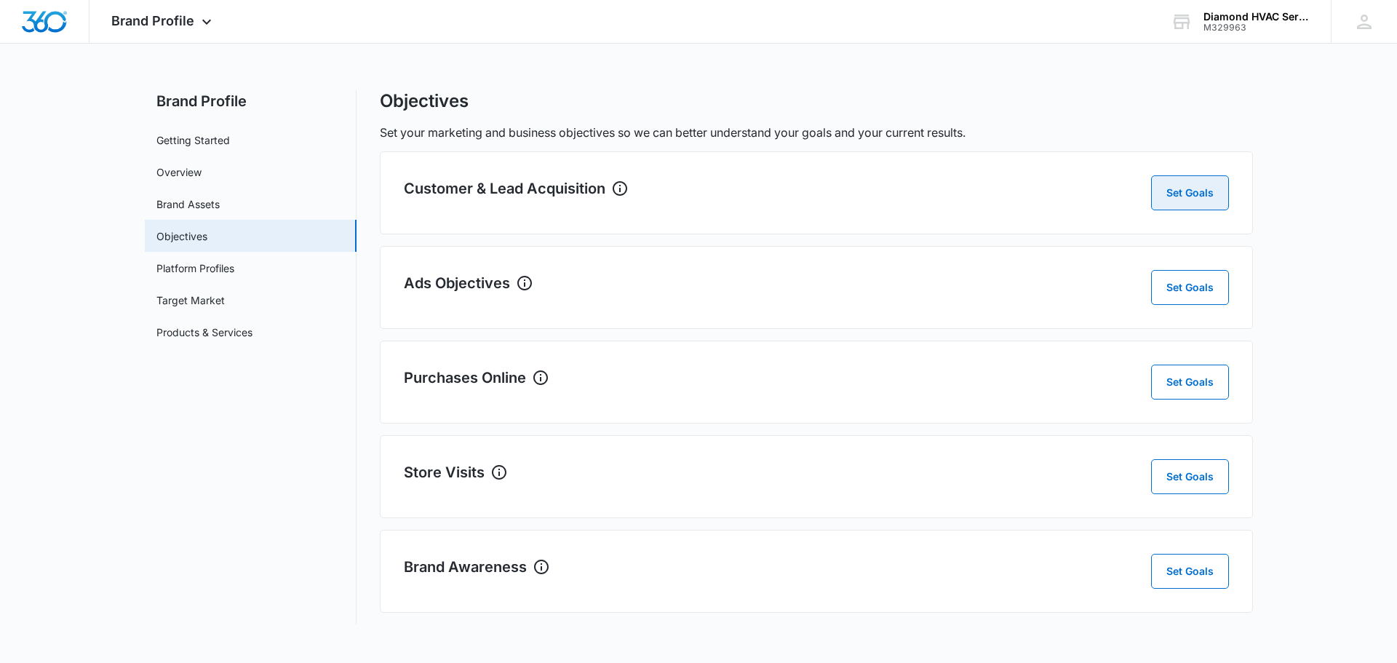
click at [1197, 193] on button "Set Goals" at bounding box center [1190, 192] width 78 height 35
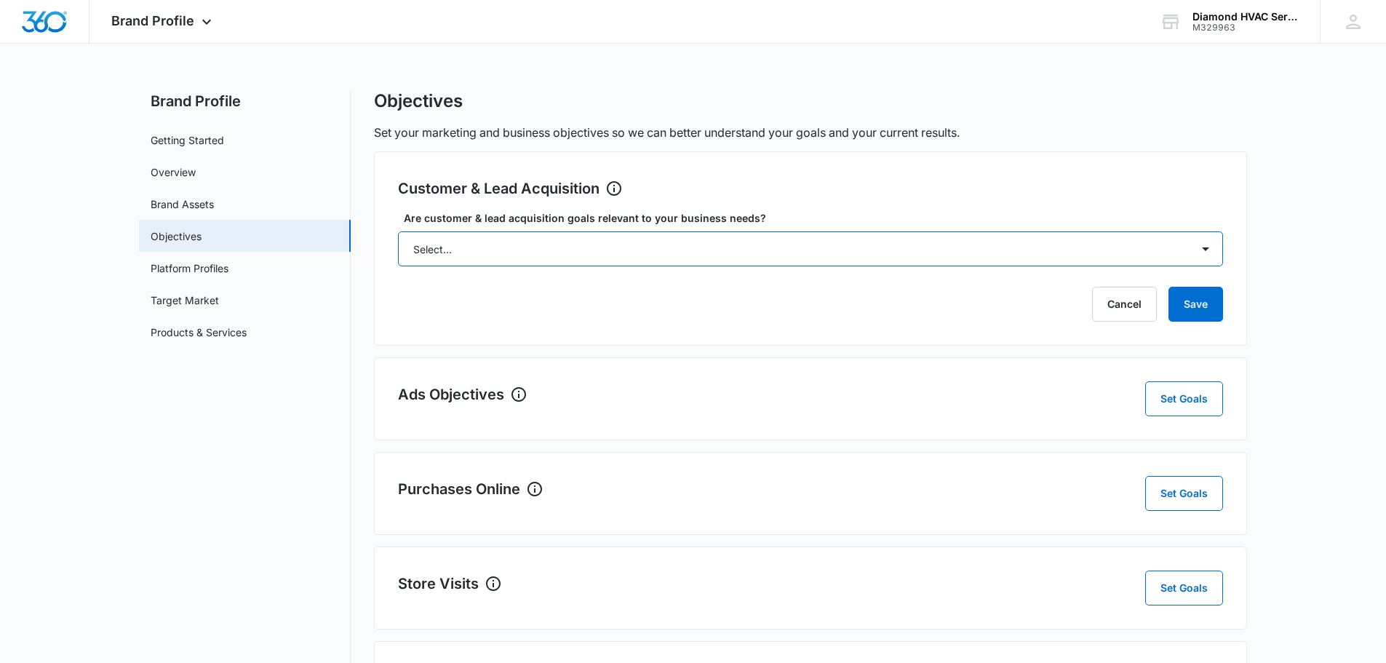
click at [527, 247] on select "Select... Yes No Yes, but don't currently have the data" at bounding box center [810, 248] width 825 height 35
click at [646, 348] on div "Customer & Lead Acquisition Set Goals Are customer & lead acquisition goals rel…" at bounding box center [810, 437] width 873 height 573
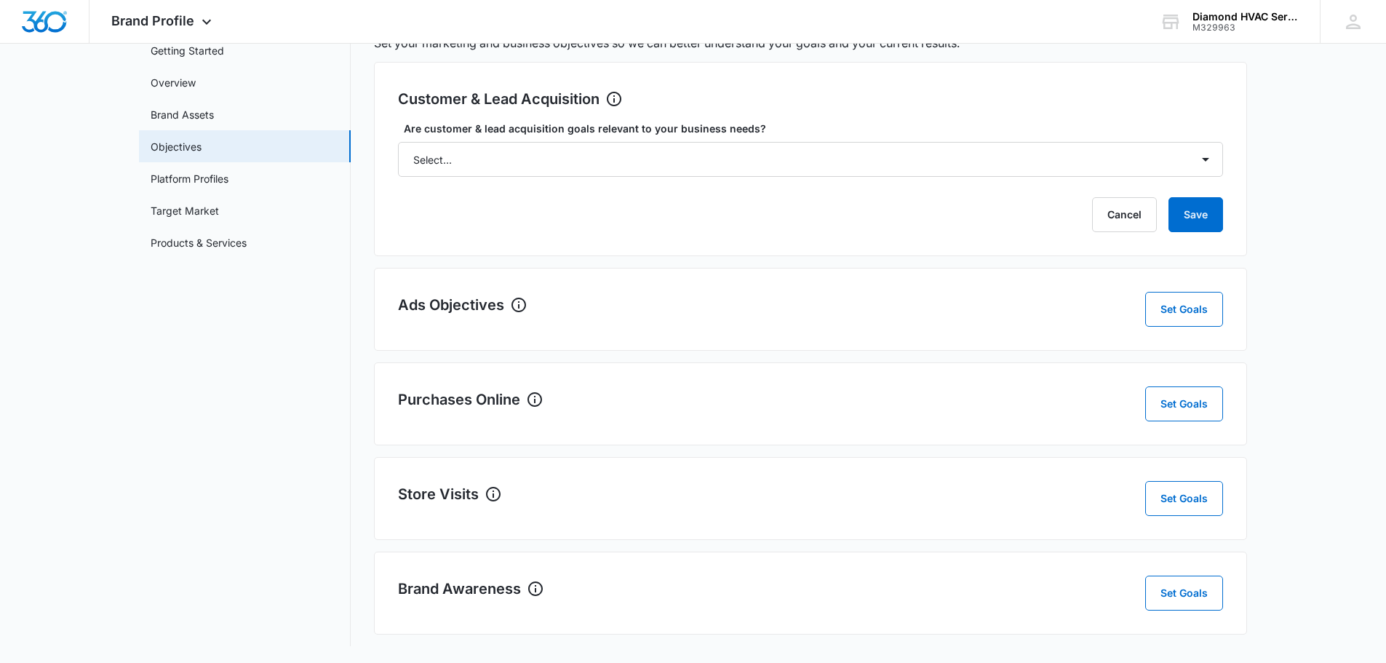
scroll to position [90, 0]
click at [194, 117] on link "Brand Assets" at bounding box center [182, 113] width 63 height 15
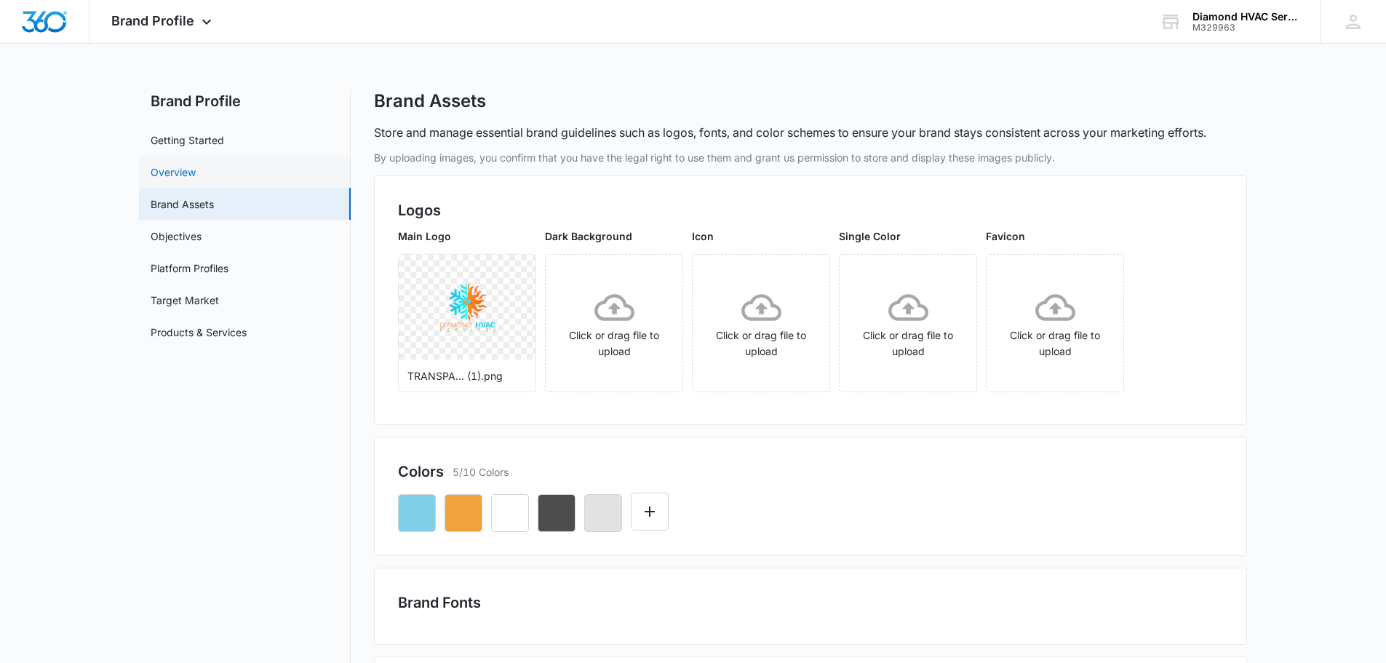
click at [181, 170] on link "Overview" at bounding box center [173, 171] width 45 height 15
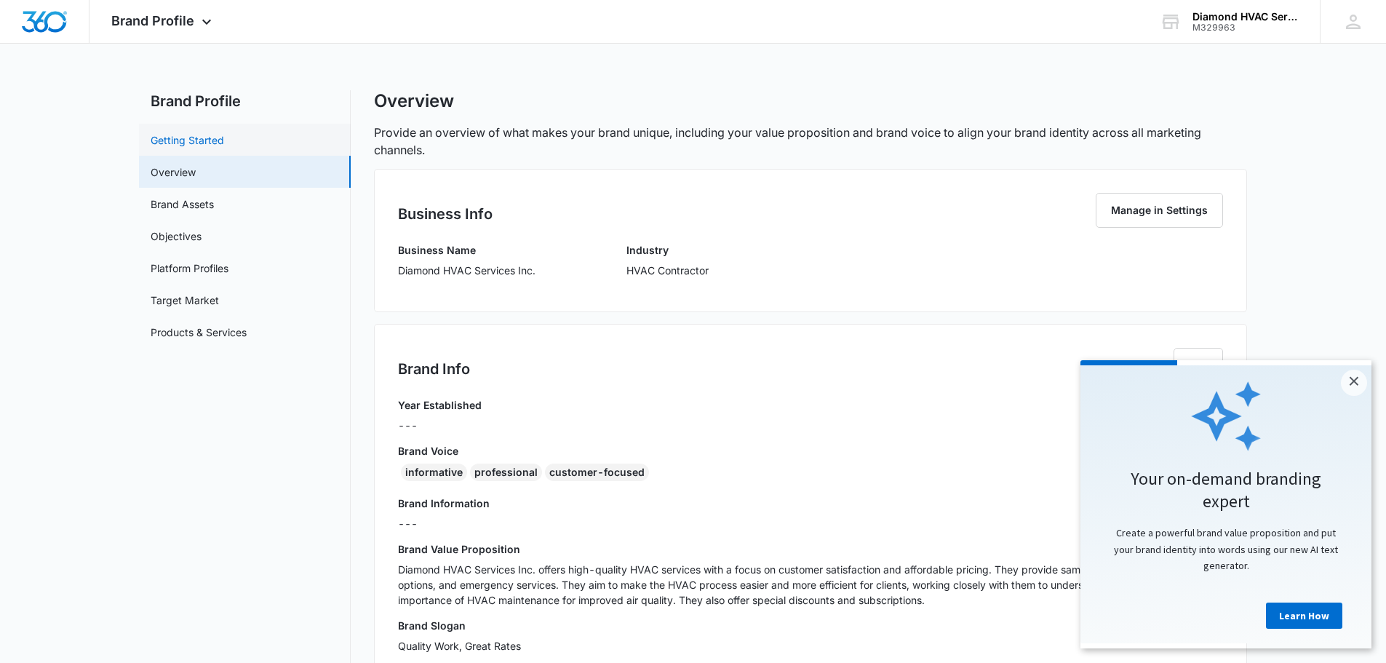
click at [198, 135] on link "Getting Started" at bounding box center [188, 139] width 74 height 15
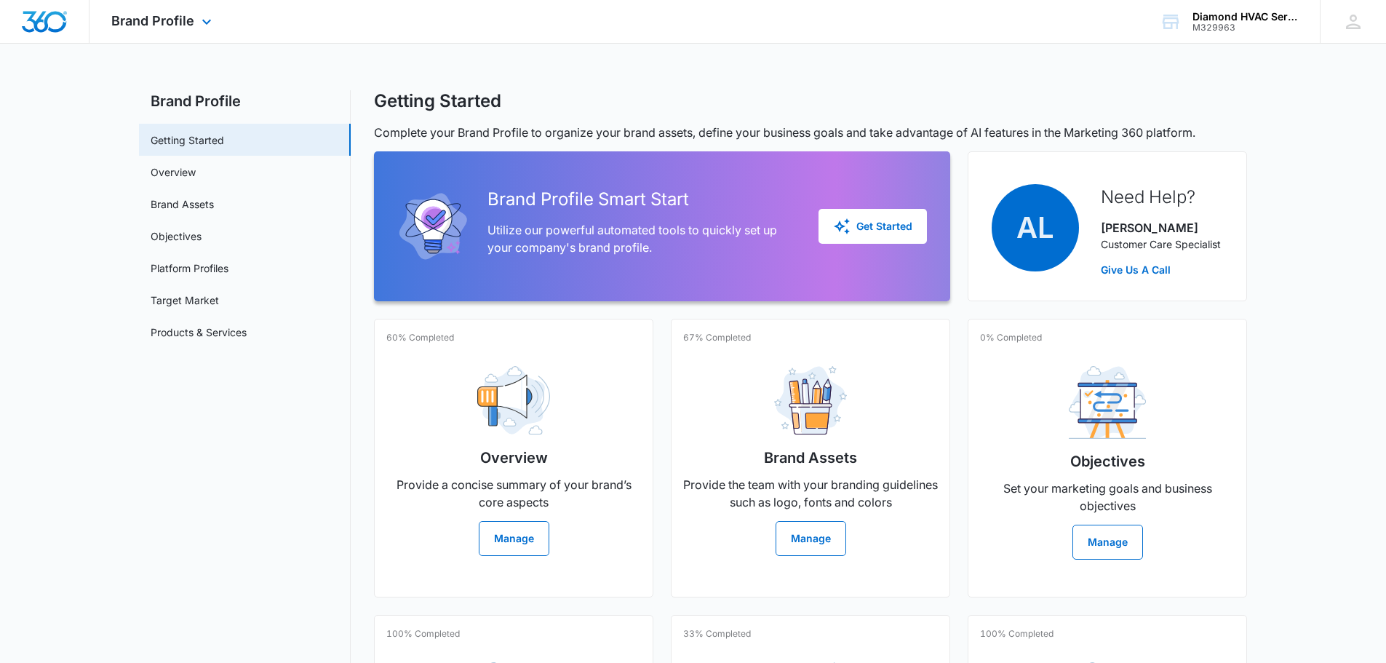
click at [47, 20] on img "Dashboard" at bounding box center [44, 22] width 47 height 22
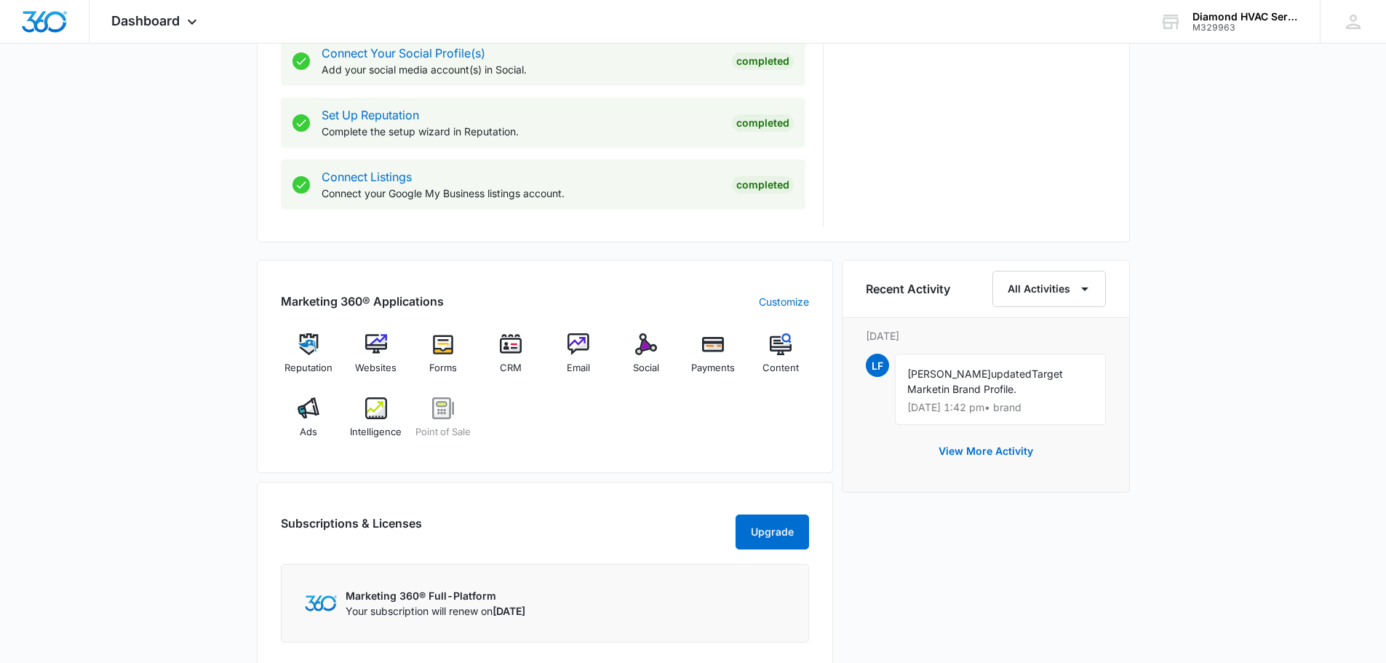
scroll to position [183, 0]
